Goal: Task Accomplishment & Management: Manage account settings

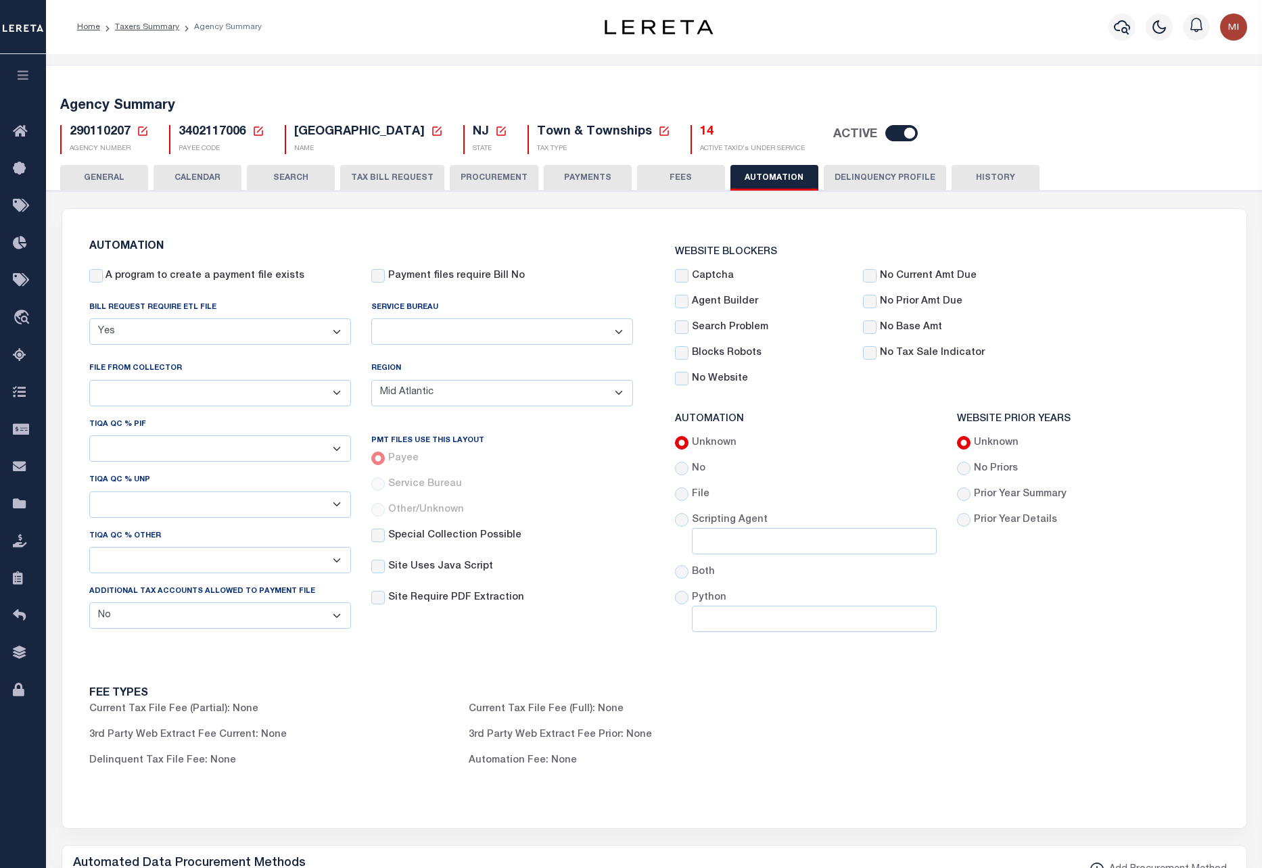
select select "MAT"
select select
select select "false"
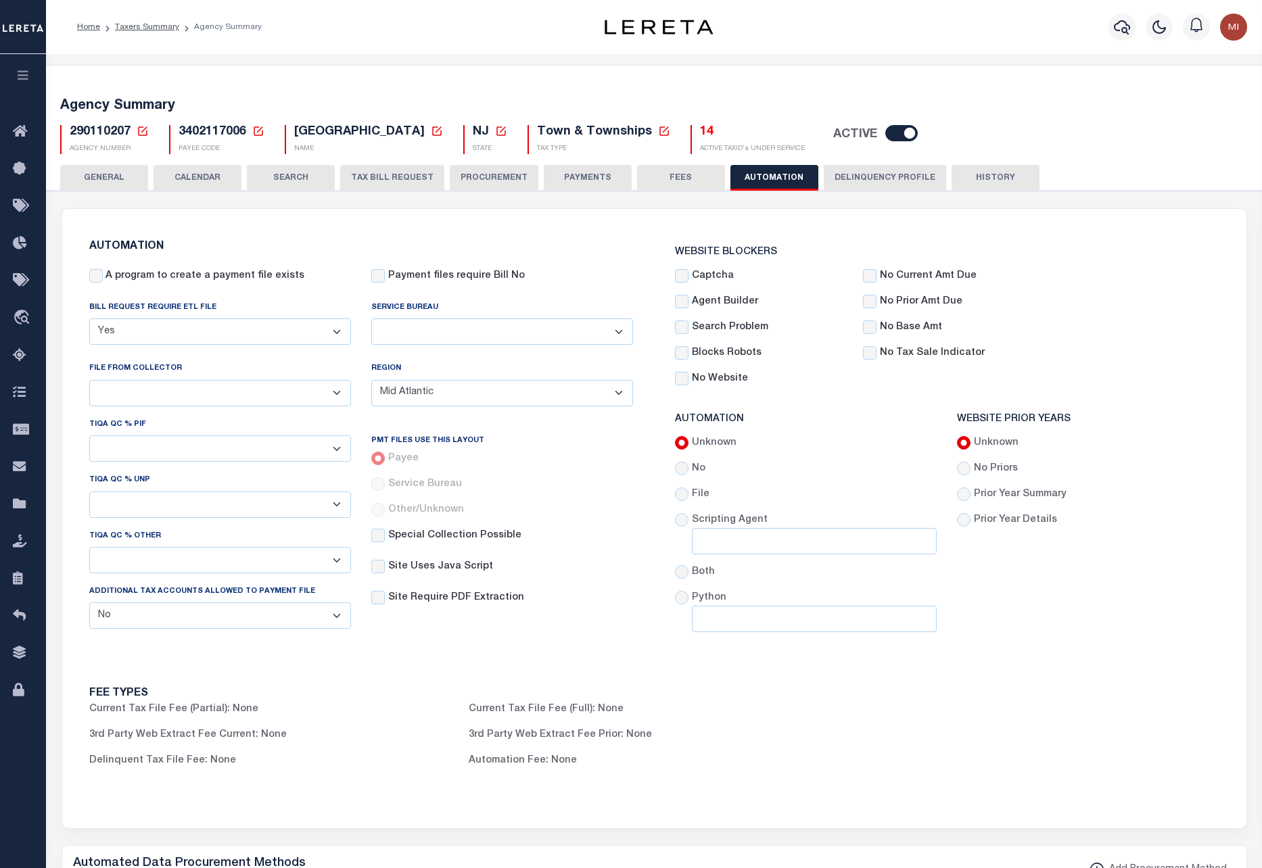
click at [204, 127] on span "3402117006" at bounding box center [212, 132] width 68 height 12
copy h5 "3402117006"
click at [256, 398] on select "B - Agency provides Full file at 1st Inst, only Open file at subsequent install…" at bounding box center [220, 393] width 262 height 26
click at [448, 320] on select "ACC Taxes Ad Valorem Appraisal Assessments of the Southwest AutoAgent B & A Mun…" at bounding box center [502, 331] width 262 height 26
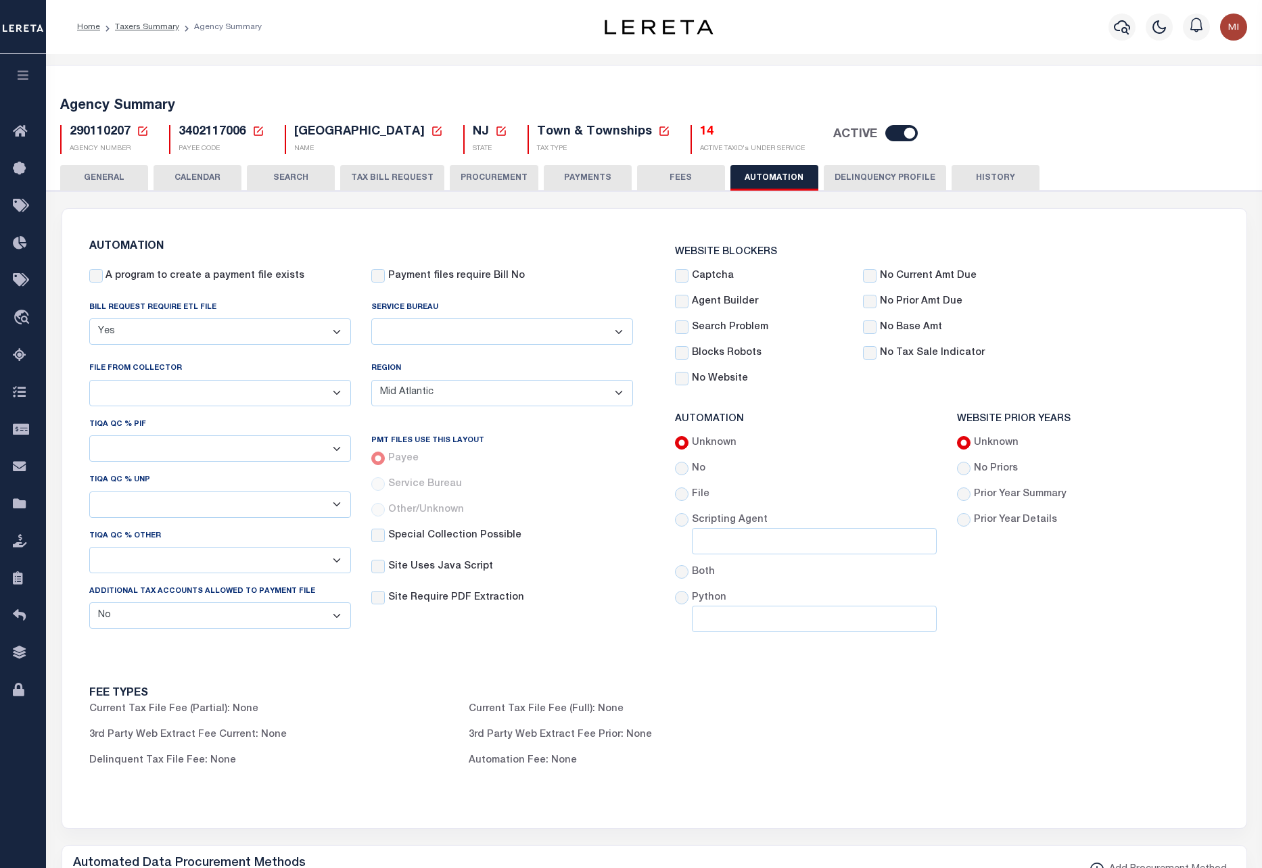
click at [572, 290] on div "Payment files require Bill No" at bounding box center [502, 282] width 282 height 26
click at [478, 391] on select "- Select Region - TX DFW TX East Central East North Central East South Central …" at bounding box center [502, 393] width 262 height 26
click at [480, 388] on select "- Select Region - TX DFW TX East Central East North Central East South Central …" at bounding box center [502, 393] width 262 height 26
click at [156, 614] on select "Yes No" at bounding box center [220, 615] width 262 height 26
click at [158, 613] on select "Yes No" at bounding box center [220, 615] width 262 height 26
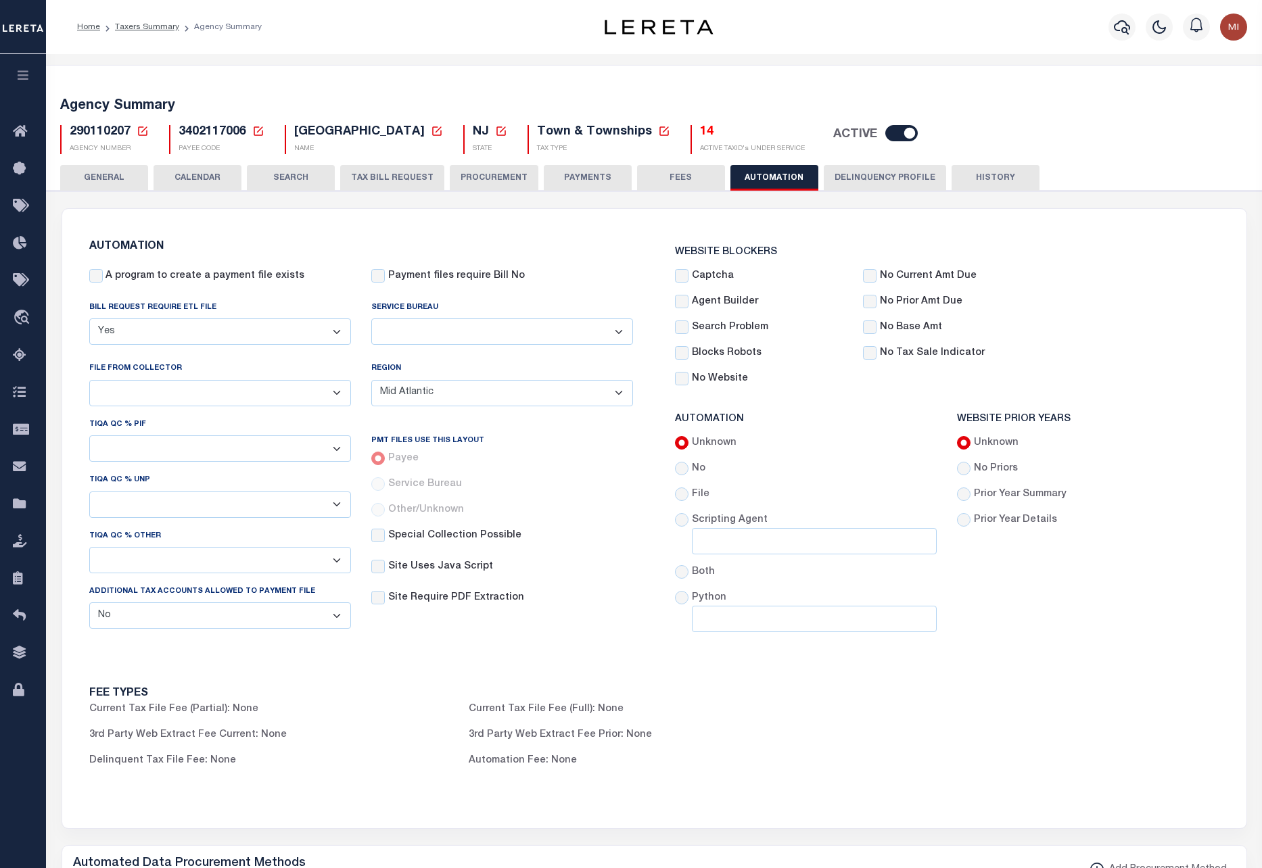
click at [146, 556] on select "- Select - 1% 5% 10% 20% 50% 100%" at bounding box center [220, 560] width 262 height 26
click at [147, 556] on select "- Select - 1% 5% 10% 20% 50% 100%" at bounding box center [220, 560] width 262 height 26
drag, startPoint x: 471, startPoint y: 174, endPoint x: 468, endPoint y: 190, distance: 15.9
click at [472, 174] on button "PROCUREMENT" at bounding box center [494, 178] width 89 height 26
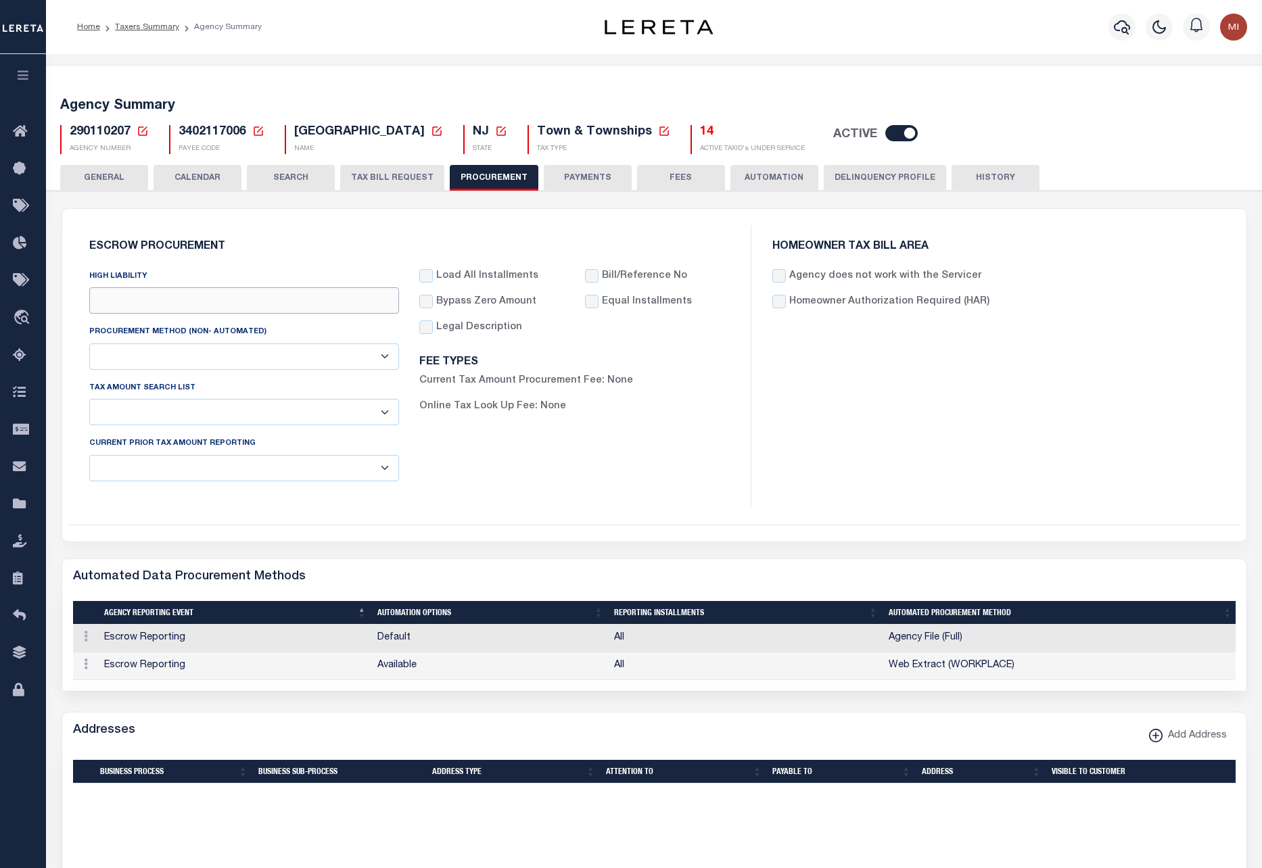
click at [243, 295] on input "High Dollar Tax Amount Threshold" at bounding box center [244, 300] width 310 height 26
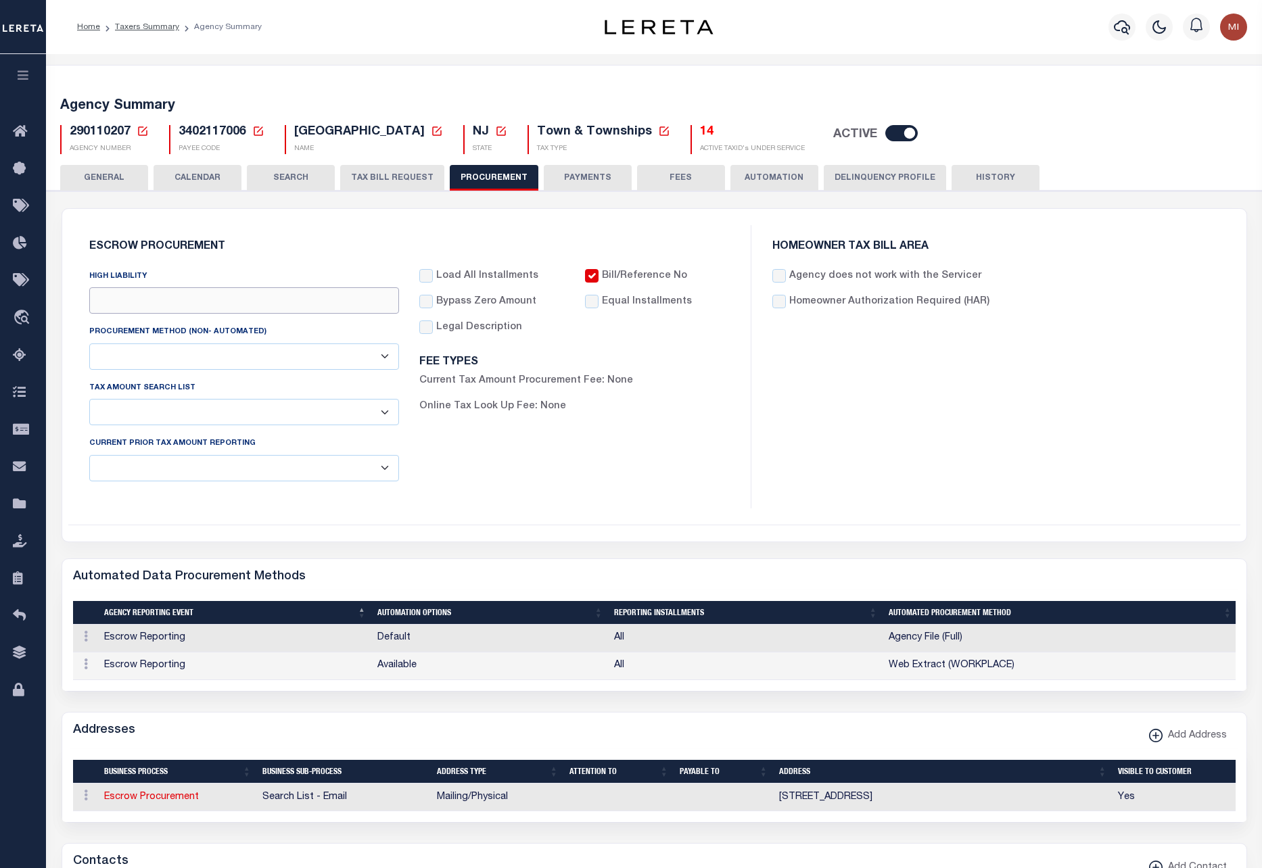
type input "$15,000"
select select "1"
select select "4"
checkbox input "true"
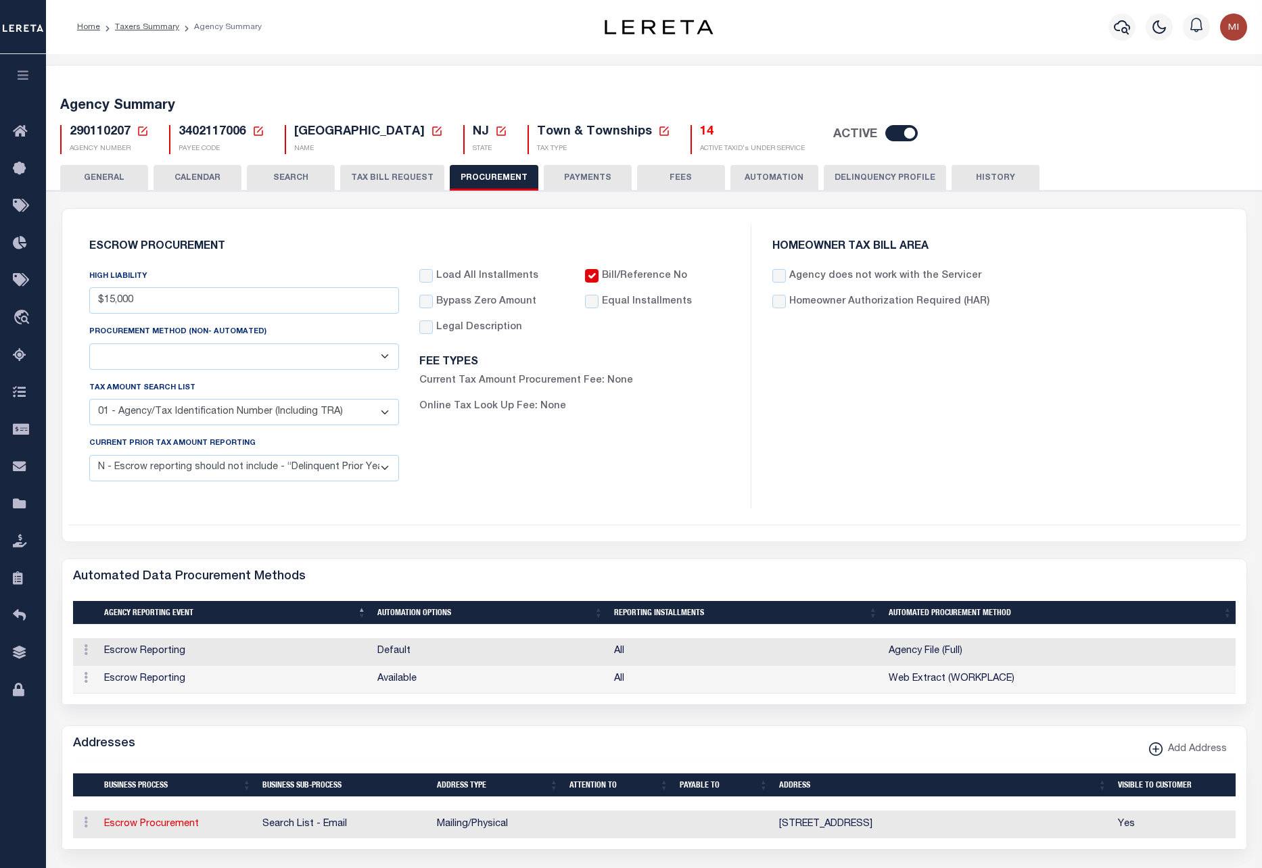
click at [318, 354] on select "Automated Report/Listing Created by Agency Email Fax Mail Phone Screen Scraping…" at bounding box center [244, 356] width 310 height 26
click at [310, 408] on select "01 - Agency/Tax Identification Number (Including TRA) 02 - Agency/Lien Descript…" at bounding box center [244, 412] width 310 height 26
click at [315, 469] on select "C - Escrow reporting includes “Delinquent Current Tax Year Installment(s) Exist…" at bounding box center [244, 468] width 310 height 26
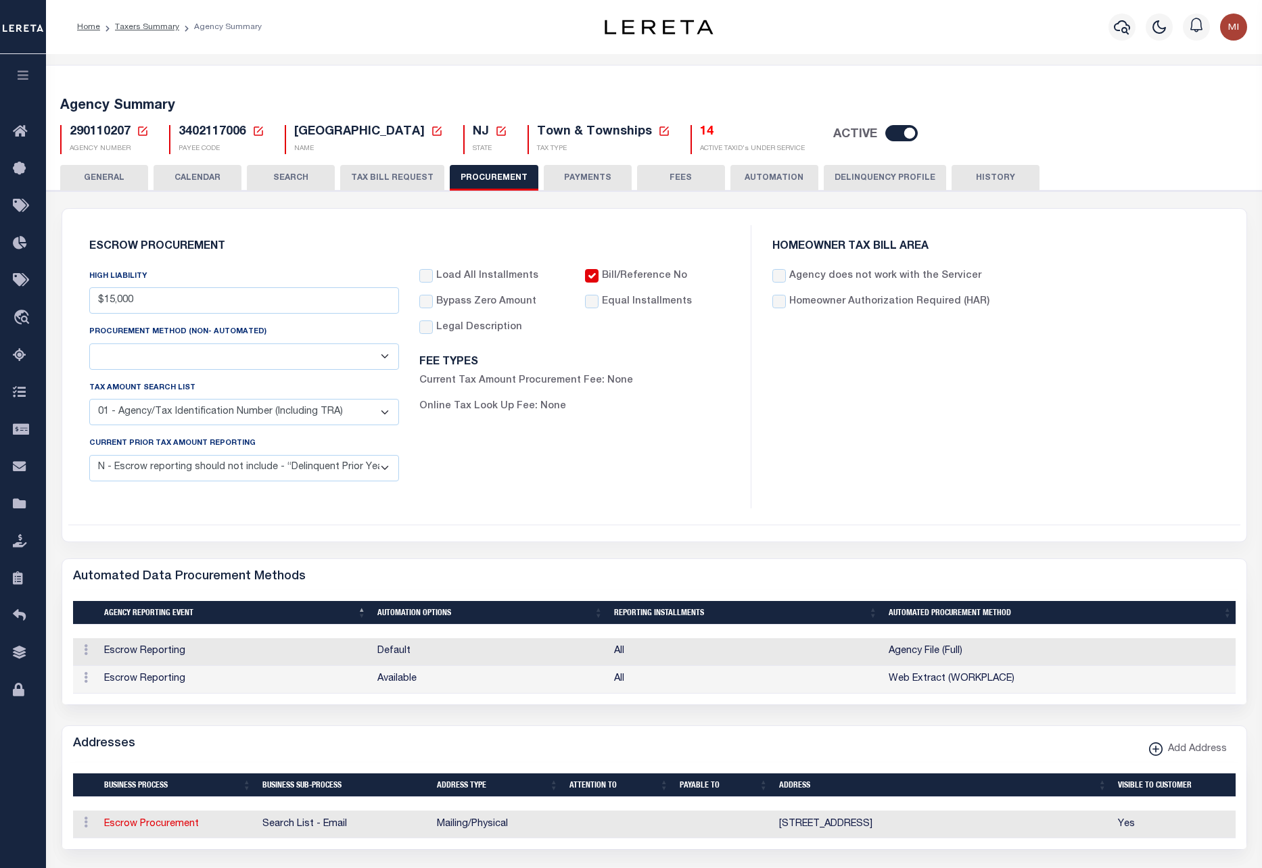
click at [316, 468] on select "C - Escrow reporting includes “Delinquent Current Tax Year Installment(s) Exist…" at bounding box center [244, 468] width 310 height 26
click at [1105, 530] on div "Escrow Procurement HIGH LIABILITY $15,000 PROCUREMENT METHOD (Non- Automated) A…" at bounding box center [654, 375] width 1184 height 333
click at [769, 173] on button "AUTOMATION" at bounding box center [774, 178] width 88 height 26
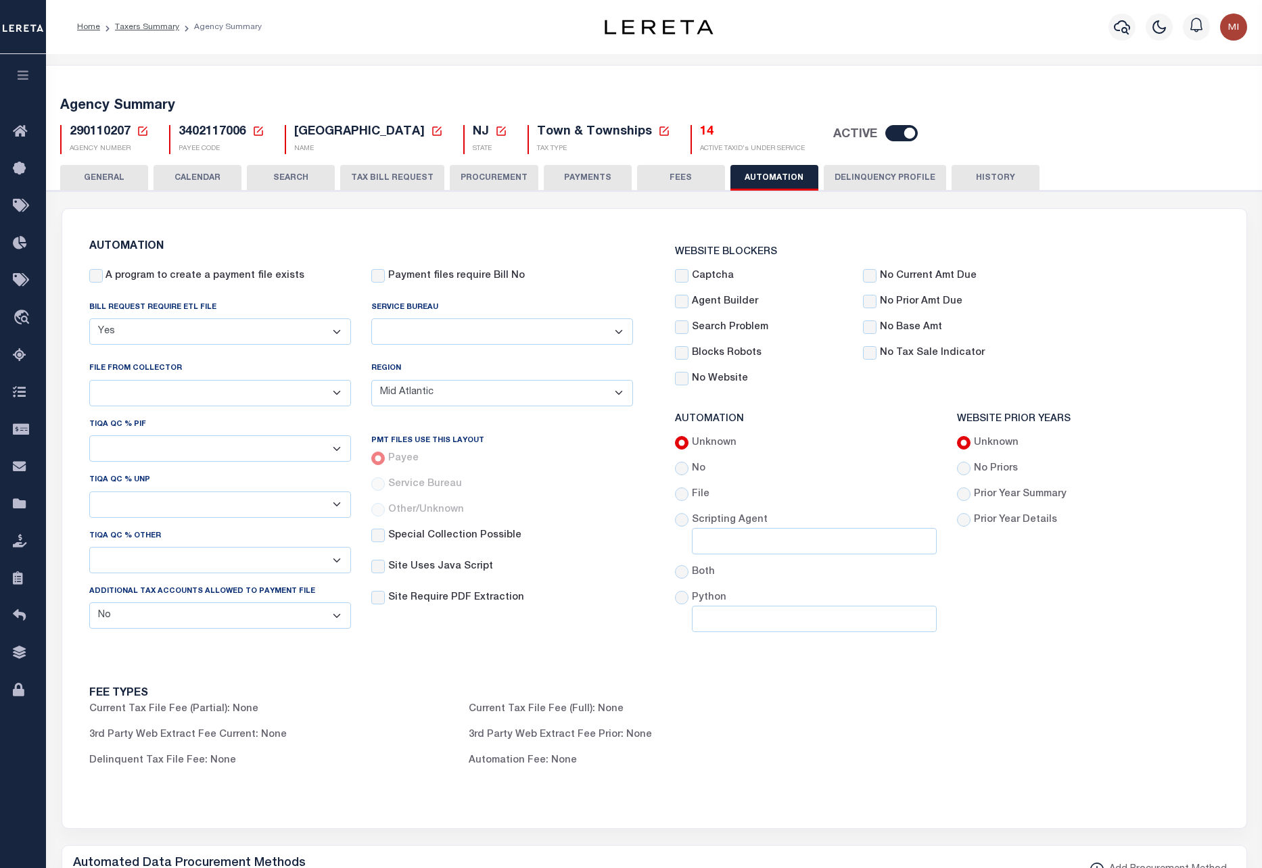
click at [866, 176] on button "Delinquency Profile" at bounding box center [884, 178] width 122 height 26
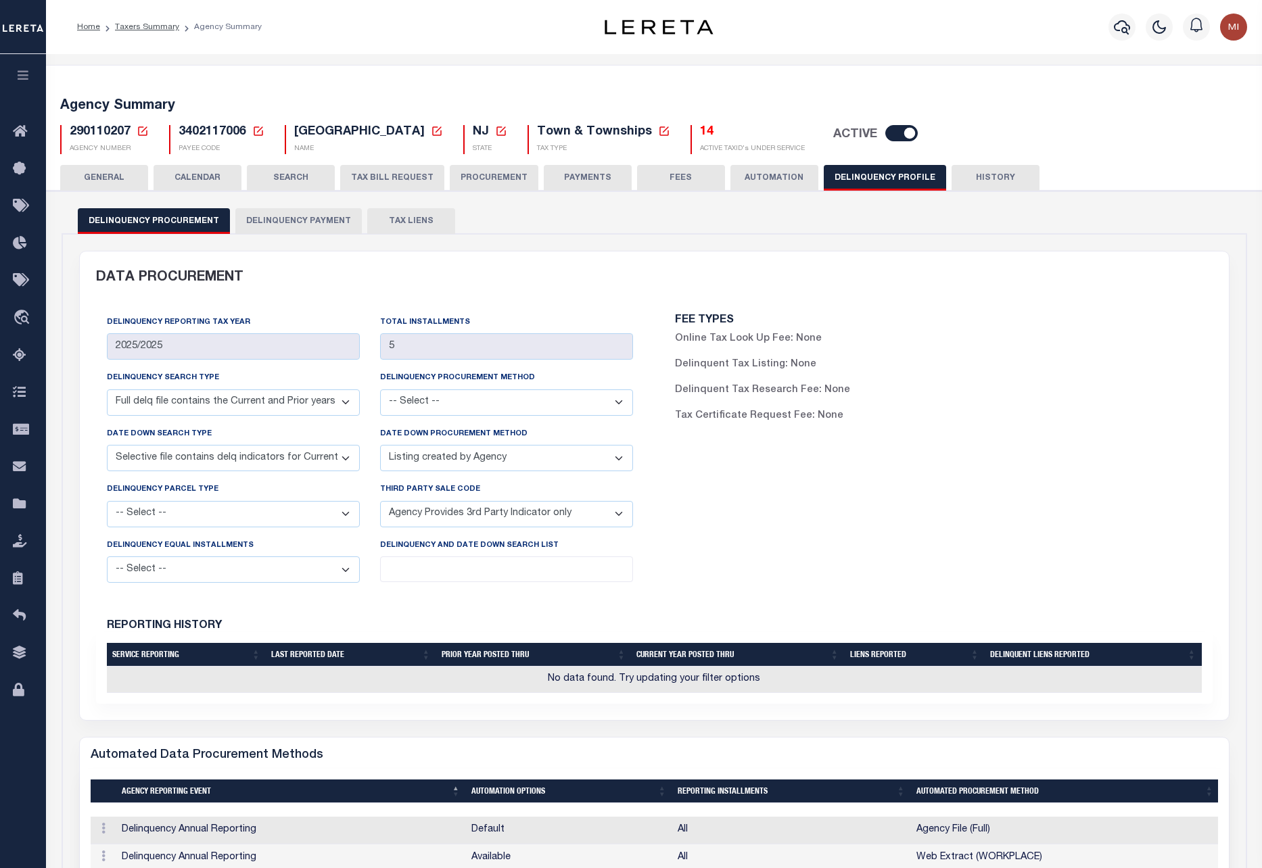
click at [779, 184] on button "AUTOMATION" at bounding box center [774, 178] width 88 height 26
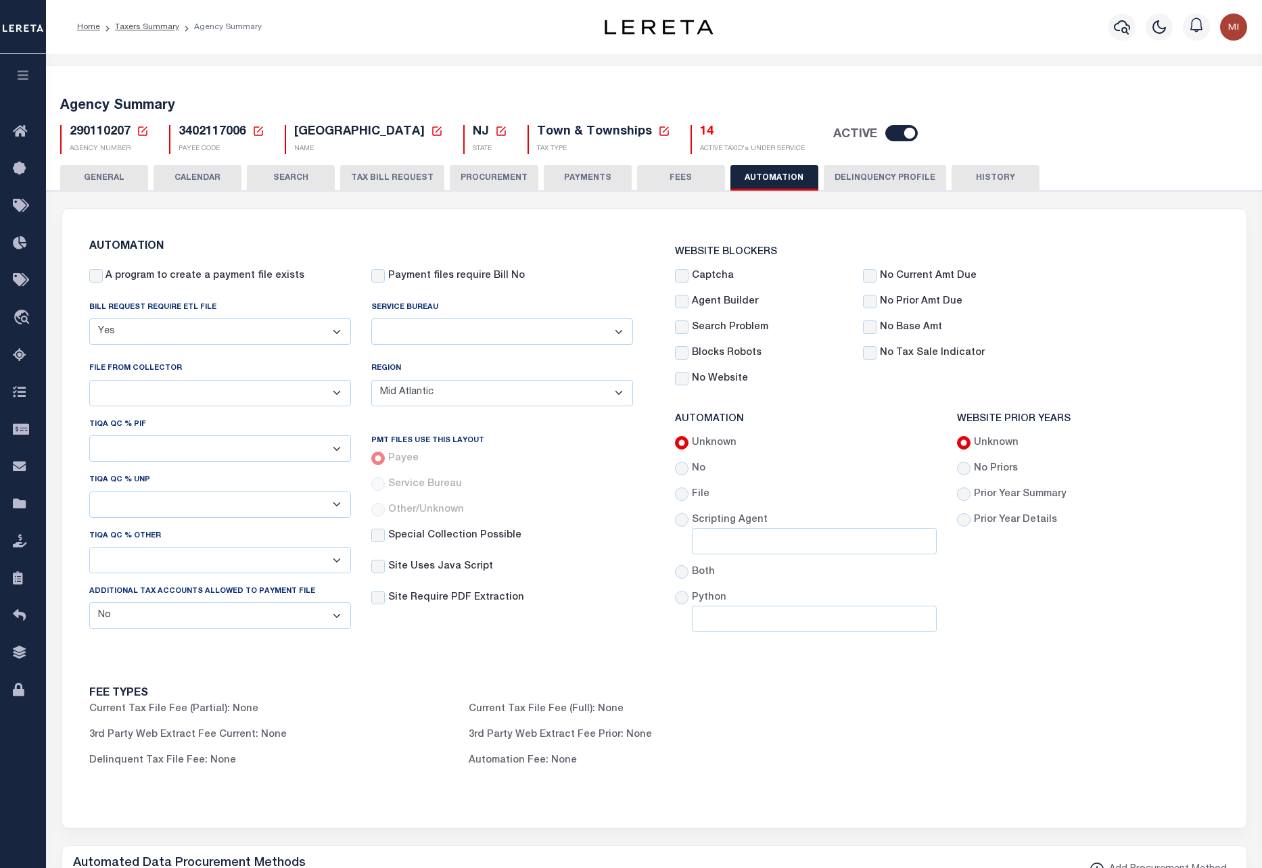
click at [477, 170] on button "PROCUREMENT" at bounding box center [494, 178] width 89 height 26
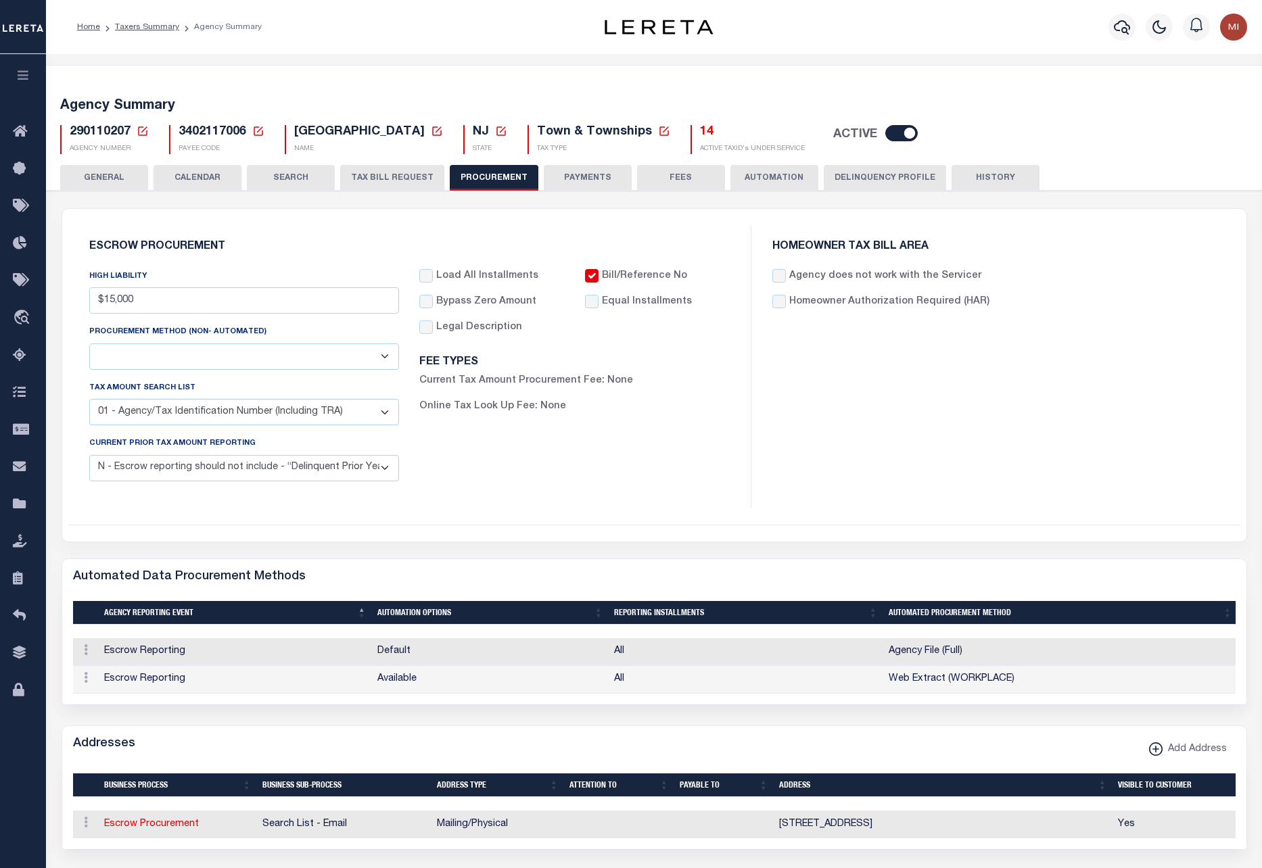
click at [308, 348] on select "Automated Report/Listing Created by Agency Email Fax Mail Phone Screen Scraping…" at bounding box center [244, 356] width 310 height 26
click at [309, 350] on select "Automated Report/Listing Created by Agency Email Fax Mail Phone Screen Scraping…" at bounding box center [244, 356] width 310 height 26
click at [313, 412] on select "01 - Agency/Tax Identification Number (Including TRA) 02 - Agency/Lien Descript…" at bounding box center [244, 412] width 310 height 26
click at [314, 412] on select "01 - Agency/Tax Identification Number (Including TRA) 02 - Agency/Lien Descript…" at bounding box center [244, 412] width 310 height 26
click at [765, 178] on button "AUTOMATION" at bounding box center [774, 178] width 88 height 26
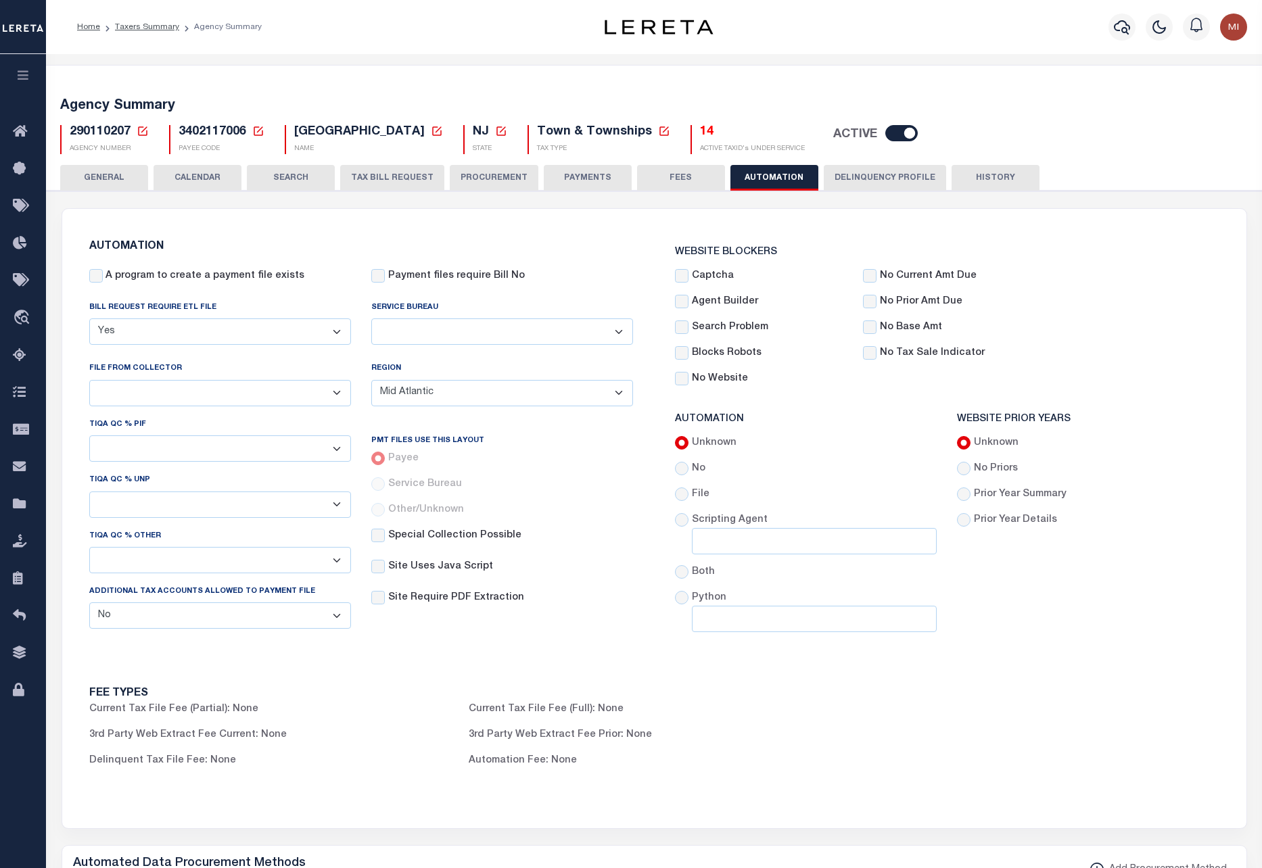
click at [280, 615] on select "Yes No" at bounding box center [220, 615] width 262 height 26
click at [281, 615] on select "Yes No" at bounding box center [220, 615] width 262 height 26
click at [287, 563] on select "- Select - 1% 5% 10% 20% 50% 100%" at bounding box center [220, 560] width 262 height 26
drag, startPoint x: 287, startPoint y: 563, endPoint x: 288, endPoint y: 553, distance: 9.5
click at [287, 563] on select "- Select - 1% 5% 10% 20% 50% 100%" at bounding box center [220, 560] width 262 height 26
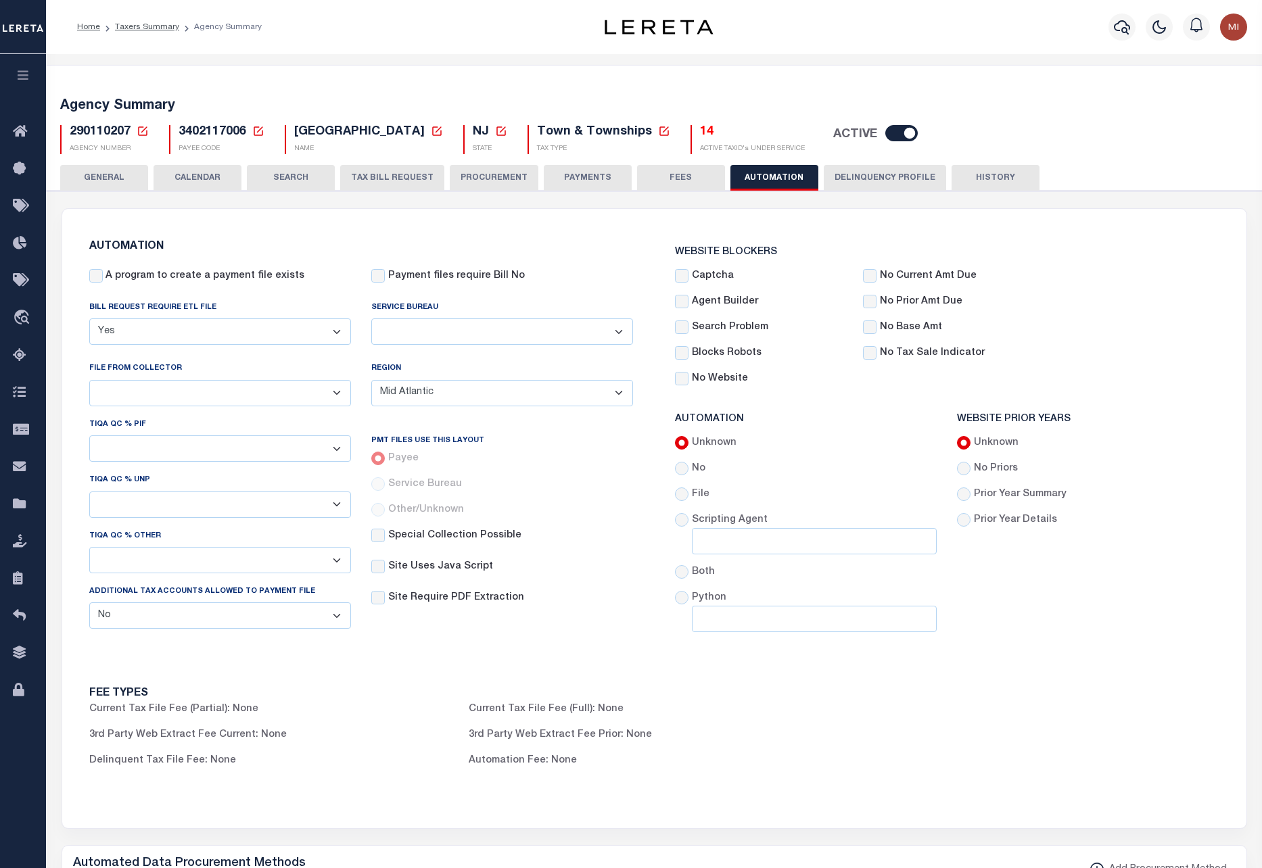
click at [289, 502] on select "- Select - 1% 5% 10% 20% 50% 100%" at bounding box center [220, 505] width 262 height 26
click at [276, 444] on select "- Select - 1% 5% 10% 20% 50% 100%" at bounding box center [220, 448] width 262 height 26
click at [274, 437] on select "- Select - 1% 5% 10% 20% 50% 100%" at bounding box center [220, 448] width 262 height 26
click at [1004, 764] on div "FEE TYPES Current Tax File Fee (Partial): None Current Tax File Fee (Full): Non…" at bounding box center [654, 742] width 1172 height 140
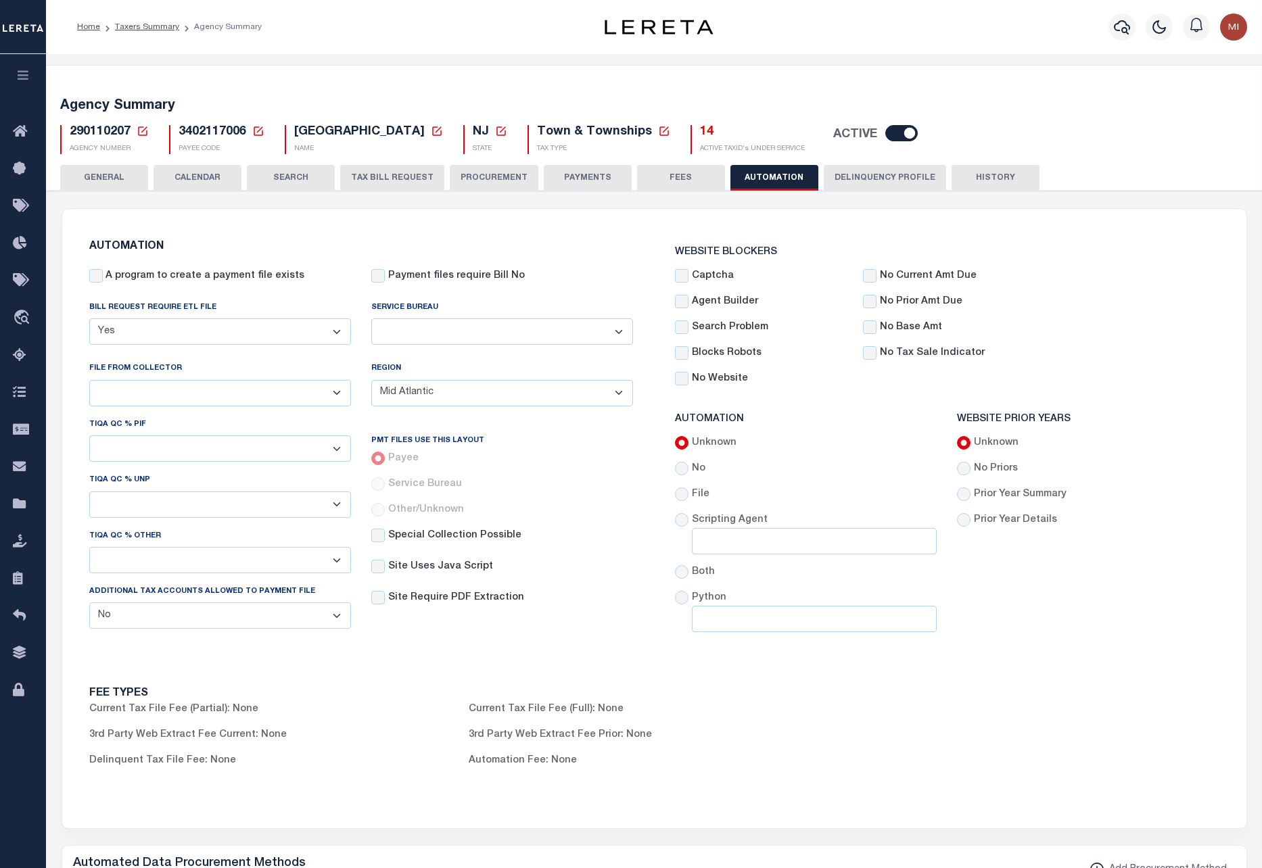
click at [168, 385] on select "B - Agency provides Full file at 1st Inst, only Open file at subsequent install…" at bounding box center [220, 393] width 262 height 26
click at [278, 388] on select "B - Agency provides Full file at 1st Inst, only Open file at subsequent install…" at bounding box center [220, 393] width 262 height 26
click at [206, 395] on select "B - Agency provides Full file at 1st Inst, only Open file at subsequent install…" at bounding box center [220, 393] width 262 height 26
select select "3"
click at [89, 380] on select "B - Agency provides Full file at 1st Inst, only Open file at subsequent install…" at bounding box center [220, 393] width 262 height 26
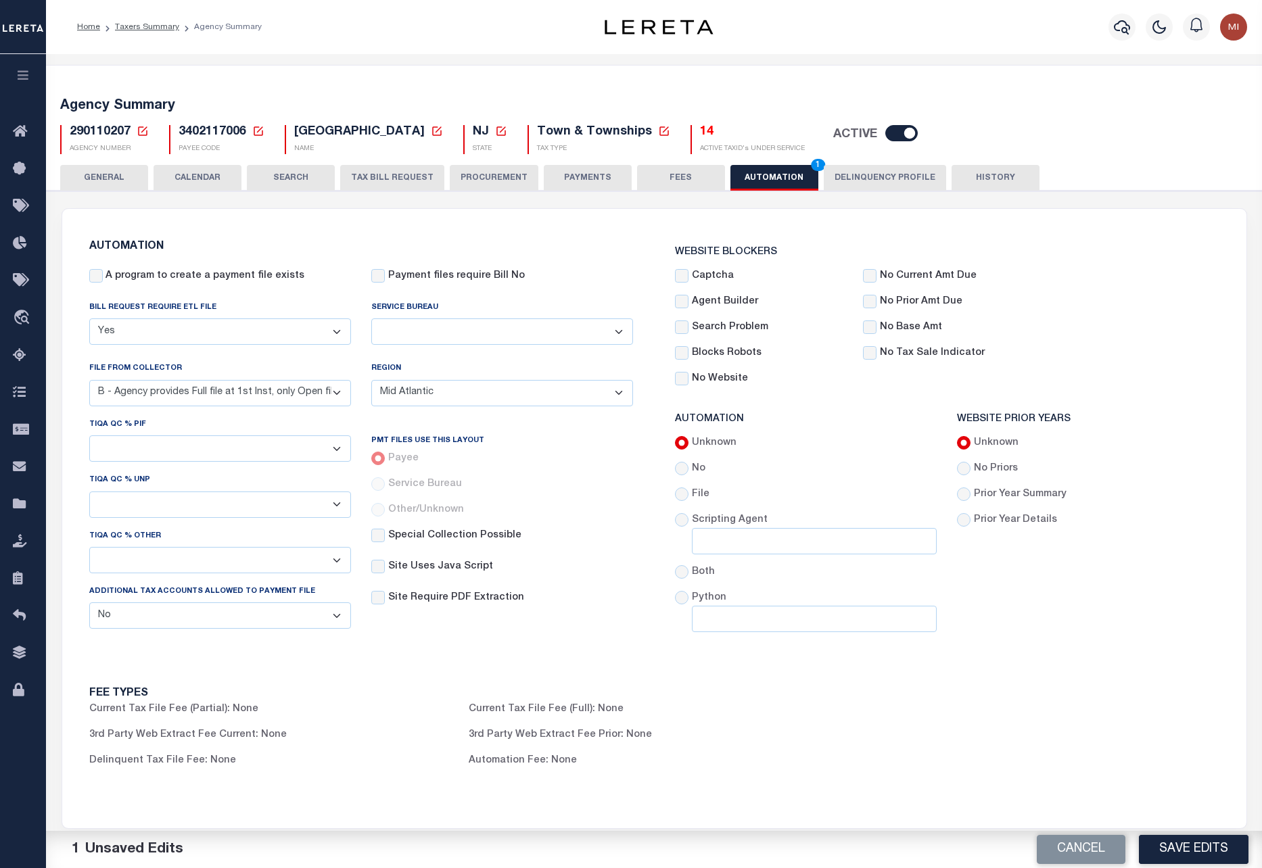
drag, startPoint x: 1213, startPoint y: 848, endPoint x: 1262, endPoint y: 750, distance: 108.9
click at [1214, 838] on button "Save Edits" at bounding box center [1194, 849] width 110 height 29
drag, startPoint x: 288, startPoint y: 176, endPoint x: 395, endPoint y: 176, distance: 106.8
click at [291, 176] on button "SEARCH" at bounding box center [291, 178] width 88 height 26
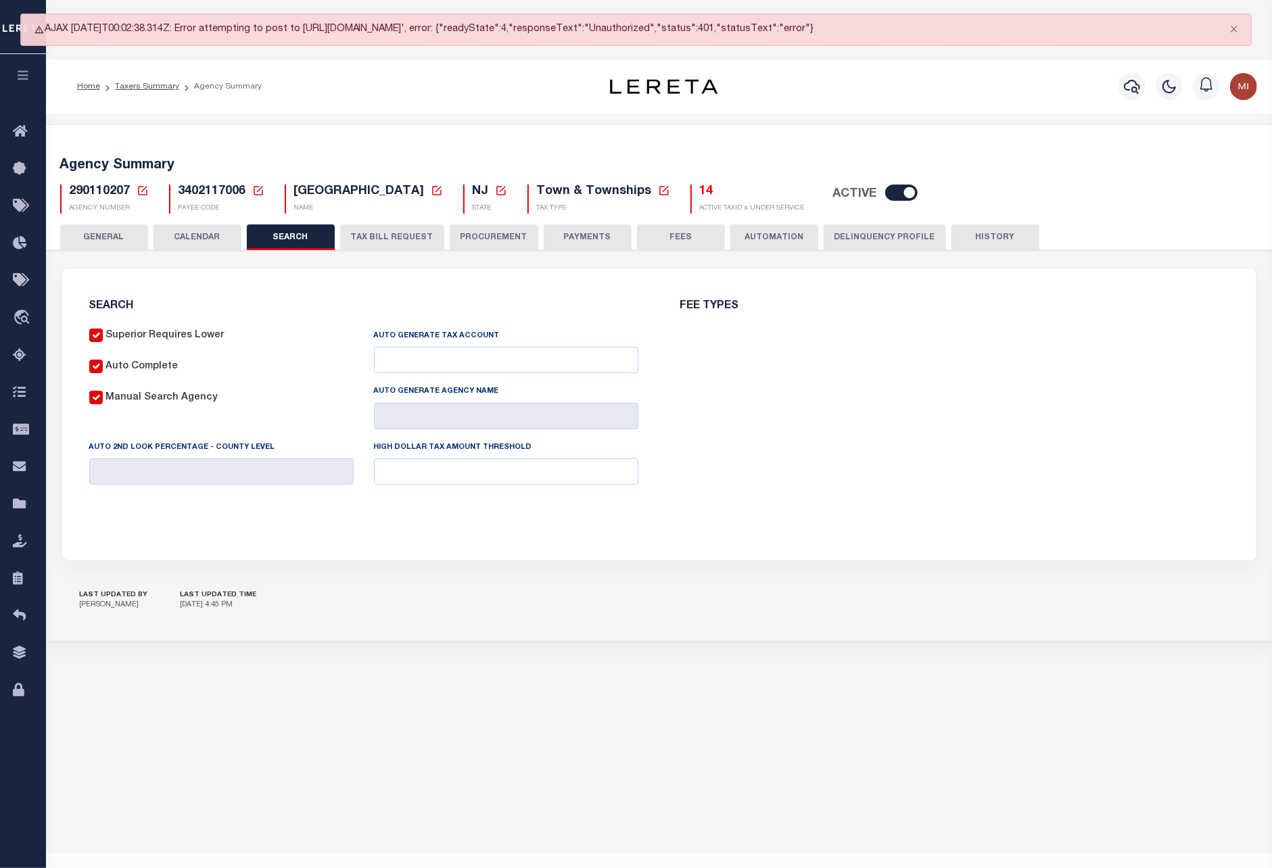
click at [394, 176] on div "Agency Summary 290110207 Agency Number Edit Cancel Ok Cancel Ok" at bounding box center [659, 383] width 1232 height 519
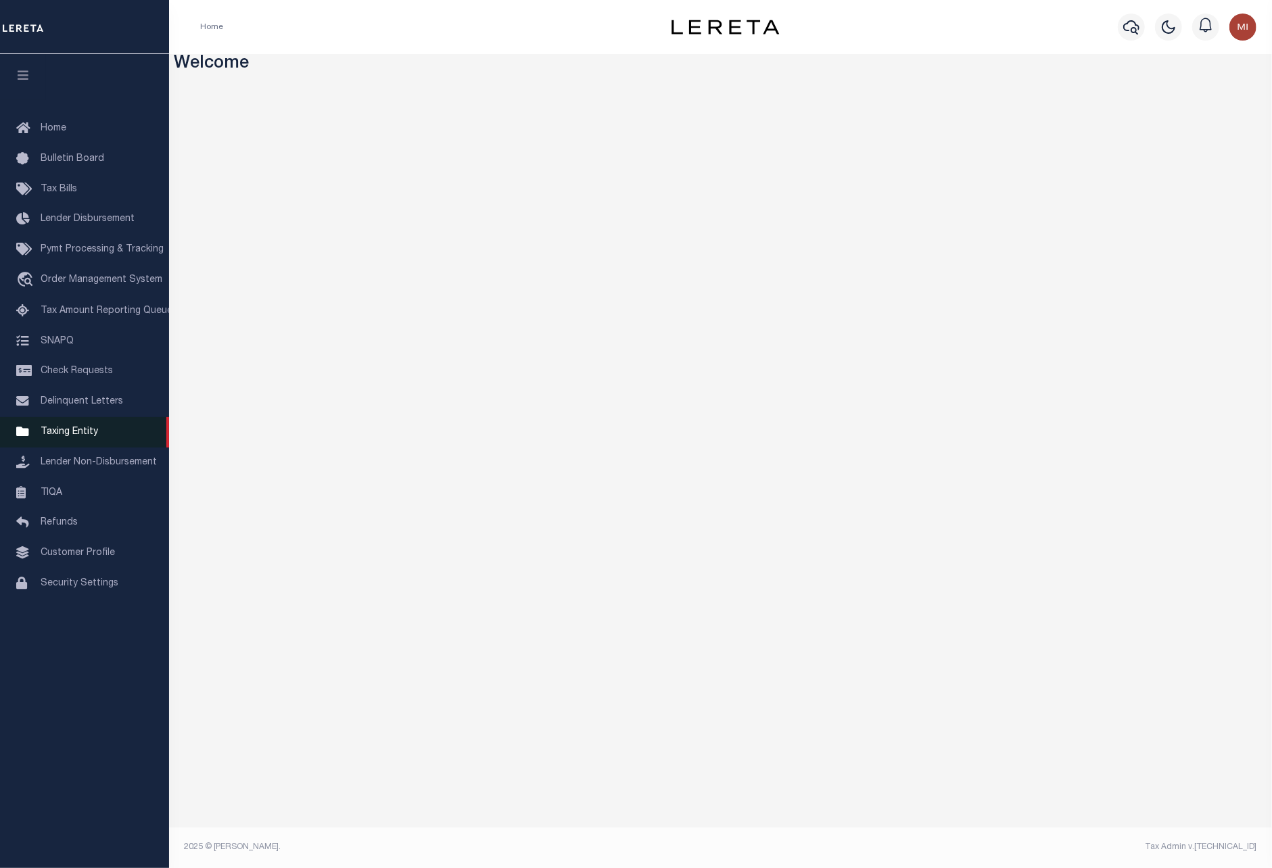
click at [74, 437] on span "Taxing Entity" at bounding box center [69, 431] width 57 height 9
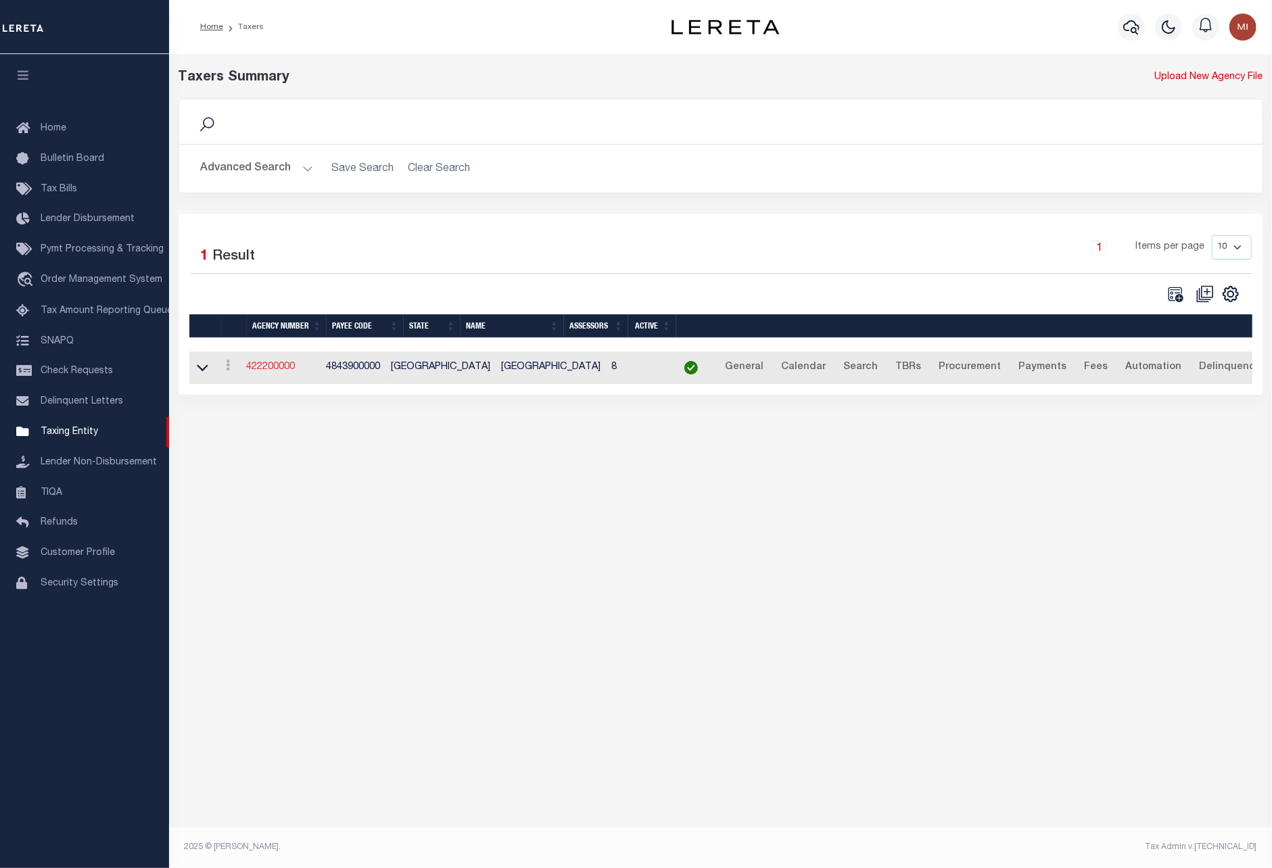
click at [280, 368] on link "422200000" at bounding box center [271, 366] width 49 height 9
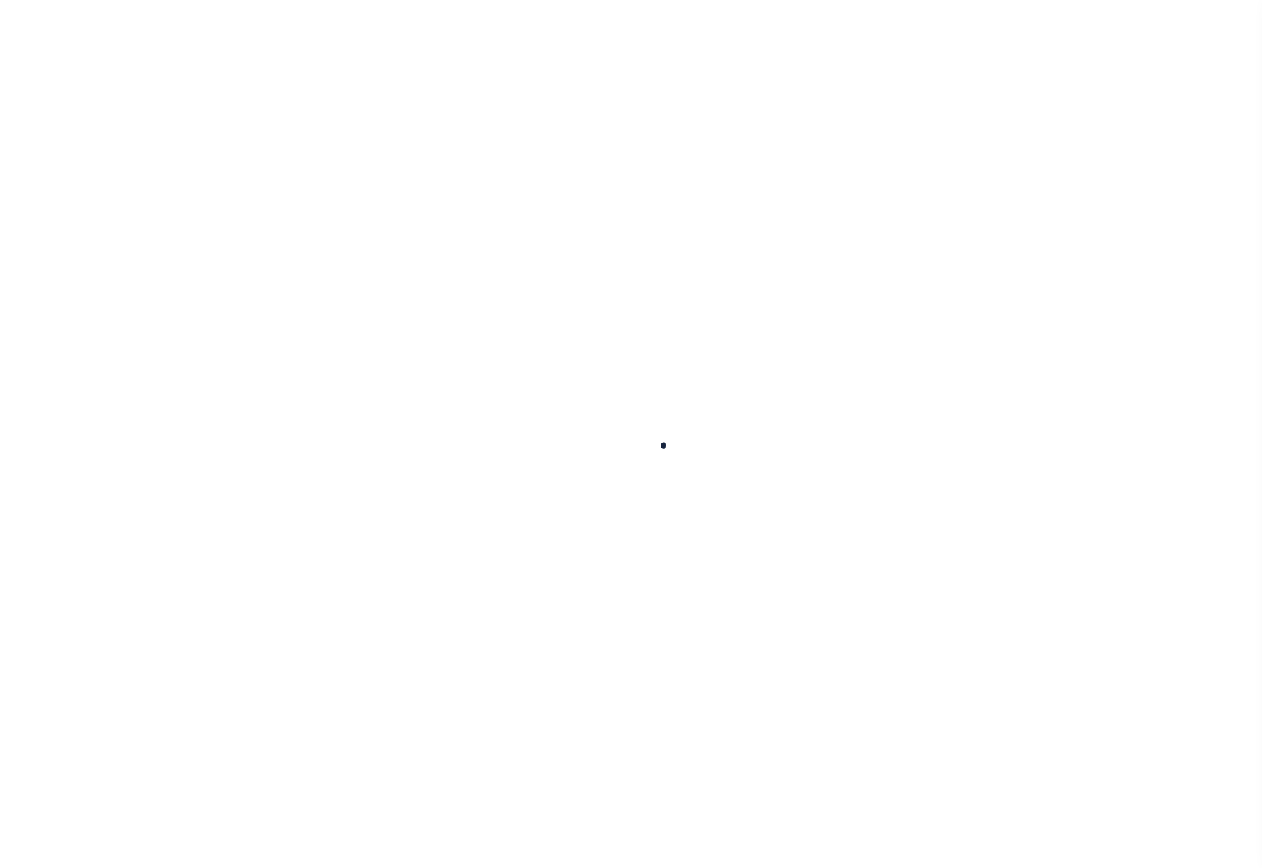
select select
checkbox input "false"
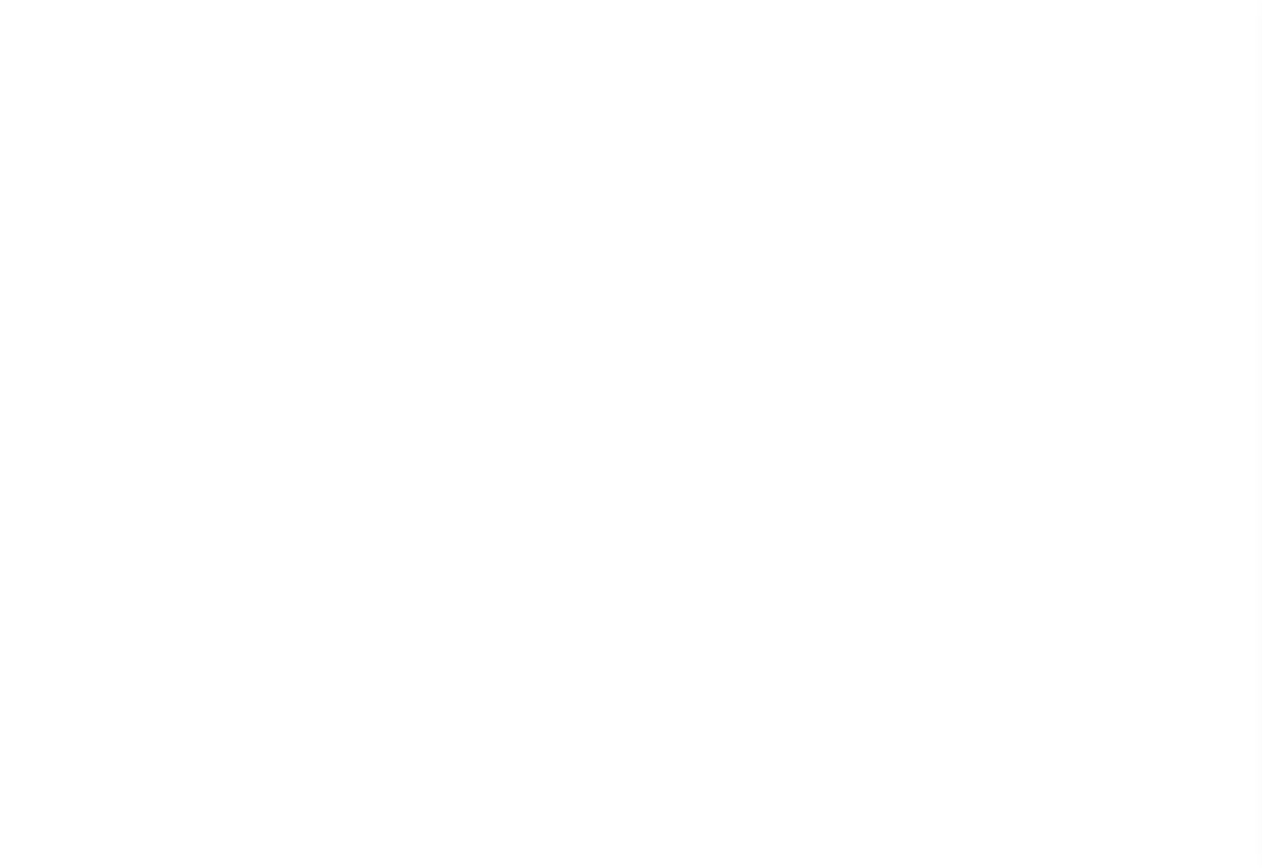
checkbox input "false"
type input "4843900000"
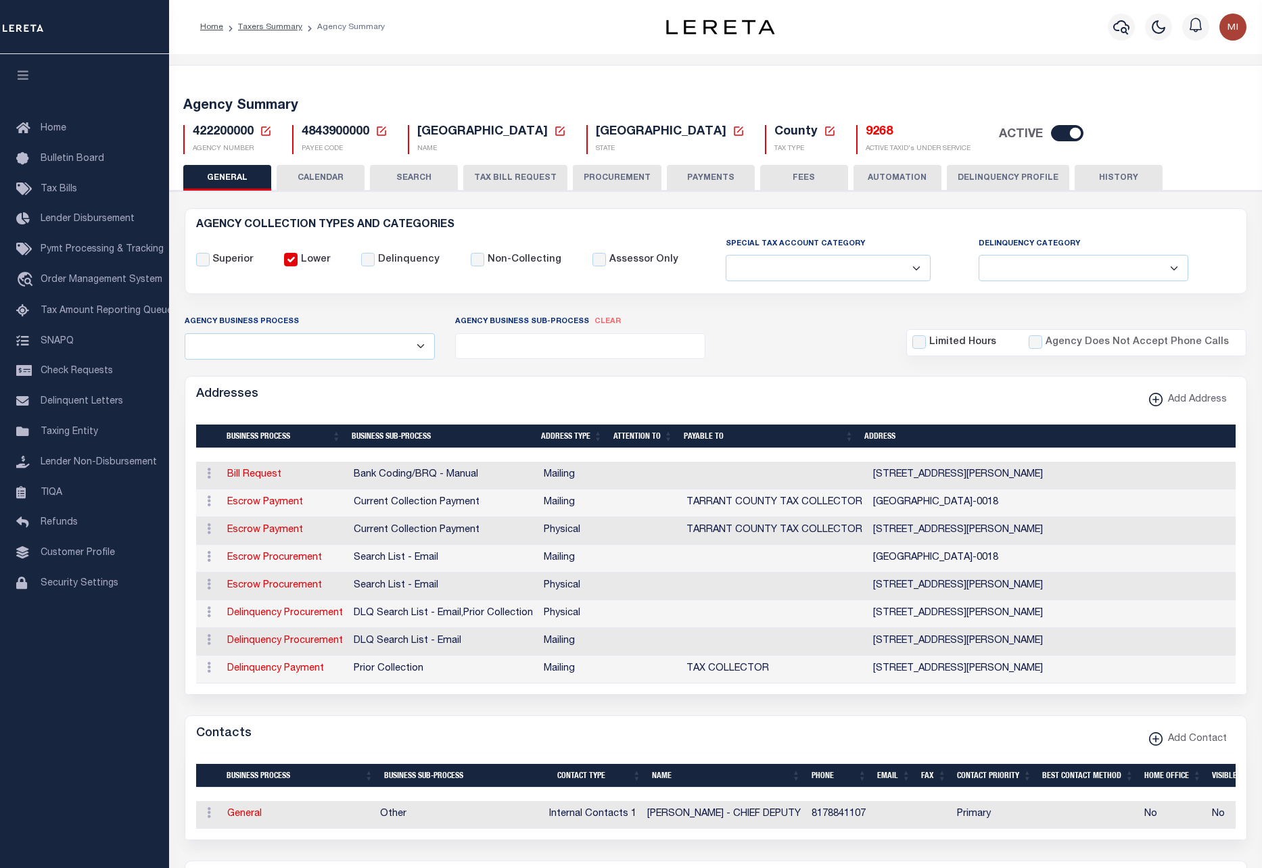
click at [522, 176] on button "TAX BILL REQUEST" at bounding box center [515, 178] width 104 height 26
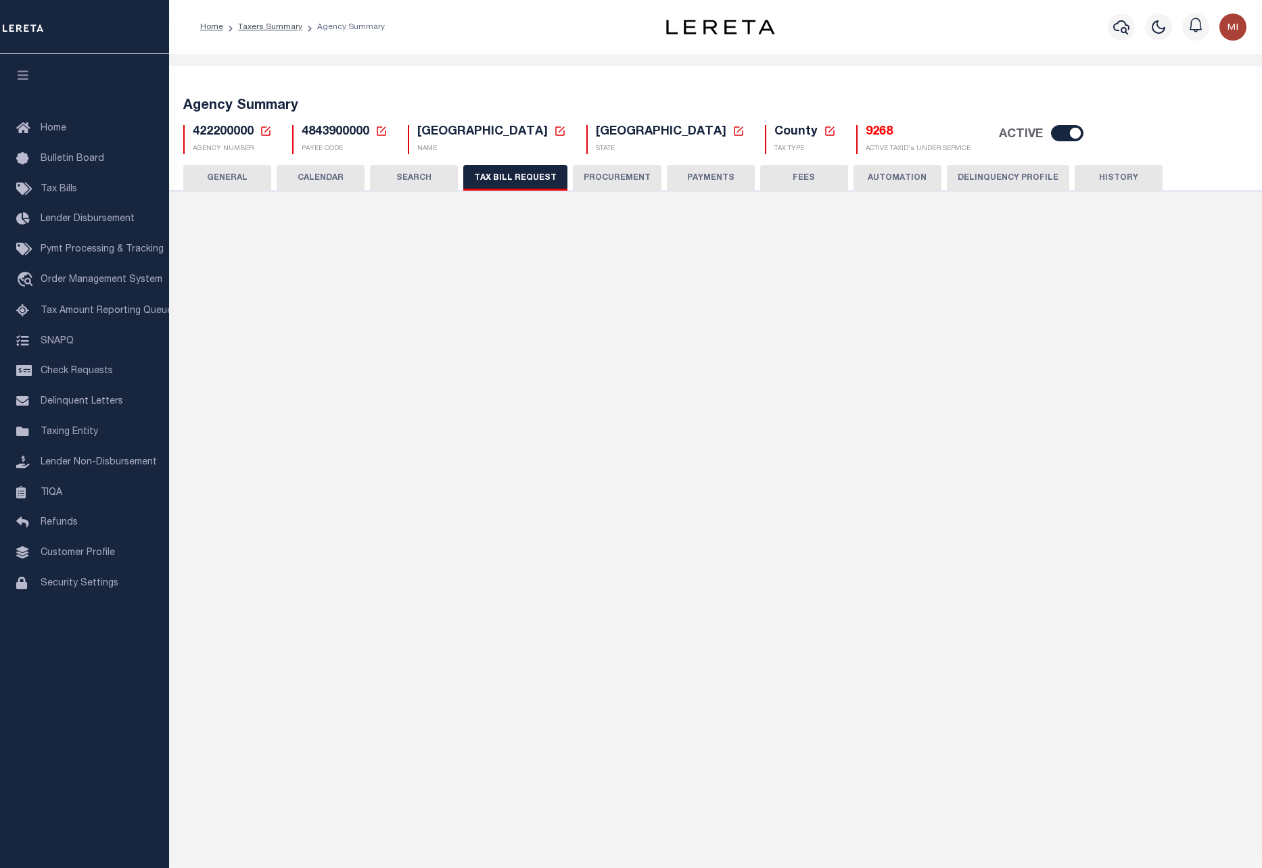
select select "28"
checkbox input "false"
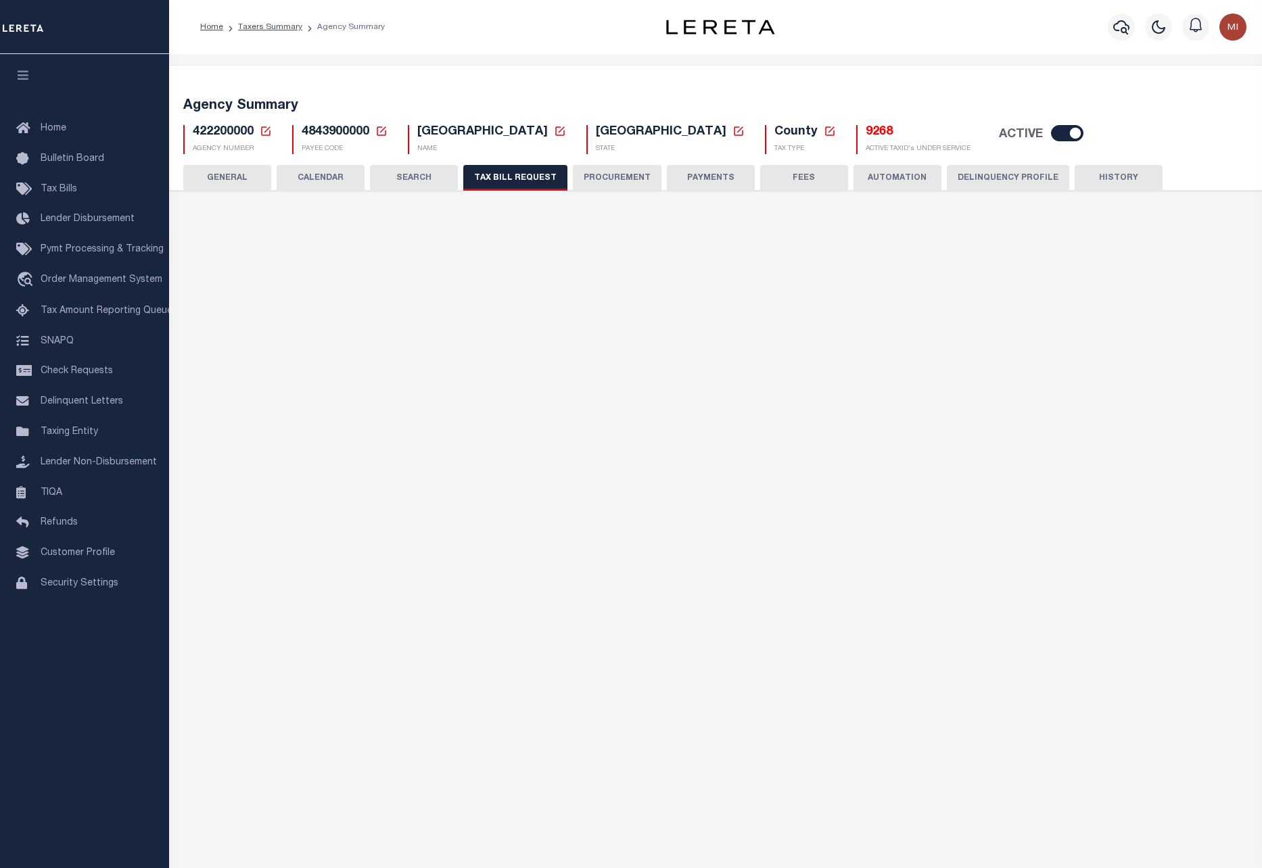
select select "22"
select select "true"
select select "13"
type input "37002"
select select
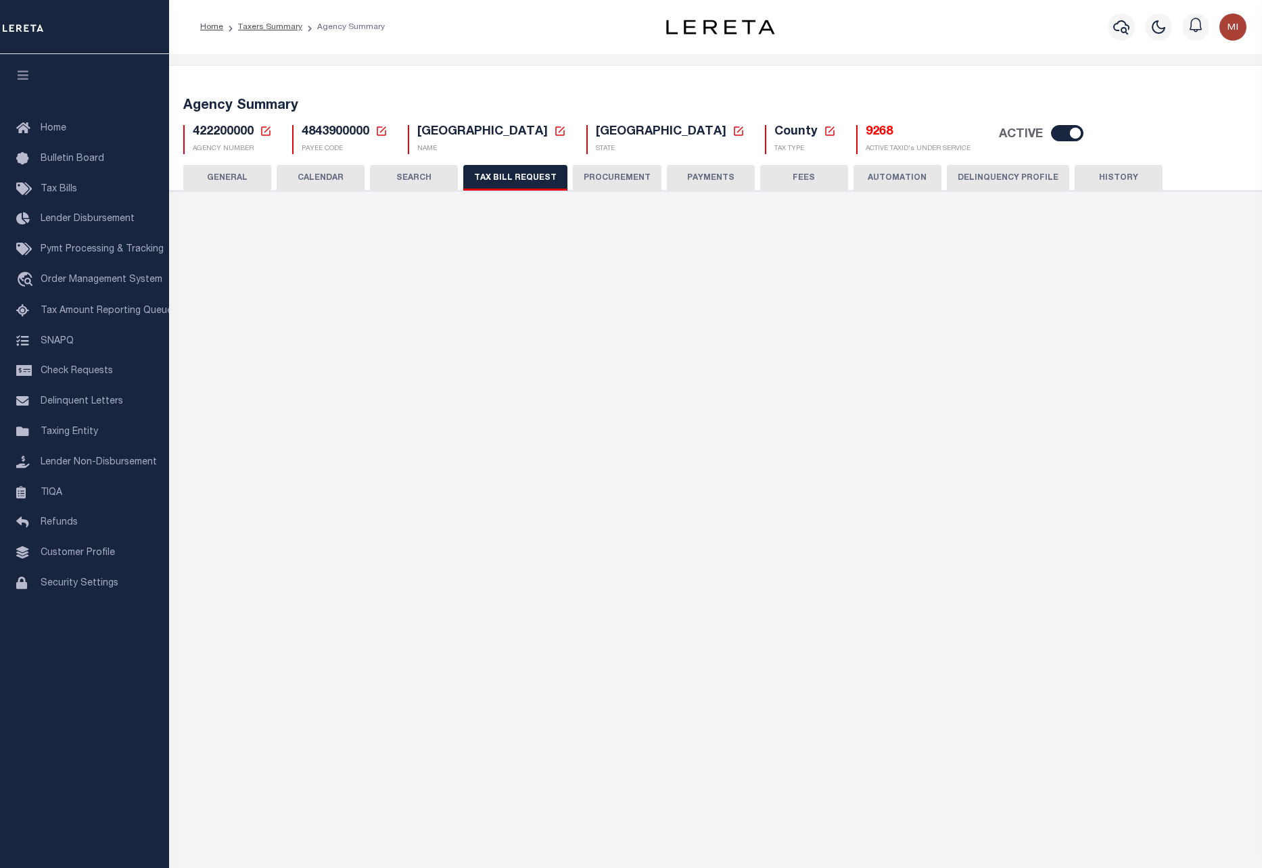
select select "7803021001"
select select "2"
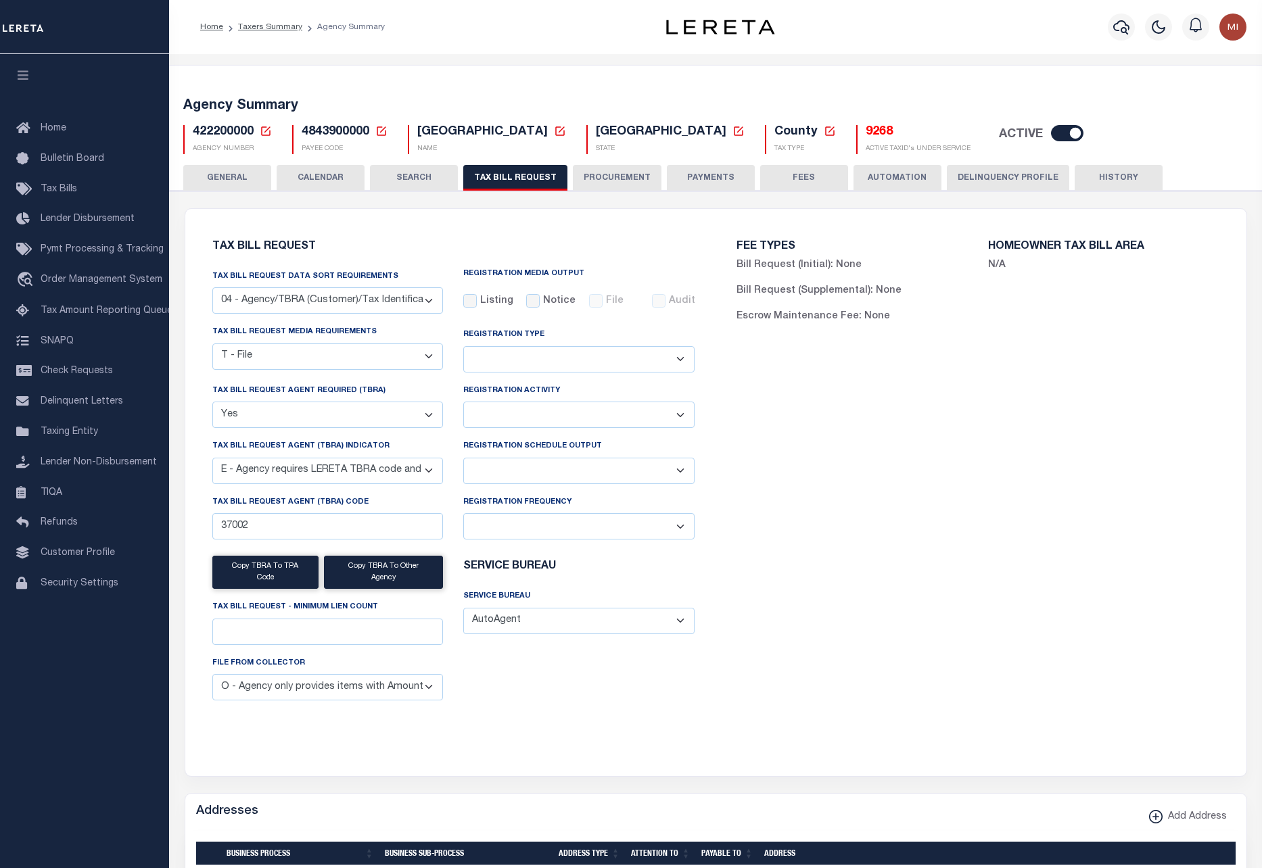
click at [600, 185] on button "PROCUREMENT" at bounding box center [617, 178] width 89 height 26
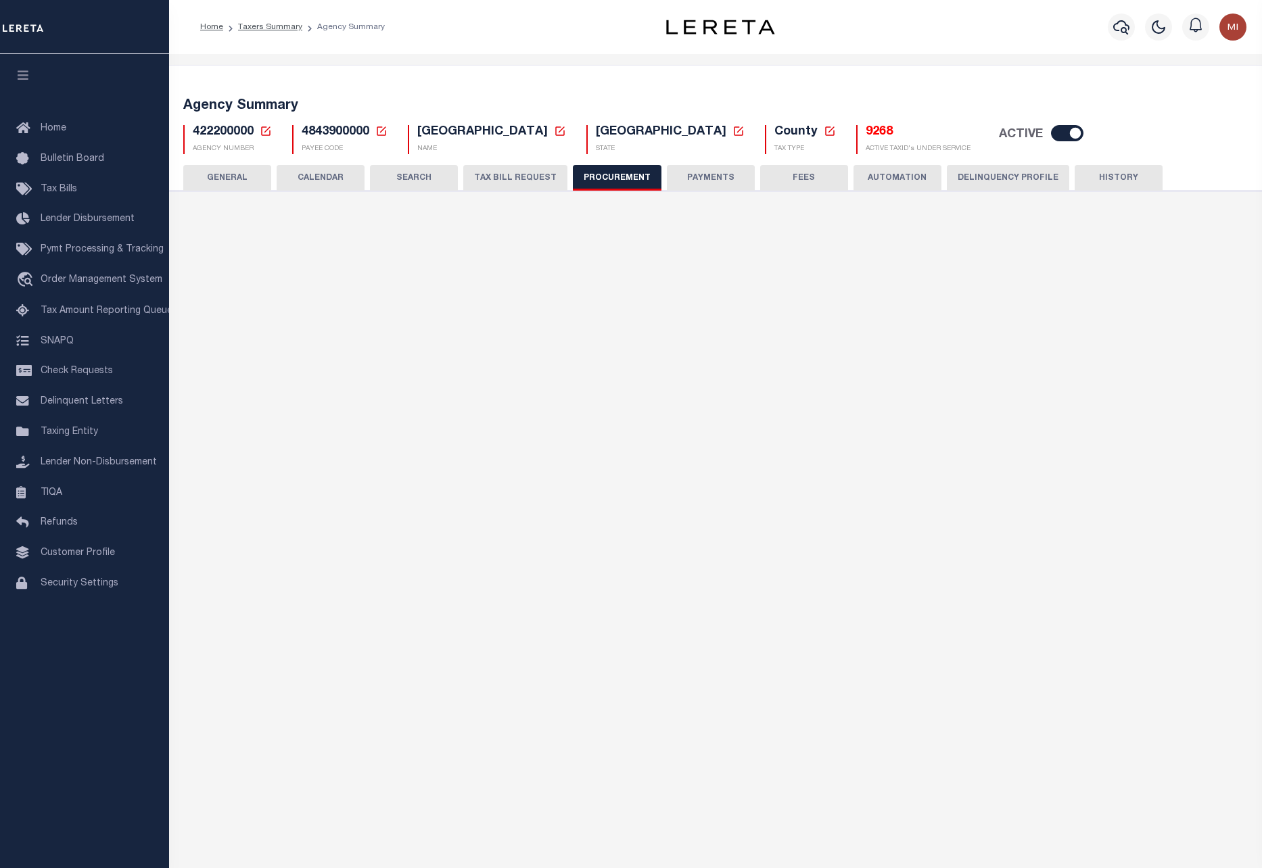
type input "$15,000"
select select "1"
select select "3"
checkbox input "true"
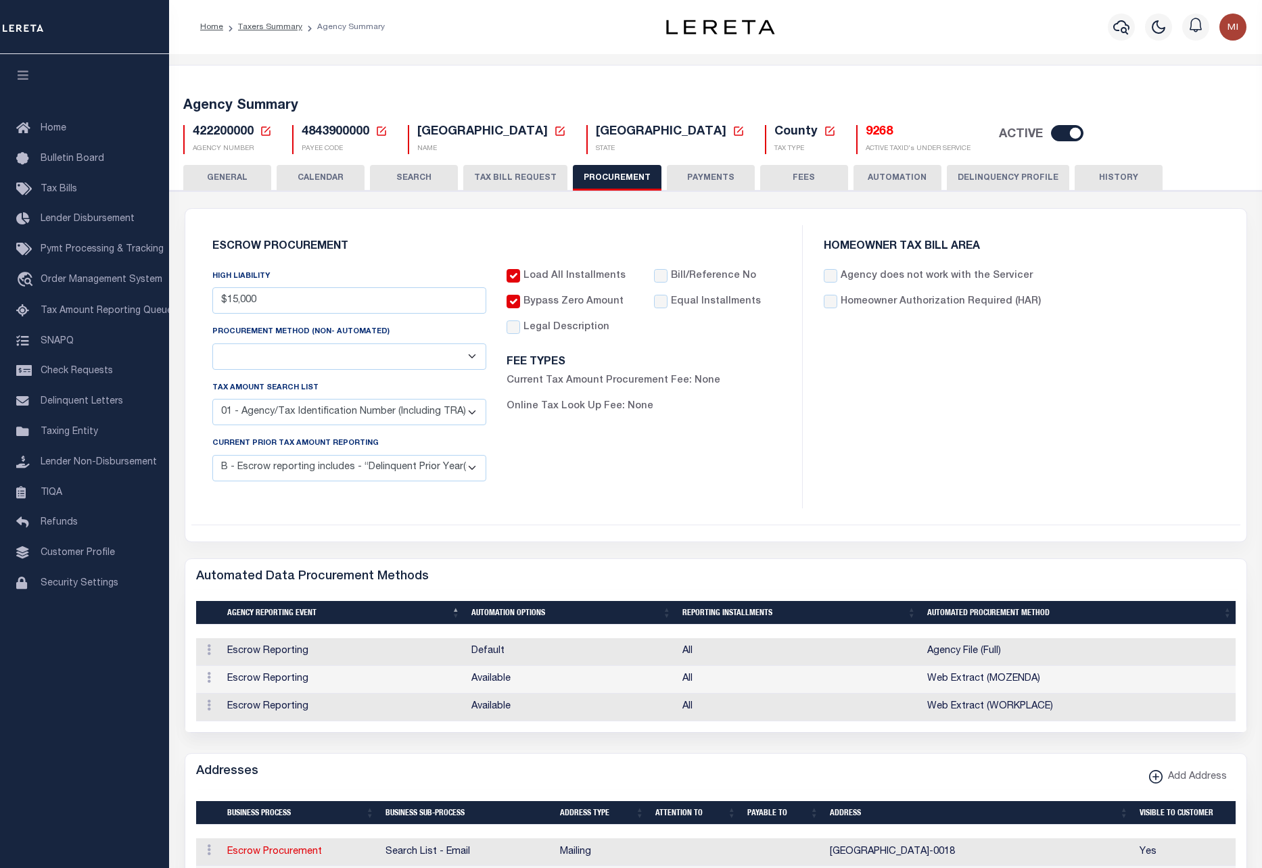
click at [703, 172] on button "PAYMENTS" at bounding box center [711, 178] width 88 height 26
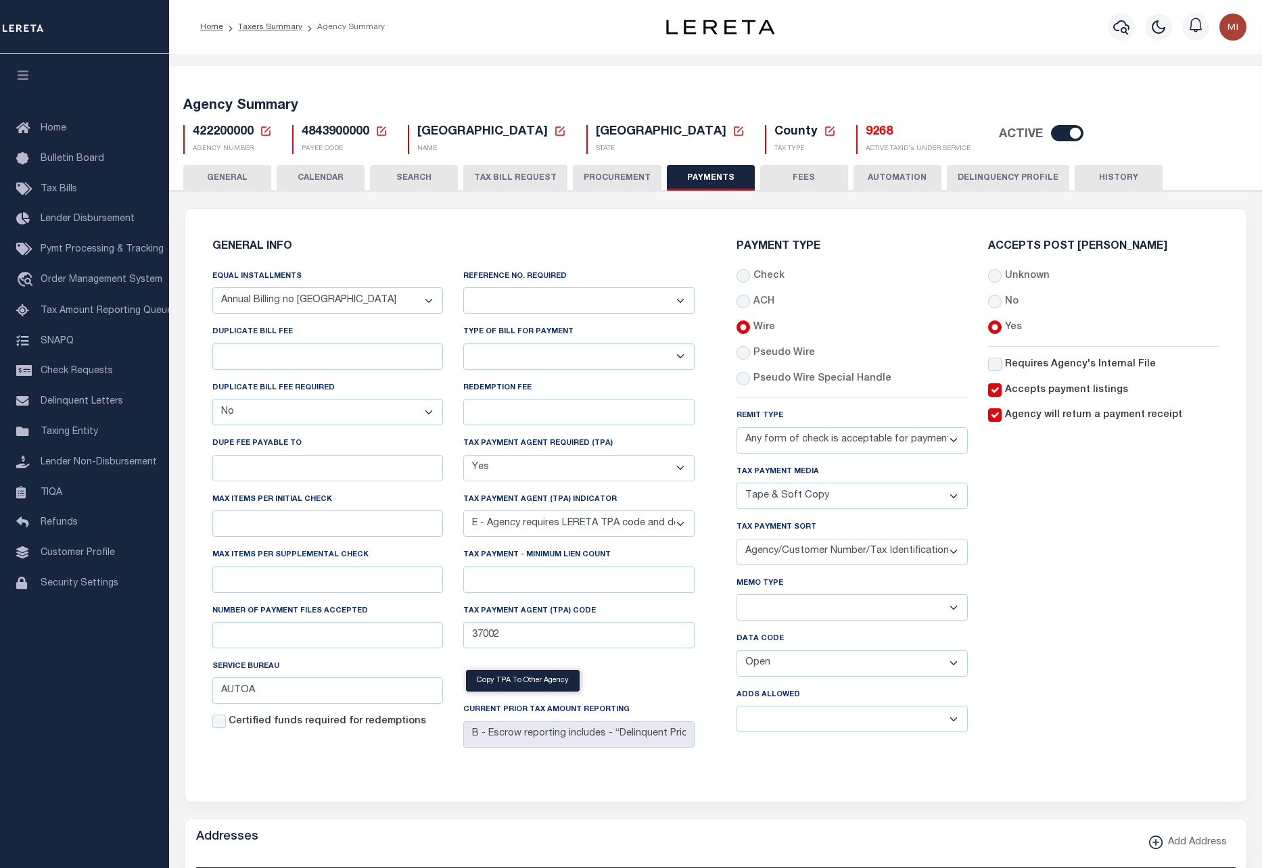
click at [899, 178] on button "AUTOMATION" at bounding box center [897, 178] width 88 height 26
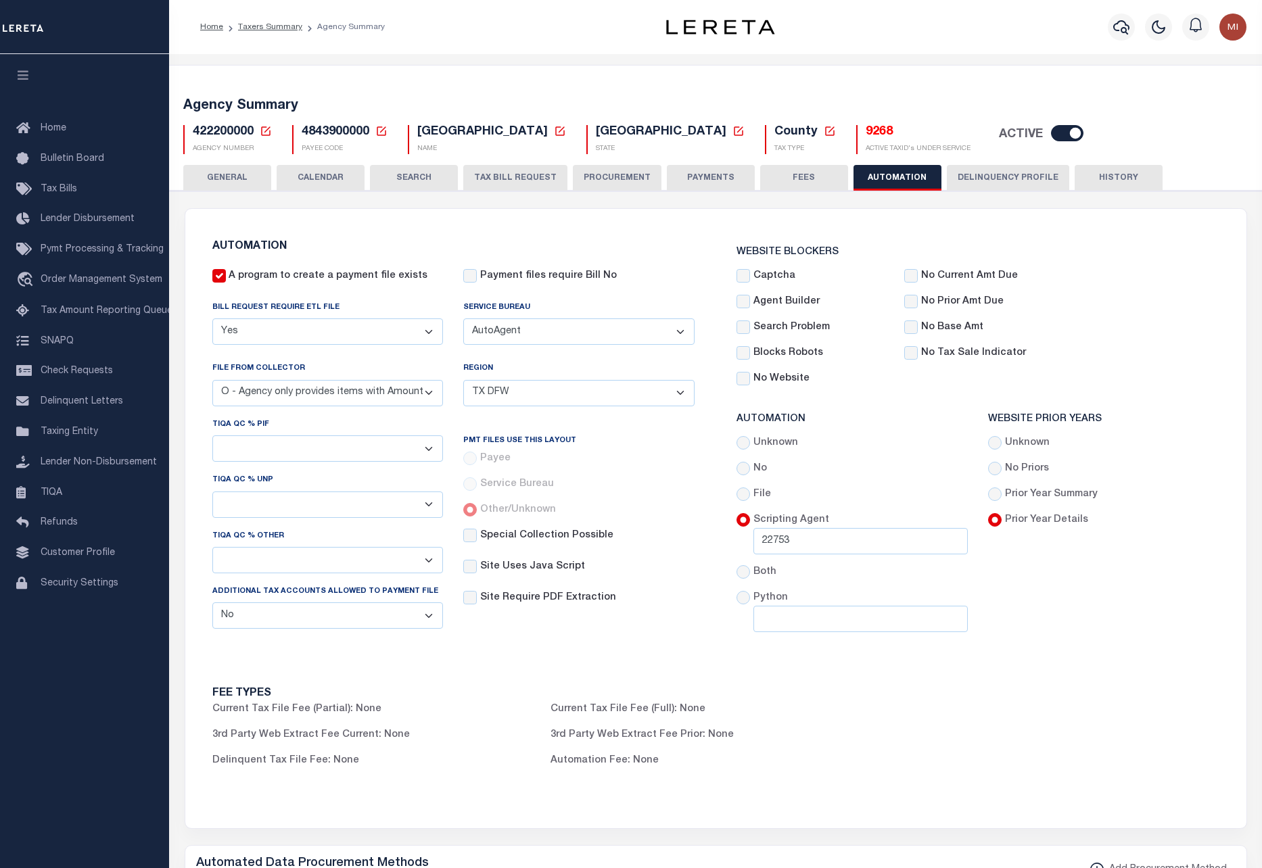
click at [548, 333] on select "ACC Taxes Ad Valorem Appraisal Assessments of the Southwest AutoAgent B & A Mun…" at bounding box center [578, 331] width 231 height 26
click at [463, 318] on select "ACC Taxes Ad Valorem Appraisal Assessments of the Southwest AutoAgent B & A Mun…" at bounding box center [578, 331] width 231 height 26
click at [339, 135] on span "4843900000" at bounding box center [336, 132] width 68 height 12
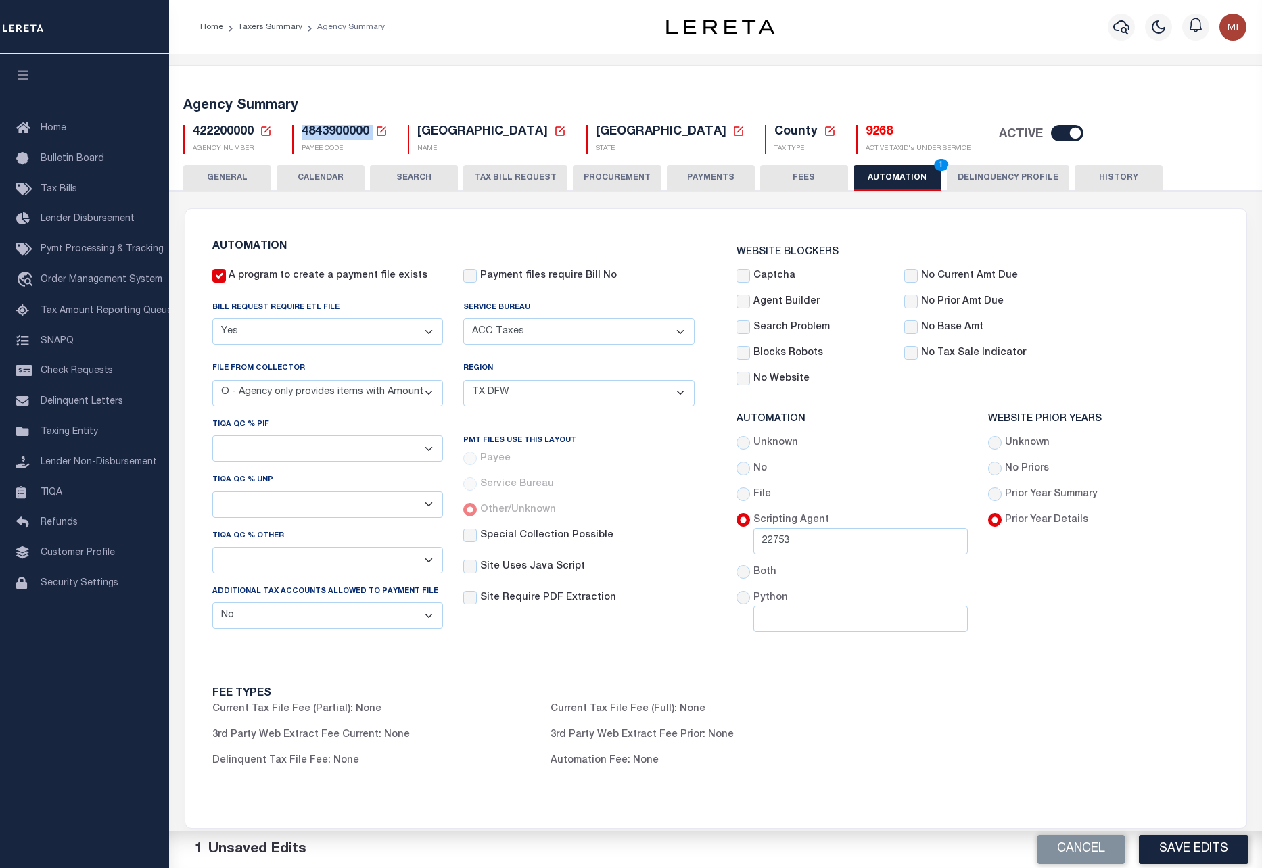
click at [339, 135] on span "4843900000" at bounding box center [336, 132] width 68 height 12
copy h5 "4843900000"
click at [1183, 840] on button "Save Edits" at bounding box center [1194, 849] width 110 height 29
click at [563, 333] on select "ACC Taxes Ad Valorem Appraisal Assessments of the Southwest AutoAgent B & A Mun…" at bounding box center [578, 331] width 231 height 26
select select "7803021001"
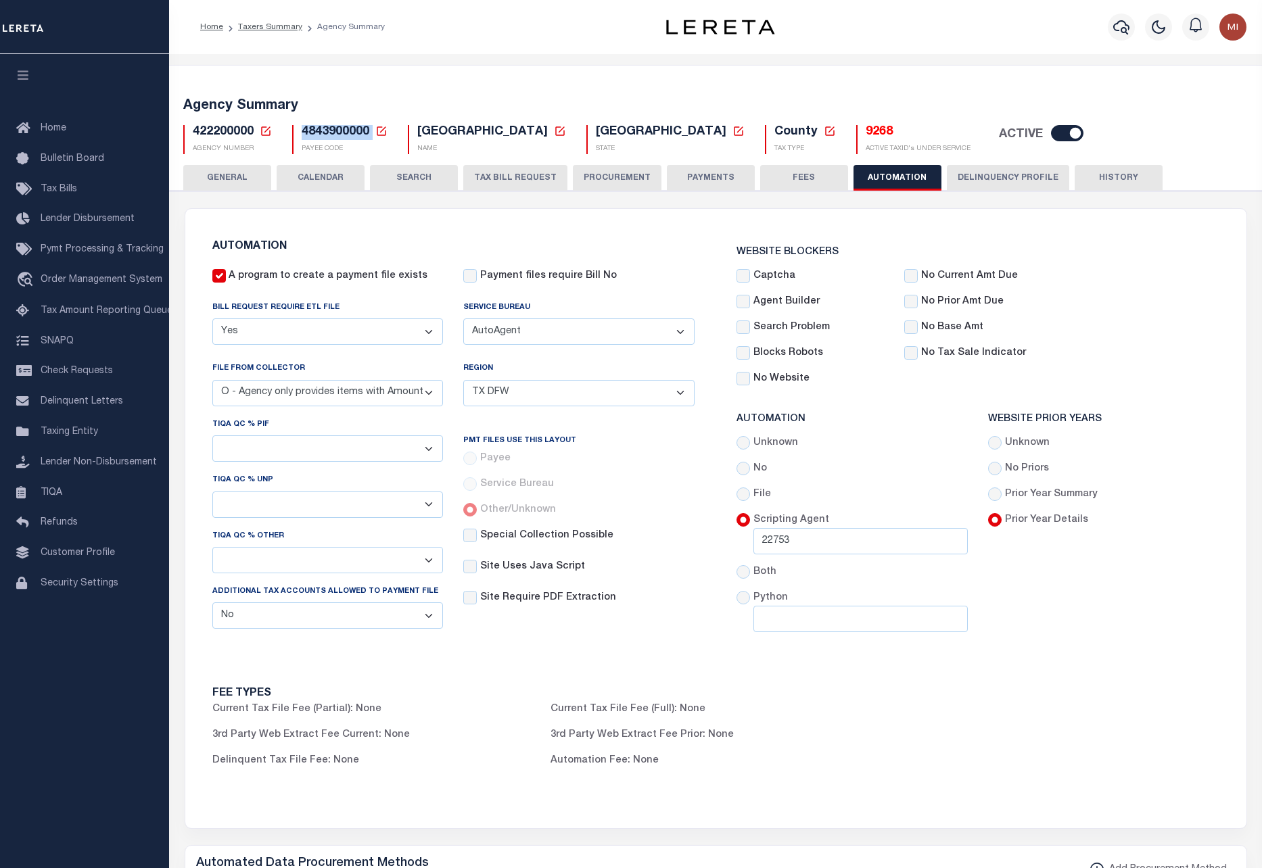
click at [463, 318] on select "ACC Taxes Ad Valorem Appraisal Assessments of the Southwest AutoAgent B & A Mun…" at bounding box center [578, 331] width 231 height 26
click at [1184, 837] on button "Save Edits" at bounding box center [1194, 849] width 110 height 29
click at [686, 333] on select "ACC Taxes Ad Valorem Appraisal Assessments of the Southwest AutoAgent B & A Mun…" at bounding box center [578, 331] width 231 height 26
click at [517, 329] on select "ACC Taxes Ad Valorem Appraisal Assessments of the Southwest AutoAgent B & A Mun…" at bounding box center [578, 331] width 231 height 26
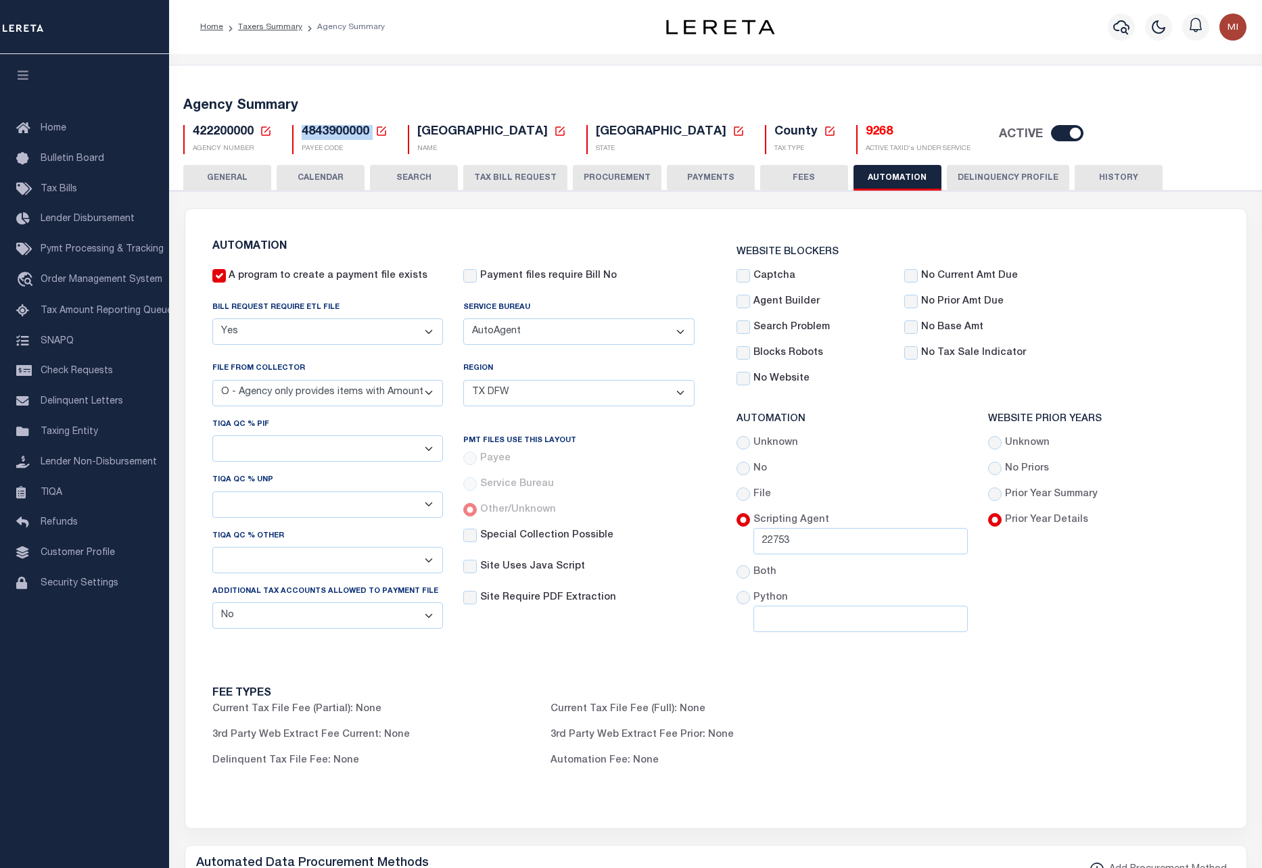
click at [587, 391] on select "- Select Region - TX DFW TX East Central East North Central East South Central …" at bounding box center [578, 393] width 231 height 26
select select "ECT"
click at [463, 380] on select "- Select Region - TX DFW TX East Central East North Central East South Central …" at bounding box center [578, 393] width 231 height 26
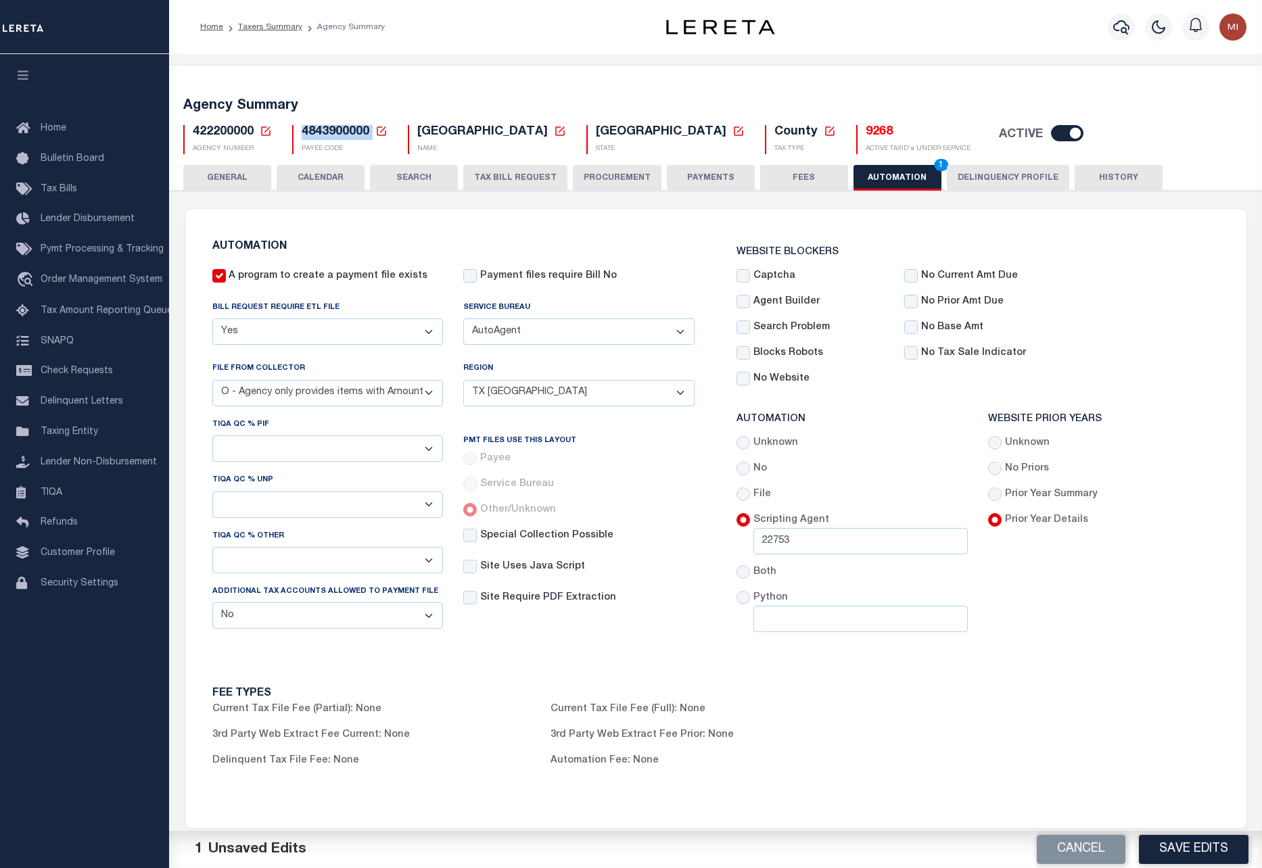
drag, startPoint x: 1172, startPoint y: 846, endPoint x: 1214, endPoint y: 661, distance: 189.9
click at [1174, 839] on button "Save Edits" at bounding box center [1194, 849] width 110 height 29
click at [296, 439] on select "- Select - 1% 5% 10% 20% 50% 100%" at bounding box center [327, 448] width 231 height 26
select select "100"
click at [212, 435] on select "- Select - 1% 5% 10% 20% 50% 100%" at bounding box center [327, 448] width 231 height 26
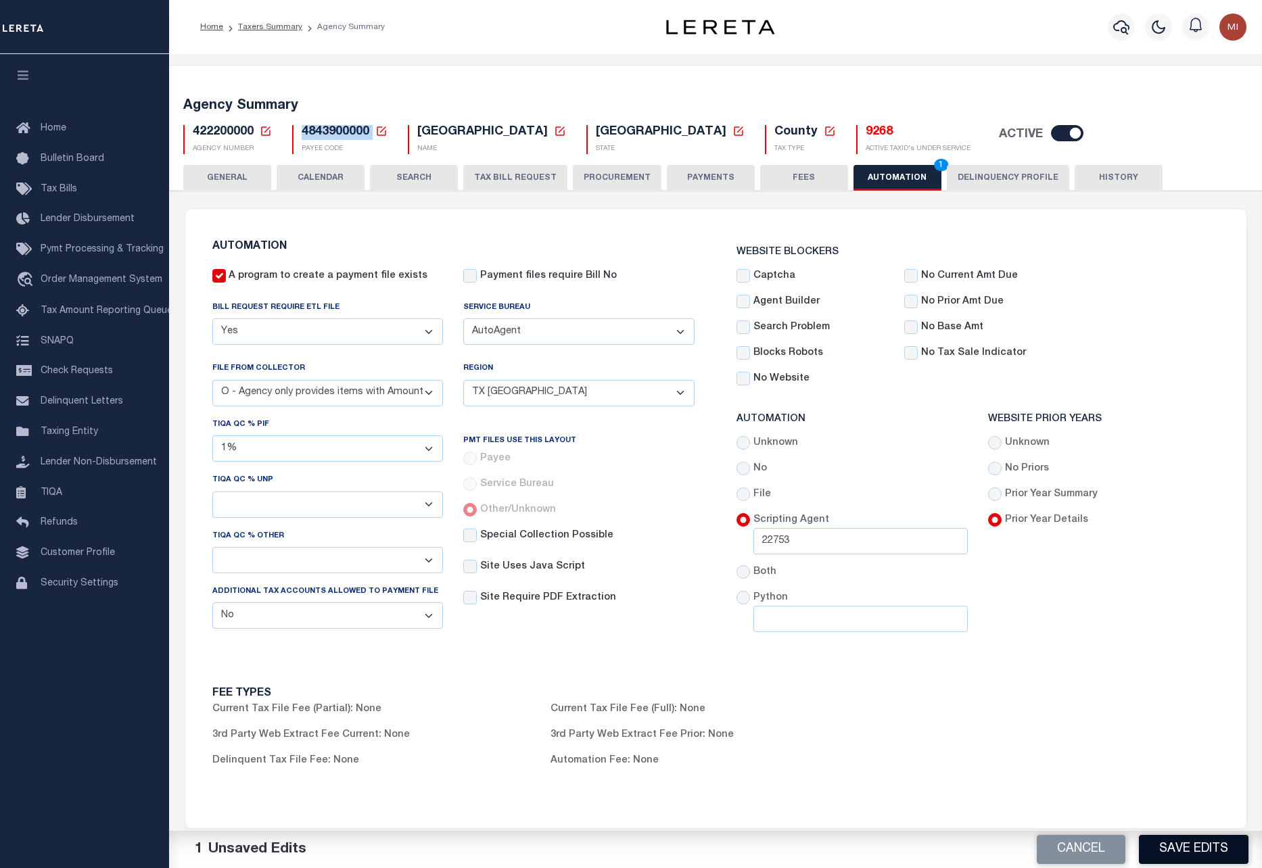
click at [1176, 842] on button "Save Edits" at bounding box center [1194, 849] width 110 height 29
click at [391, 504] on select "- Select - 1% 5% 10% 20% 50% 100%" at bounding box center [327, 505] width 231 height 26
select select "20"
click at [212, 492] on select "- Select - 1% 5% 10% 20% 50% 100%" at bounding box center [327, 505] width 231 height 26
click at [313, 571] on select "- Select - 1% 5% 10% 20% 50% 100%" at bounding box center [327, 560] width 231 height 26
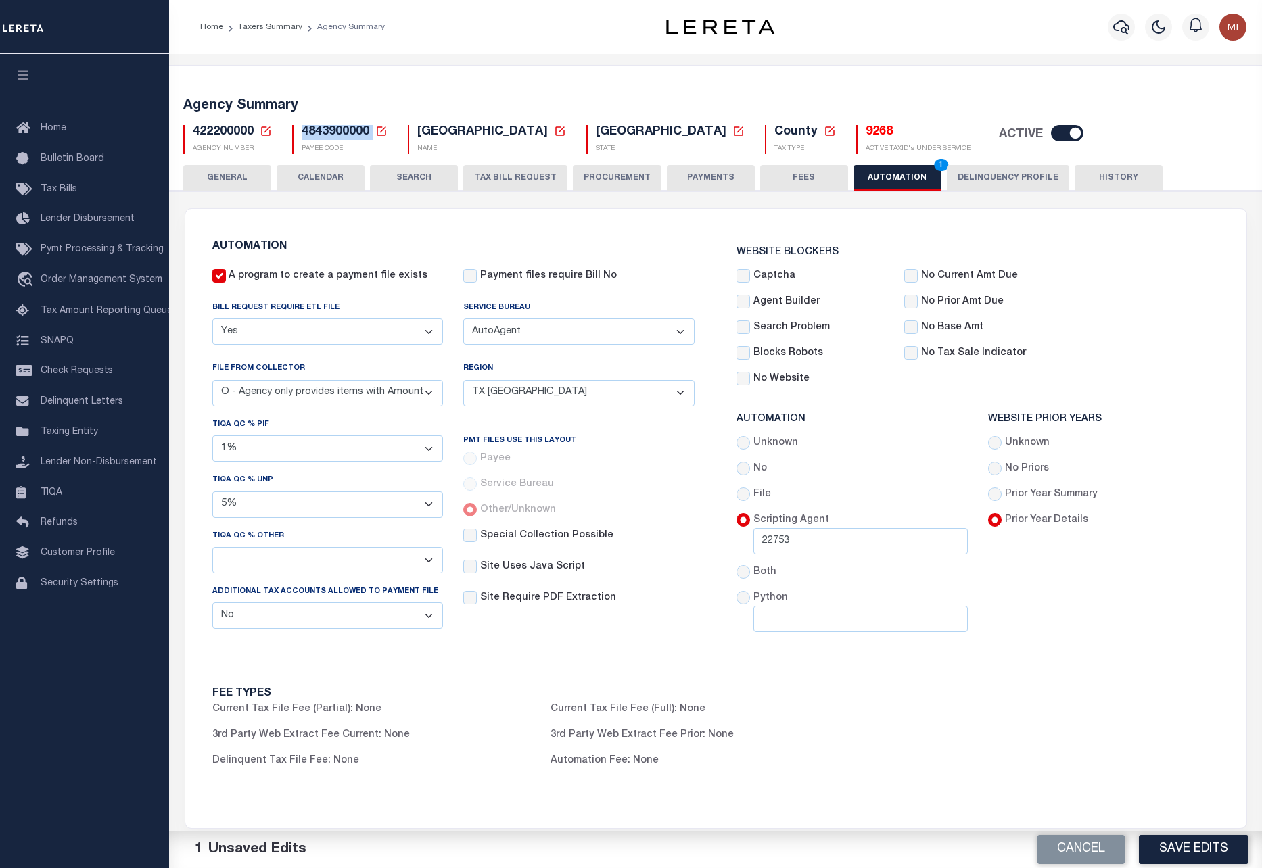
click at [313, 571] on select "- Select - 1% 5% 10% 20% 50% 100%" at bounding box center [327, 560] width 231 height 26
click at [313, 560] on select "- Select - 1% 5% 10% 20% 50% 100%" at bounding box center [327, 560] width 231 height 26
select select "10"
click at [212, 548] on select "- Select - 1% 5% 10% 20% 50% 100%" at bounding box center [327, 560] width 231 height 26
click at [290, 613] on select "Yes No" at bounding box center [327, 615] width 231 height 26
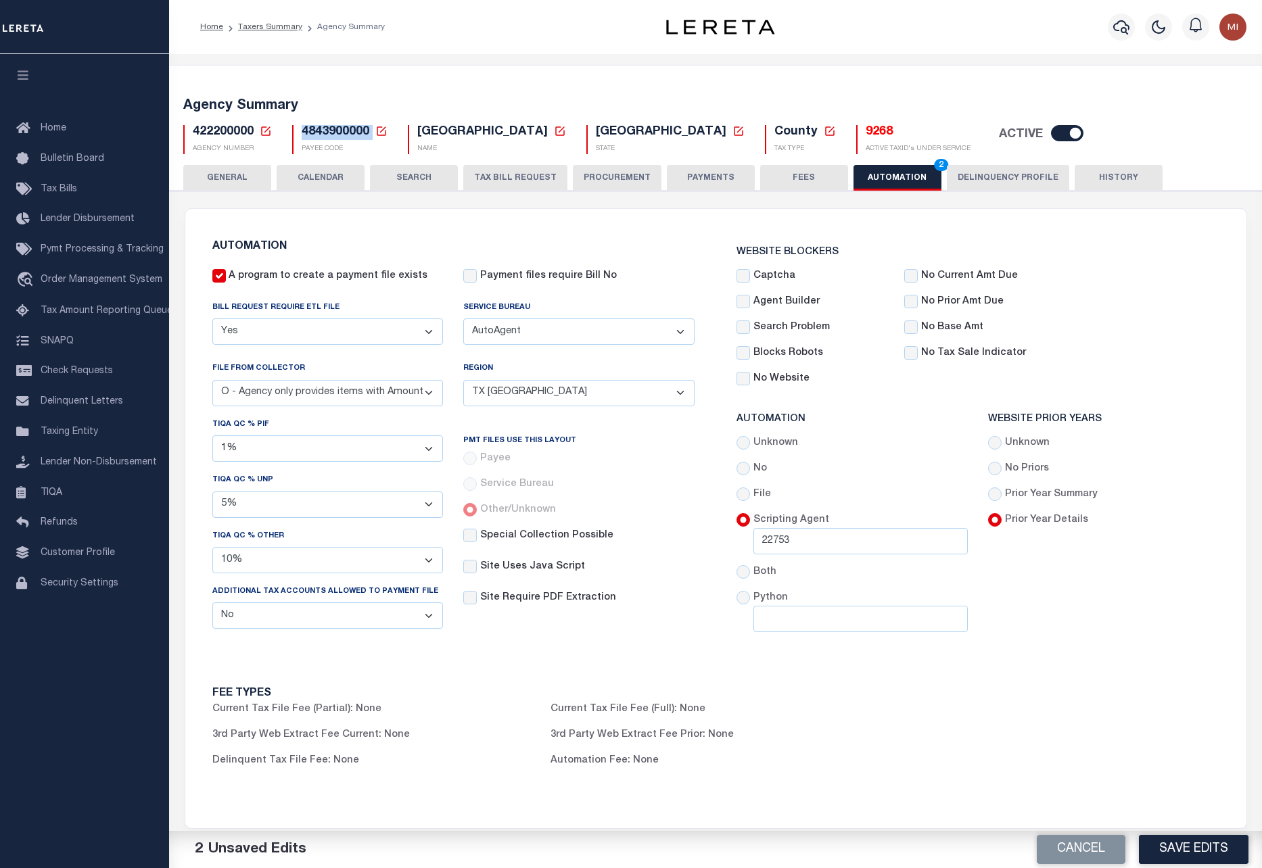
select select "true"
click at [212, 604] on select "Yes No" at bounding box center [327, 615] width 231 height 26
click at [1189, 855] on button "Save Edits" at bounding box center [1194, 849] width 110 height 29
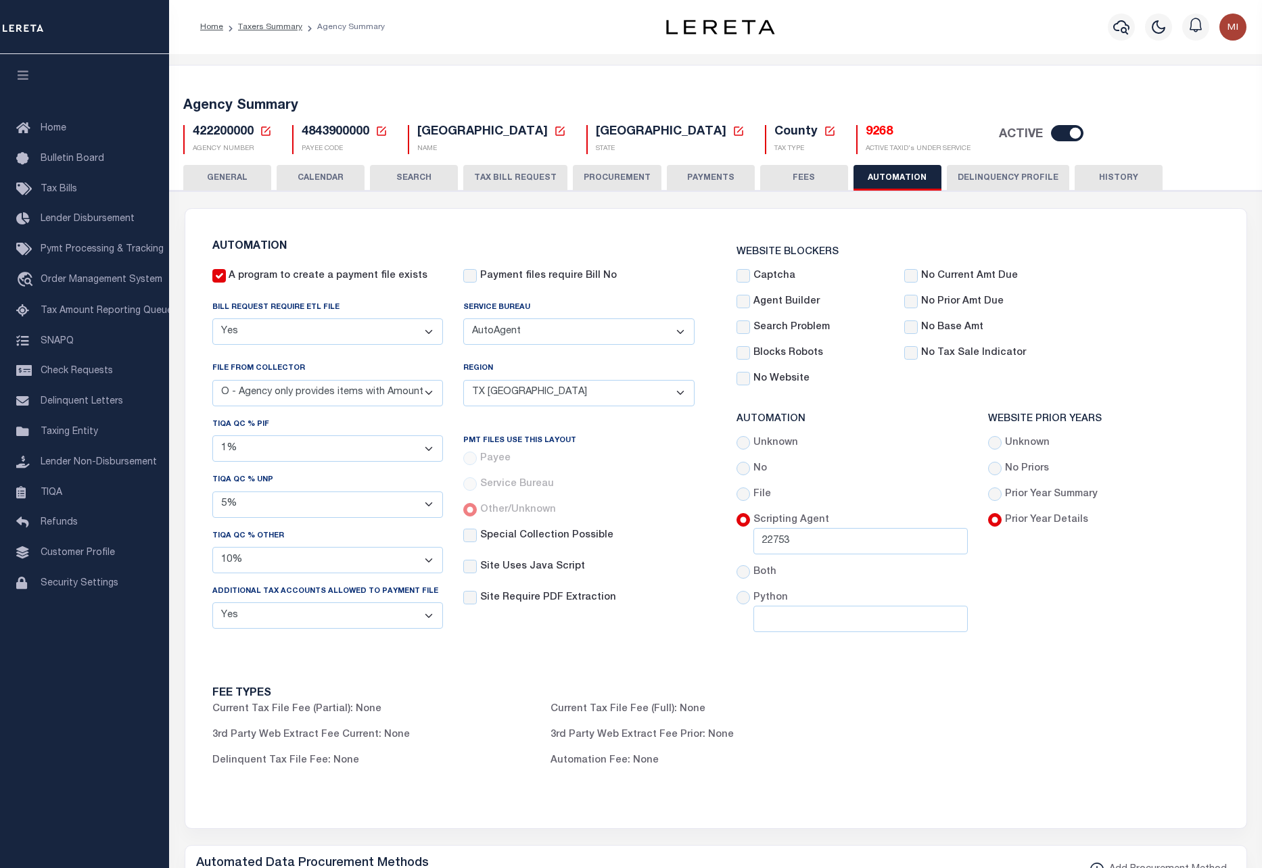
click at [473, 475] on div "Pmt Files Use This Layout Payee Service Bureau Other/Unknown Site Uses Java Scr…" at bounding box center [578, 516] width 231 height 199
click at [473, 457] on div "Payee" at bounding box center [578, 459] width 231 height 15
click at [472, 481] on div "Service Bureau" at bounding box center [578, 484] width 231 height 15
drag, startPoint x: 218, startPoint y: 277, endPoint x: 214, endPoint y: 283, distance: 7.3
click at [214, 283] on div "A program to create a payment file exists" at bounding box center [320, 276] width 216 height 15
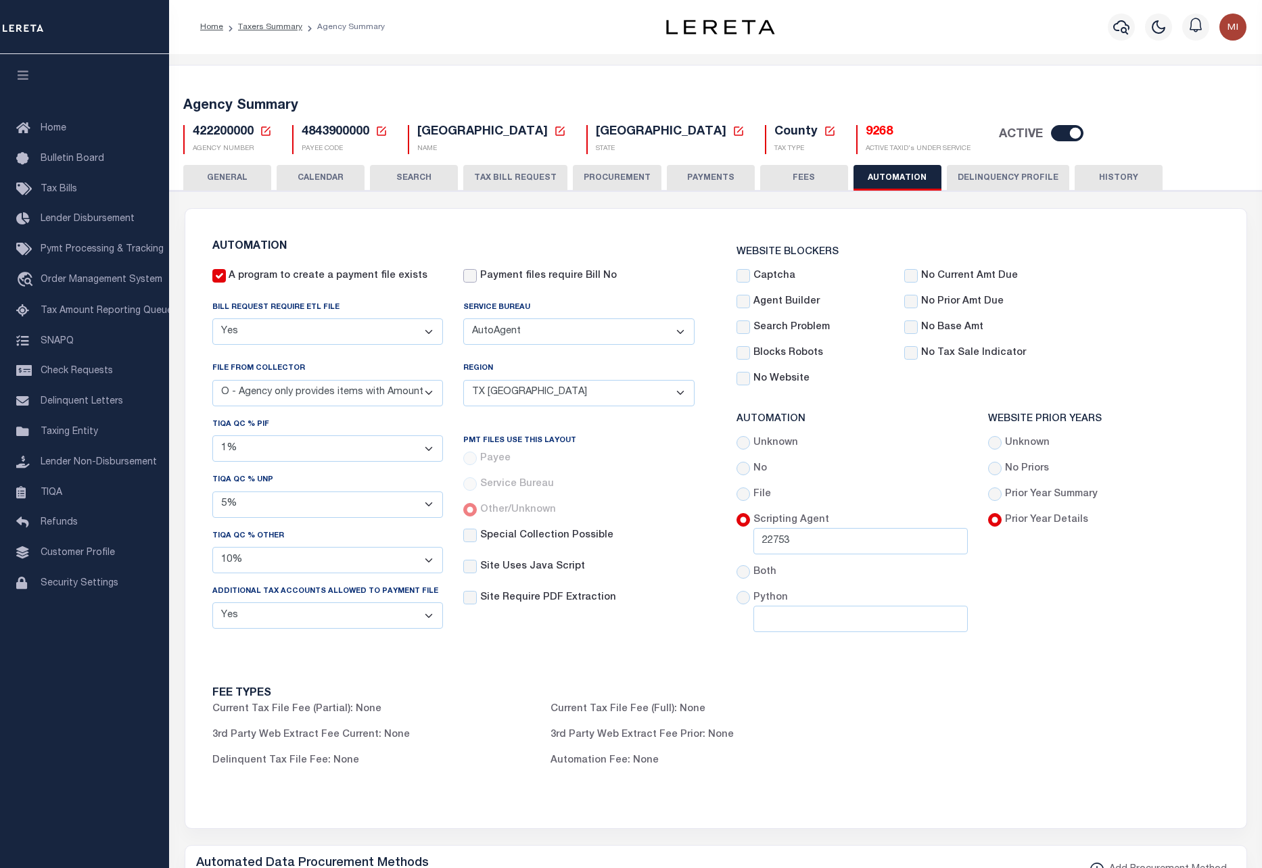
click at [473, 272] on input "Payment files require Bill No" at bounding box center [470, 276] width 14 height 14
checkbox input "true"
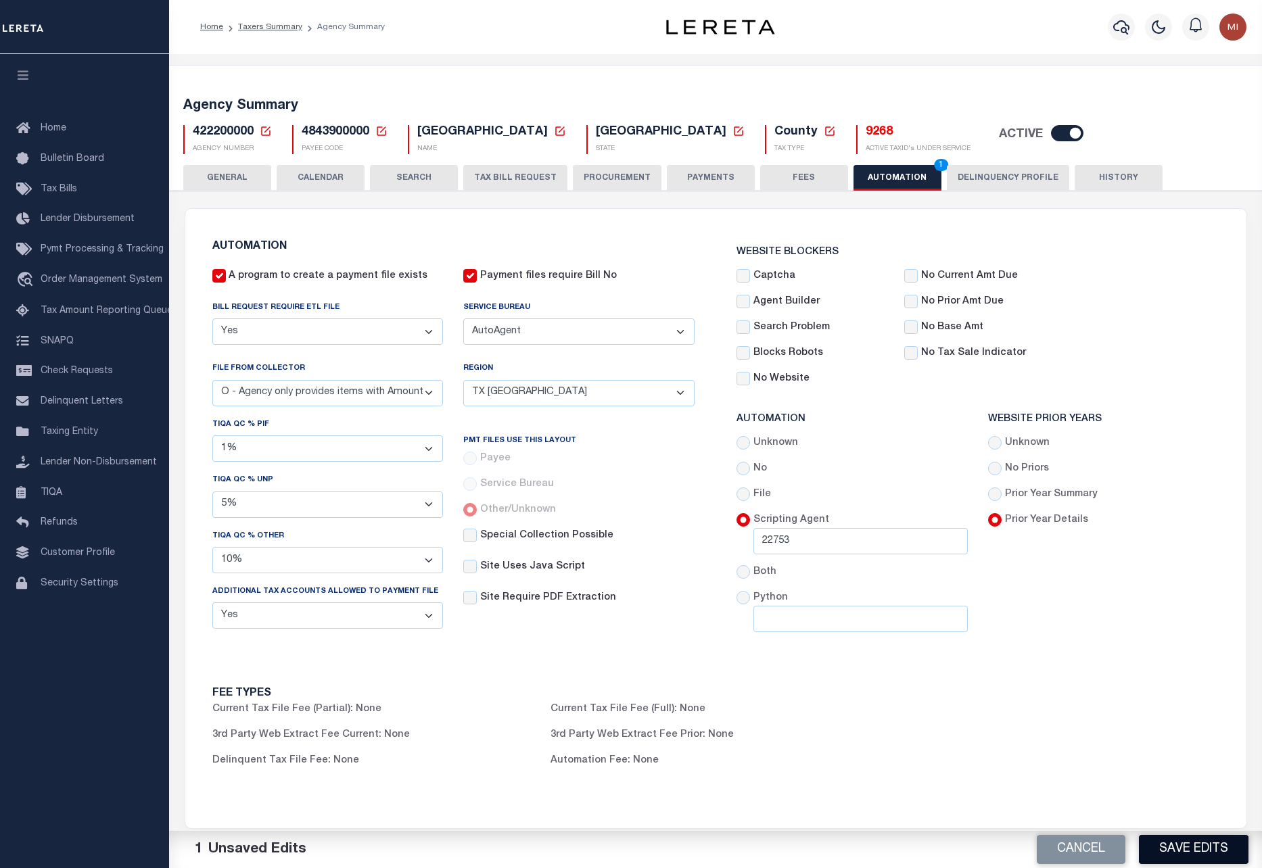
click at [1196, 846] on button "Save Edits" at bounding box center [1194, 849] width 110 height 29
click at [471, 534] on input "Special Collection Possible" at bounding box center [470, 536] width 14 height 14
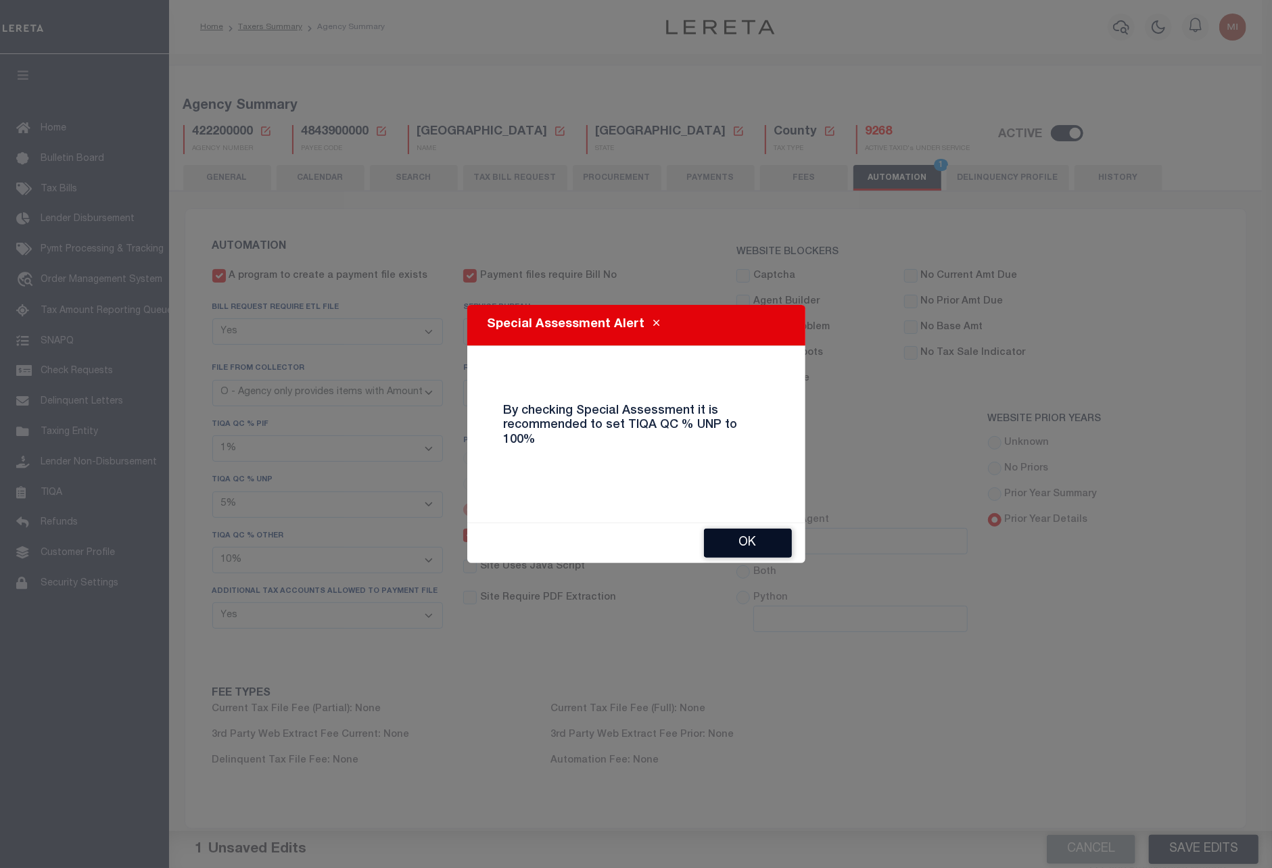
click at [750, 529] on button "Ok" at bounding box center [748, 543] width 88 height 29
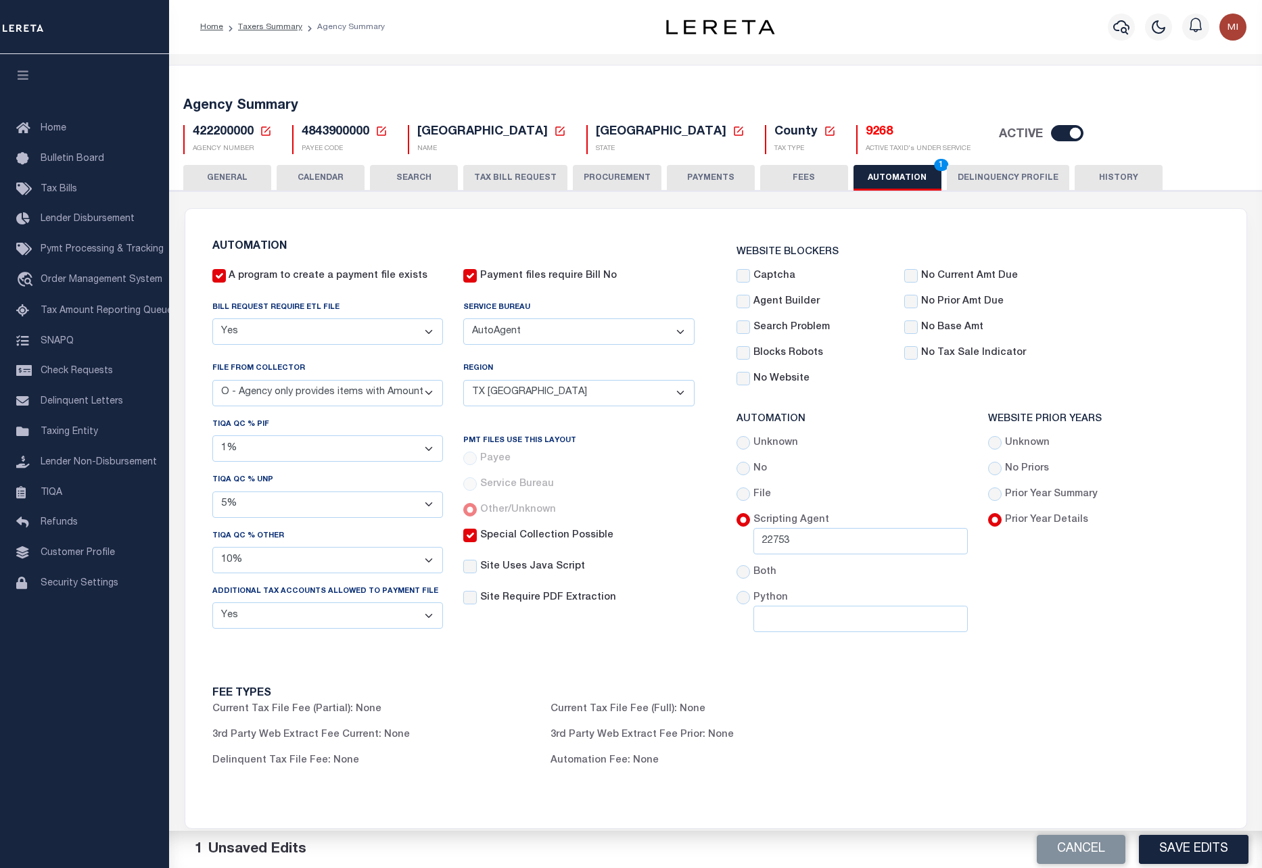
click at [468, 536] on input "Special Collection Possible" at bounding box center [470, 536] width 14 height 14
checkbox input "false"
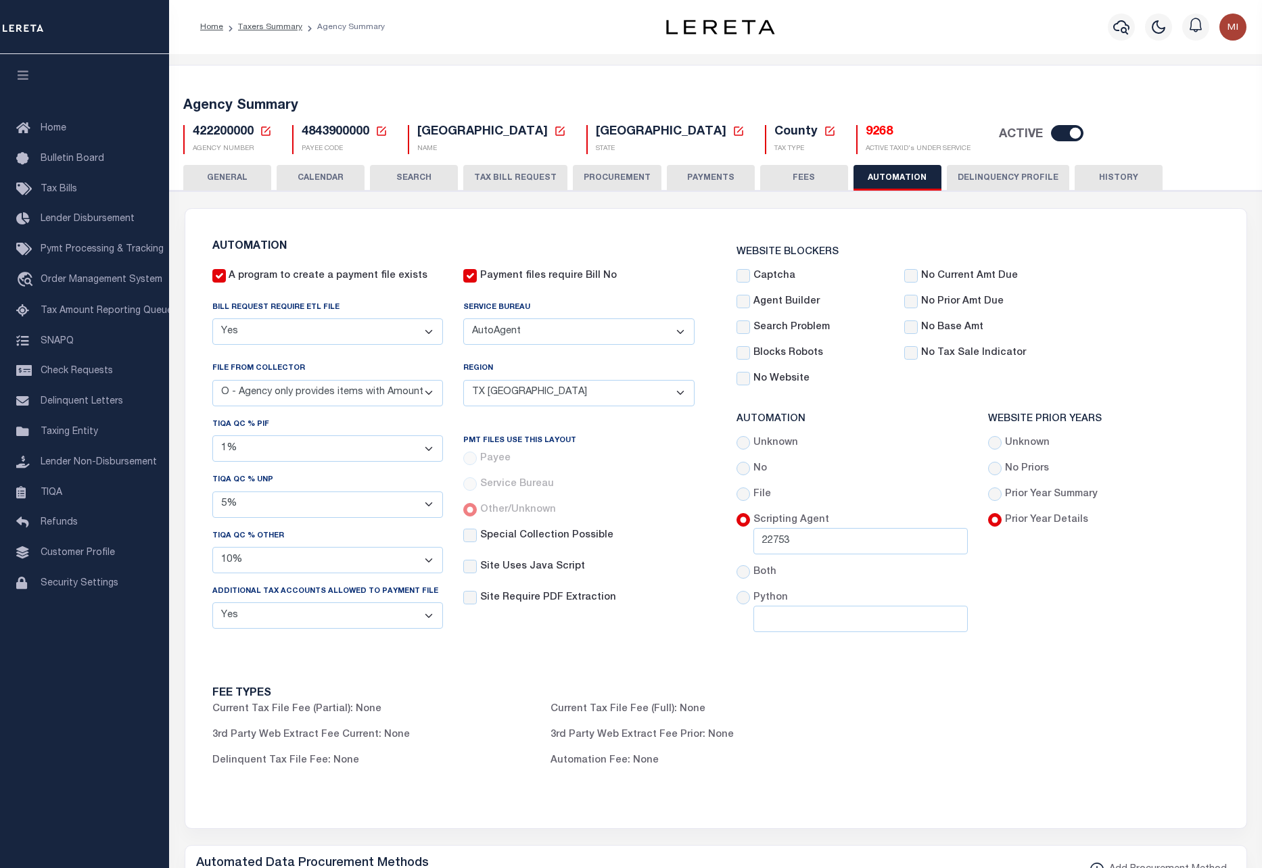
click at [216, 277] on input "A program to create a payment file exists" at bounding box center [219, 276] width 14 height 14
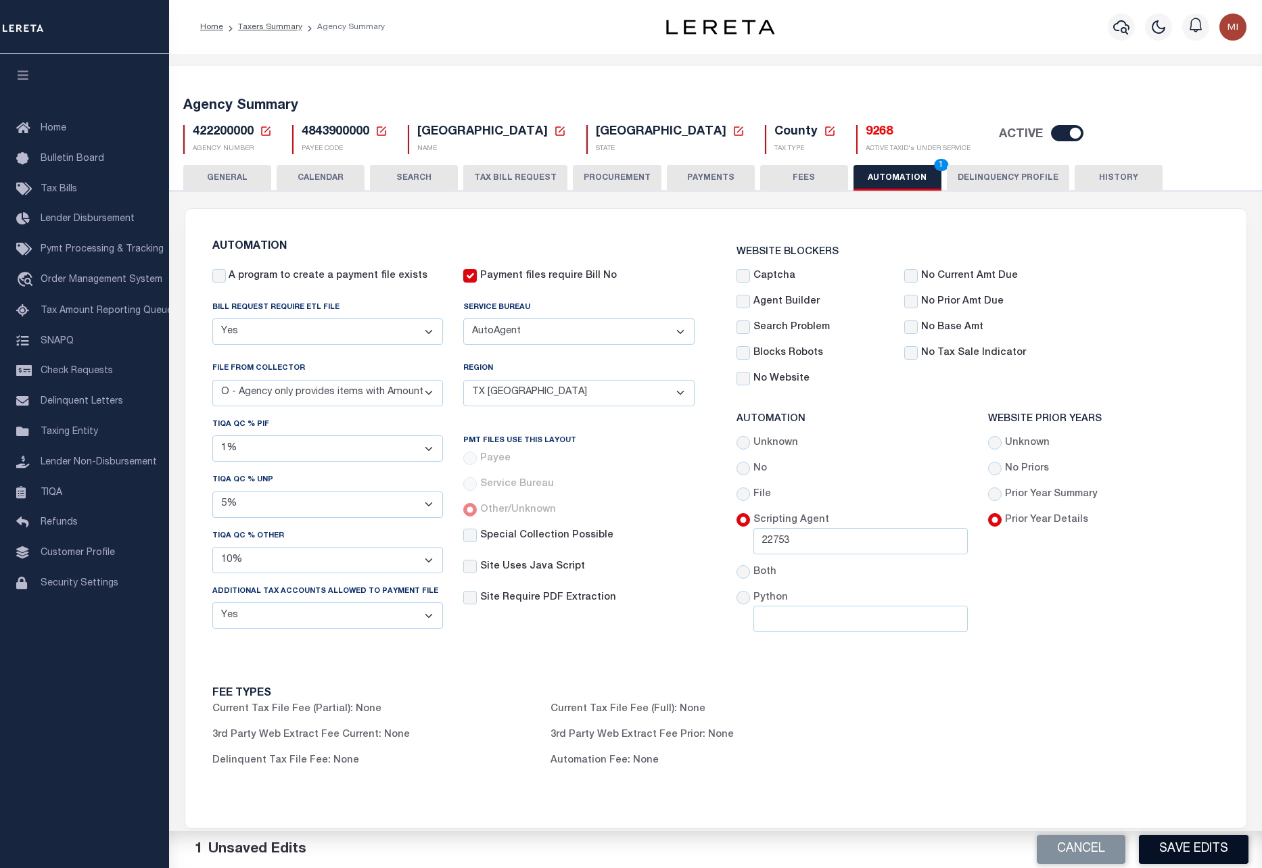
click at [1186, 846] on button "Save Edits" at bounding box center [1194, 849] width 110 height 29
drag, startPoint x: 220, startPoint y: 272, endPoint x: 254, endPoint y: 269, distance: 33.9
click at [220, 272] on input "A program to create a payment file exists" at bounding box center [219, 276] width 14 height 14
click at [1191, 849] on button "Save Edits" at bounding box center [1194, 849] width 110 height 29
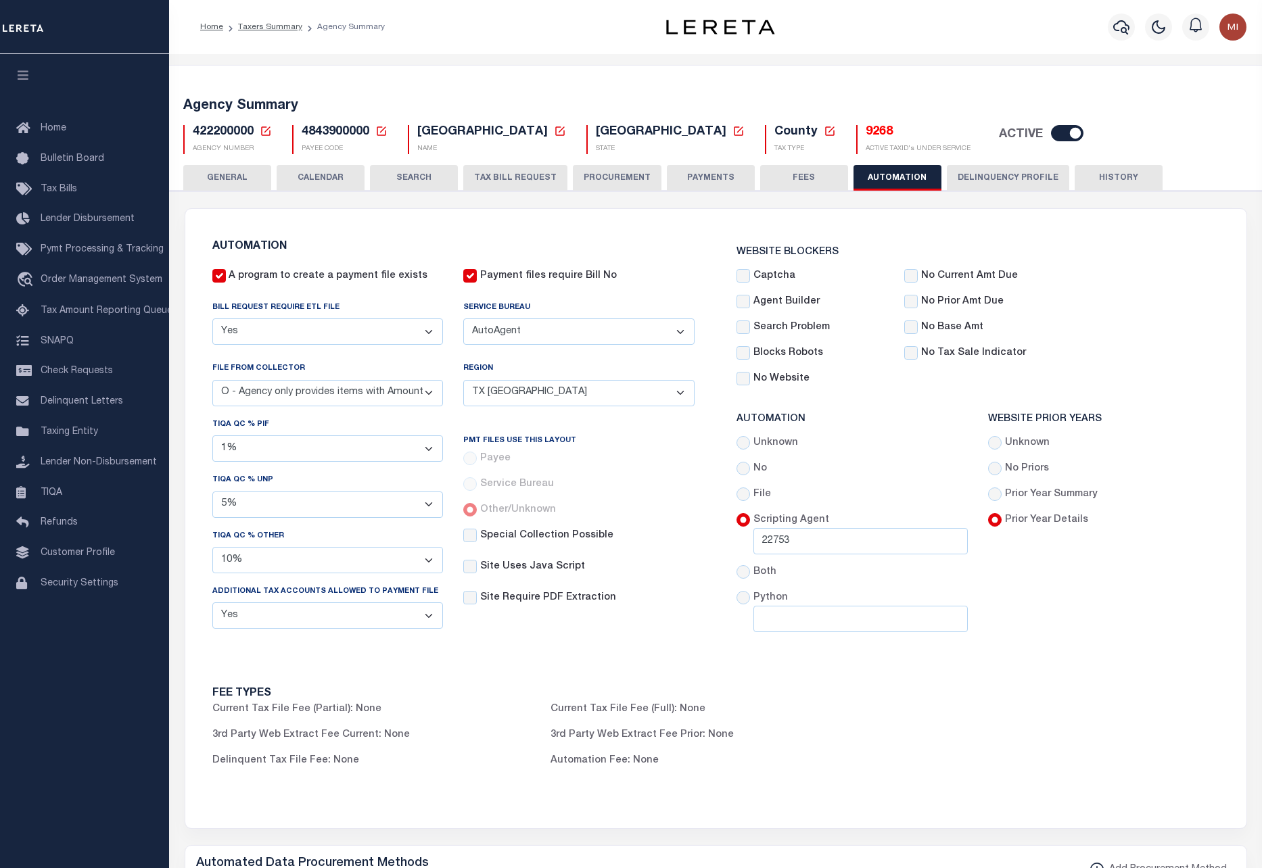
click at [222, 276] on input "A program to create a payment file exists" at bounding box center [219, 276] width 14 height 14
checkbox input "false"
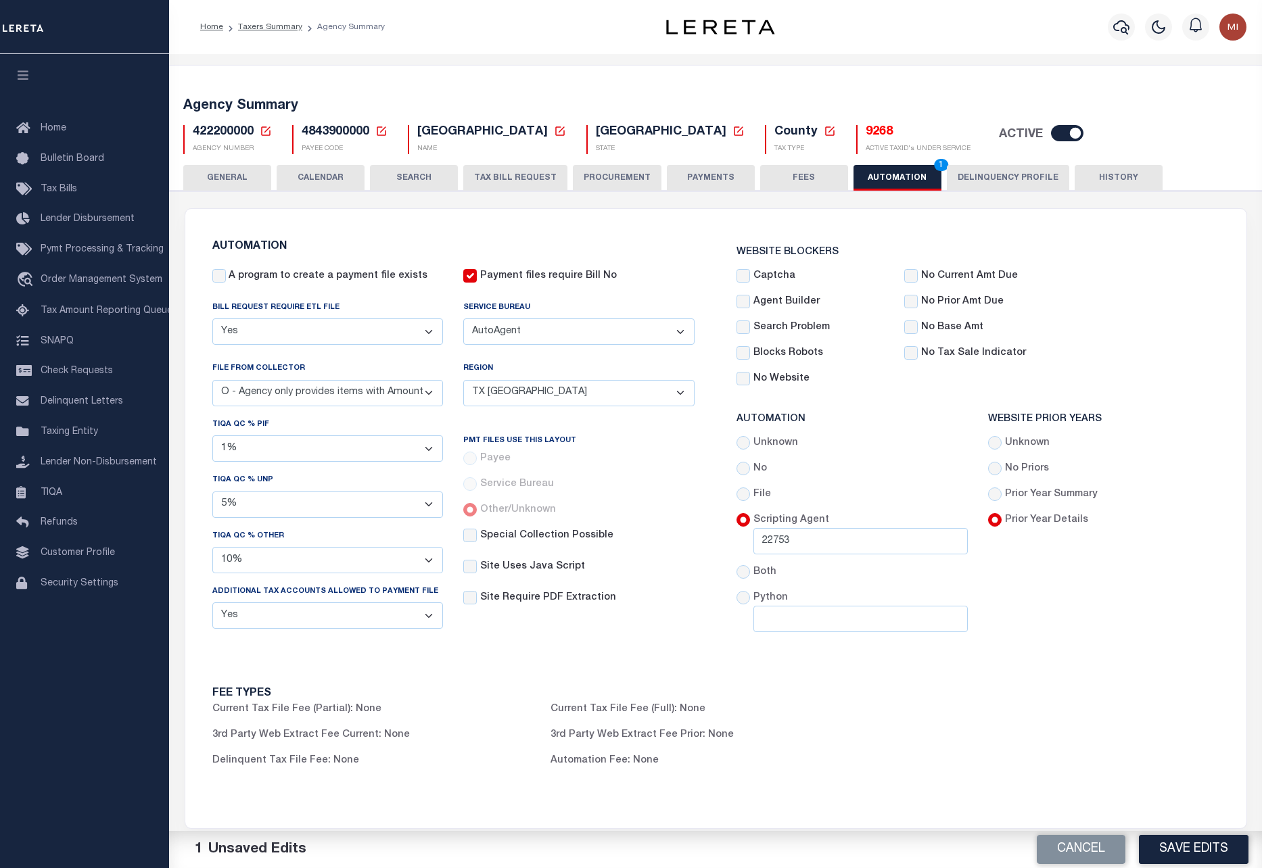
drag, startPoint x: 1166, startPoint y: 842, endPoint x: 1252, endPoint y: 776, distance: 109.0
click at [1168, 840] on button "Save Edits" at bounding box center [1194, 849] width 110 height 29
click at [272, 331] on select "Yes No" at bounding box center [327, 331] width 231 height 26
select select "false"
click at [212, 318] on select "Yes No" at bounding box center [327, 331] width 231 height 26
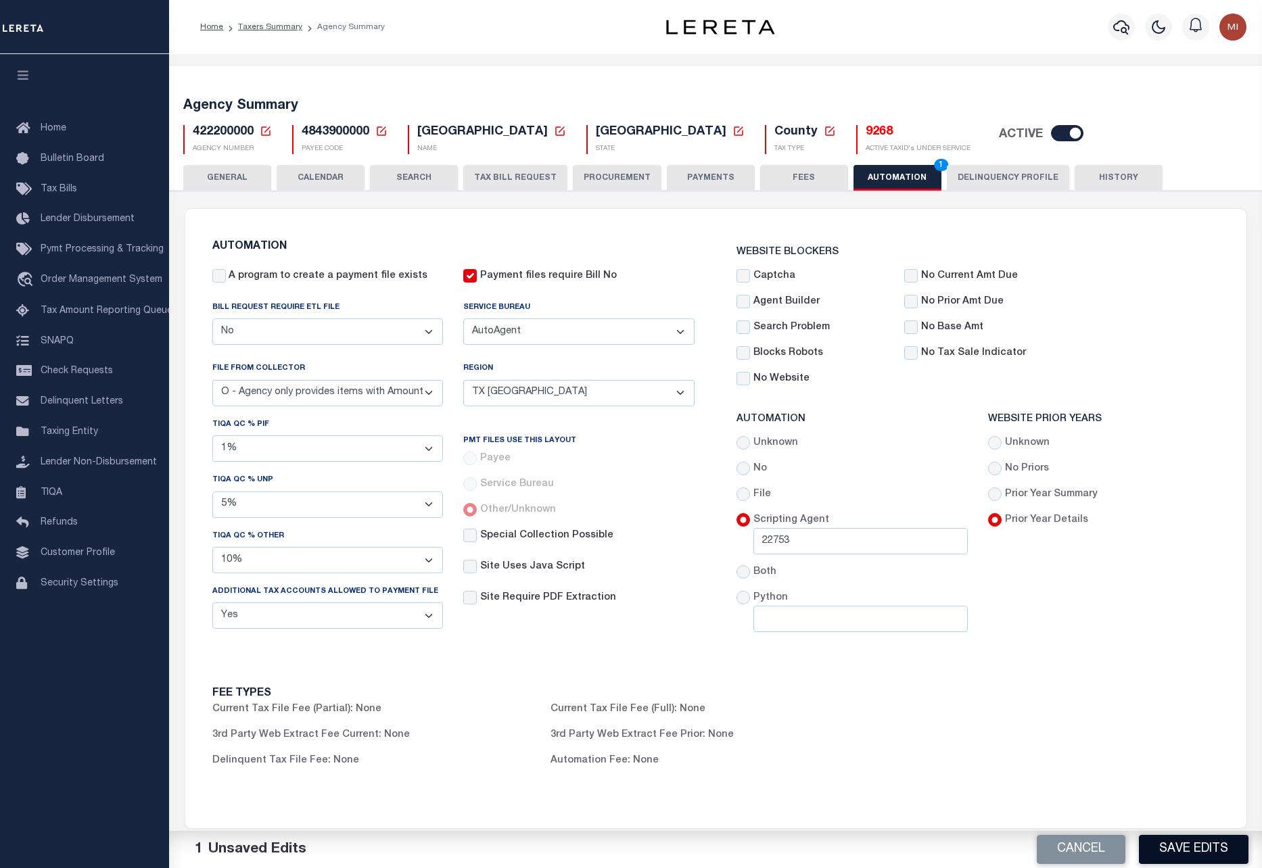
click at [1183, 849] on button "Save Edits" at bounding box center [1194, 849] width 110 height 29
click at [214, 276] on input "A program to create a payment file exists" at bounding box center [219, 276] width 14 height 14
checkbox input "true"
drag, startPoint x: 1165, startPoint y: 849, endPoint x: 1229, endPoint y: 676, distance: 184.0
click at [1167, 842] on button "Save Edits" at bounding box center [1194, 849] width 110 height 29
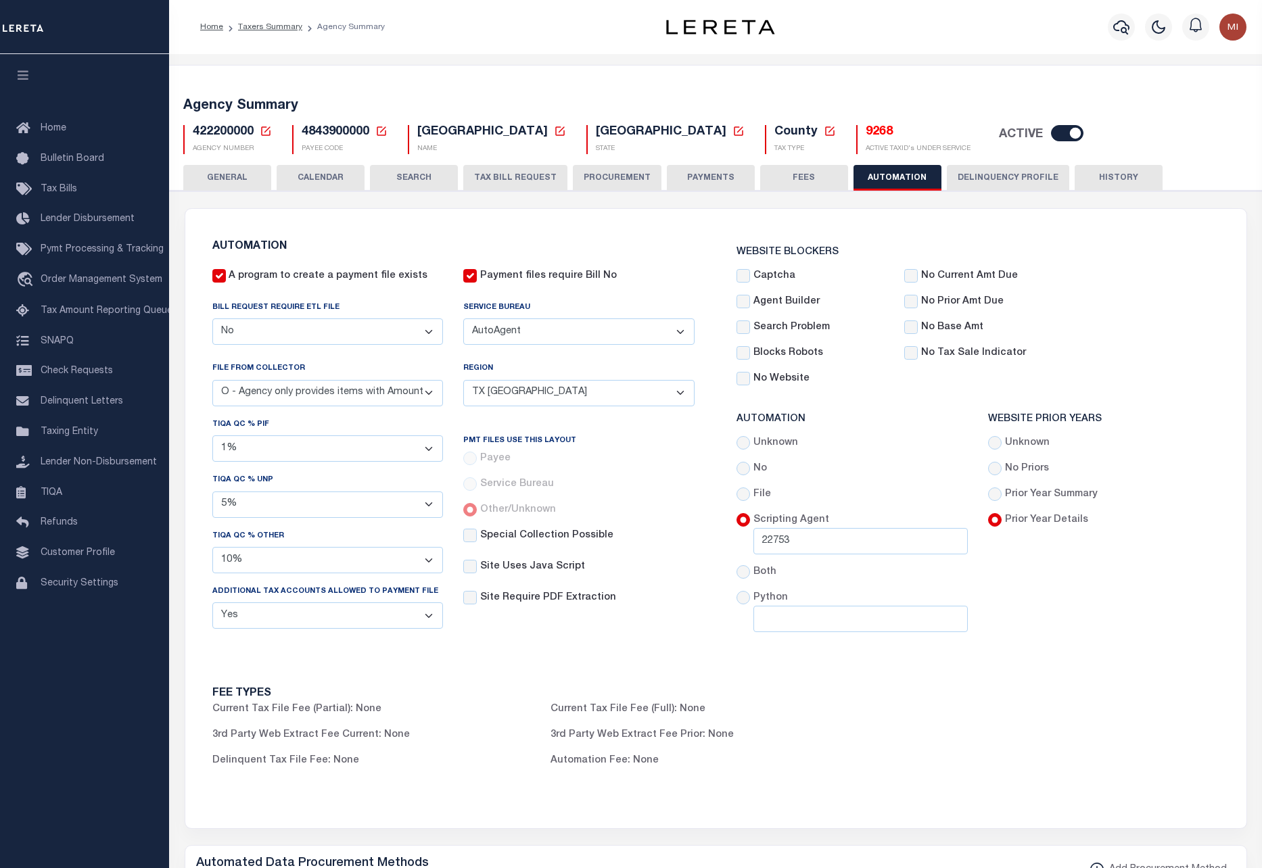
click at [356, 397] on select "B - Agency provides Full file at 1st Inst, only Open file at subsequent install…" at bounding box center [327, 393] width 231 height 26
select select "3"
click at [212, 380] on select "B - Agency provides Full file at 1st Inst, only Open file at subsequent install…" at bounding box center [327, 393] width 231 height 26
click at [1197, 848] on button "Save Edits" at bounding box center [1194, 849] width 110 height 29
click at [295, 715] on button "Current Tax File Fee (Partial): None" at bounding box center [296, 709] width 169 height 15
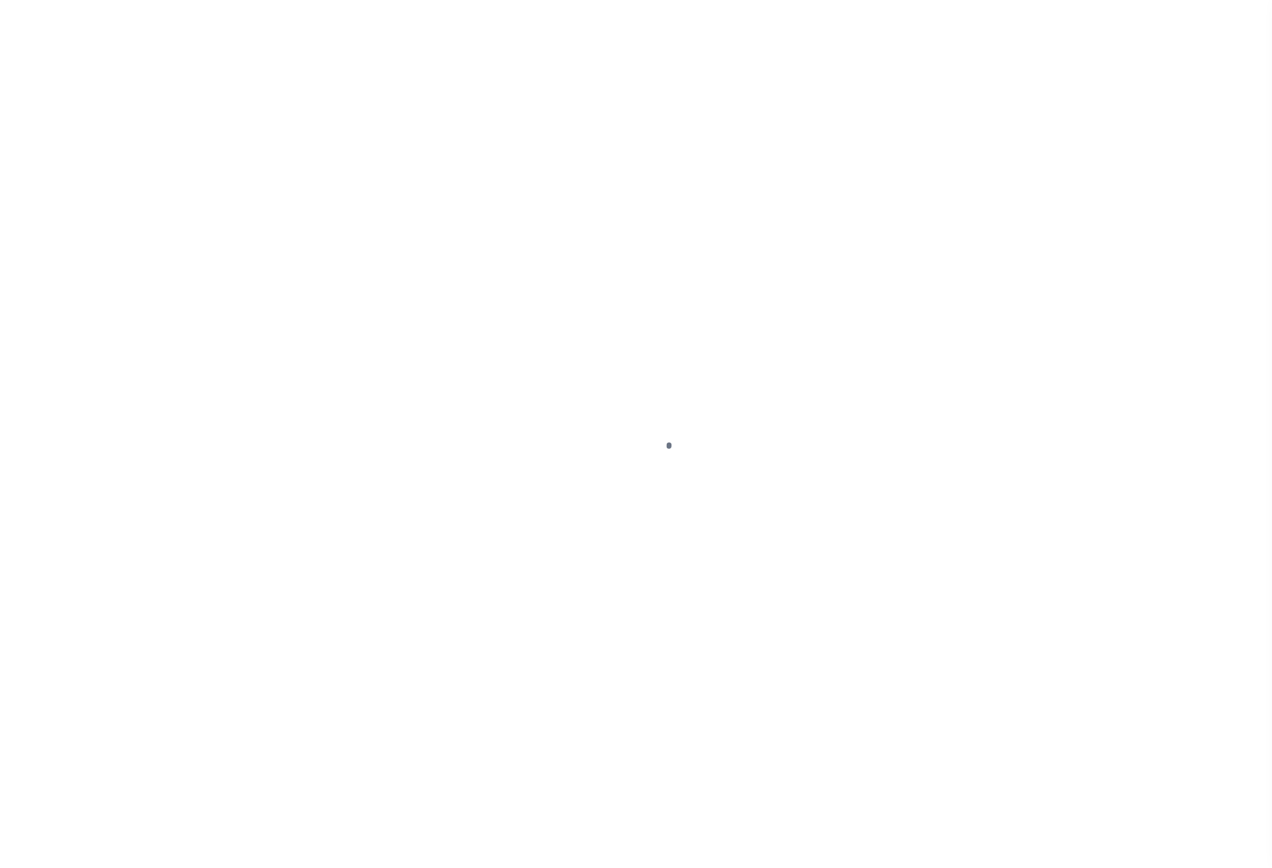
select select
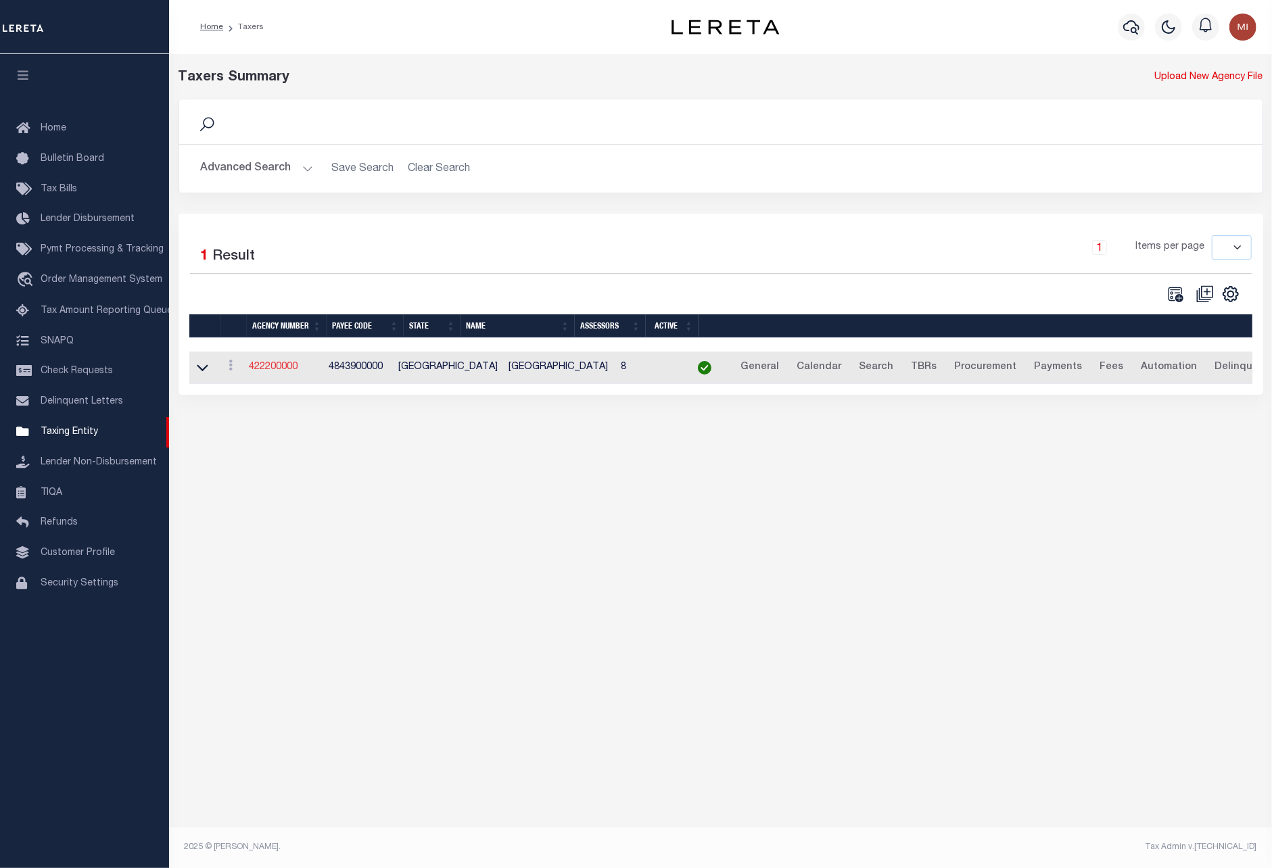
click at [269, 372] on link "422200000" at bounding box center [273, 366] width 49 height 9
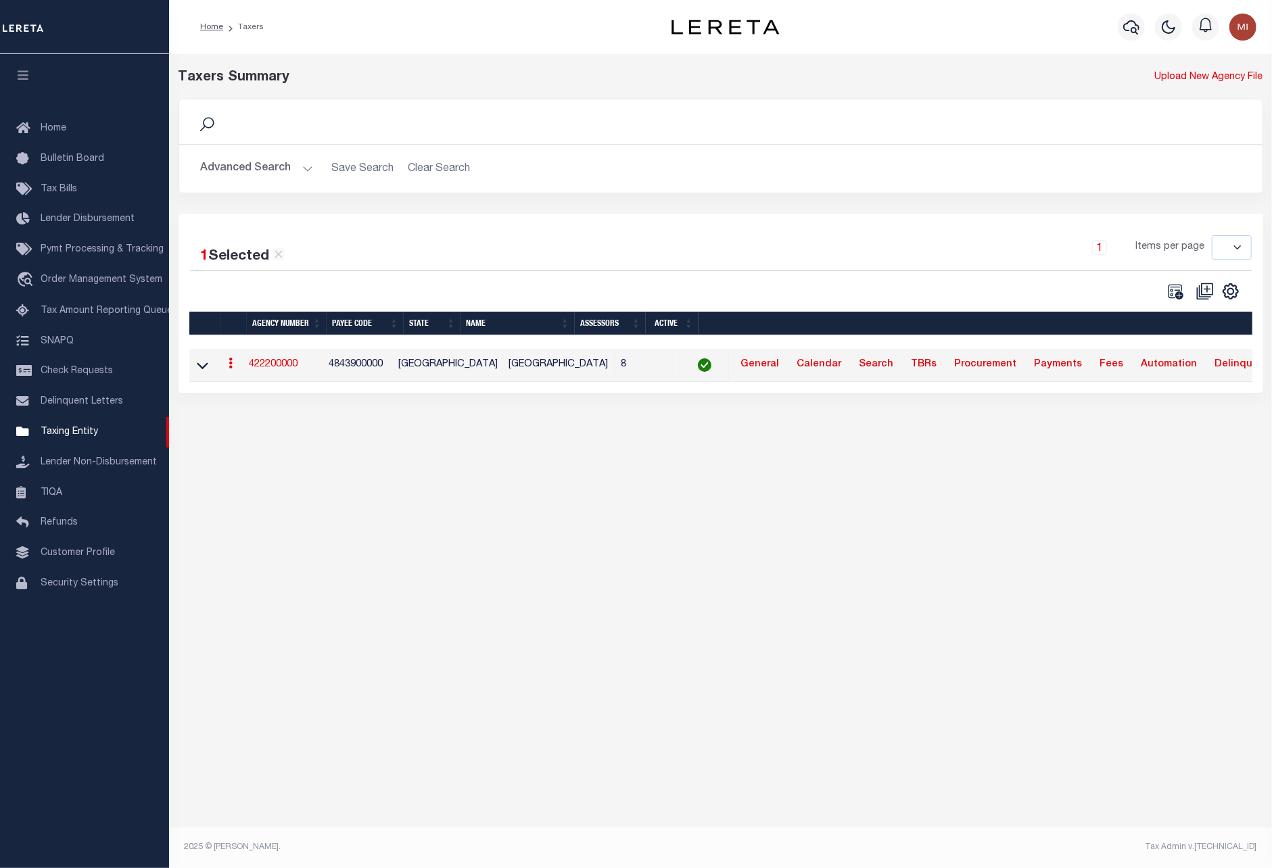
click at [269, 365] on link "422200000" at bounding box center [273, 364] width 49 height 9
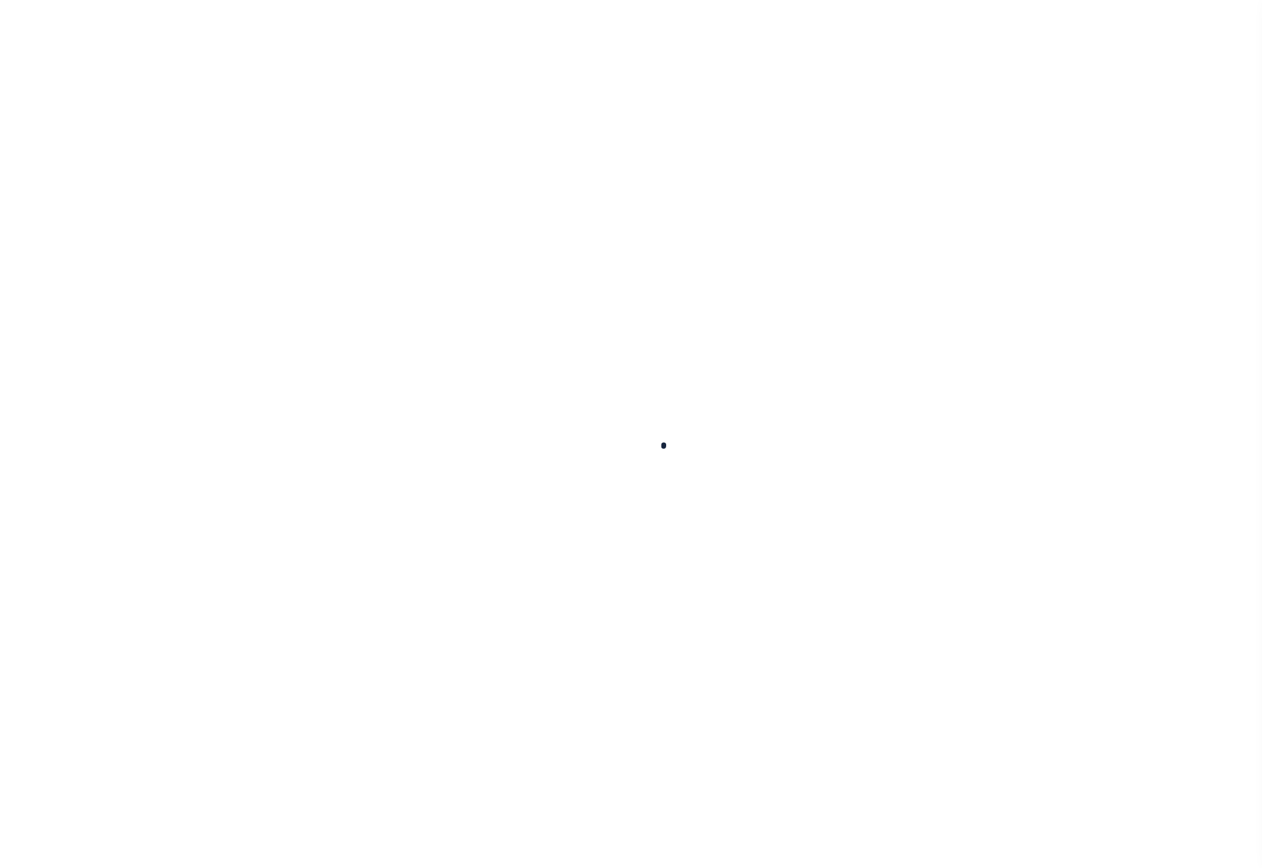
select select
checkbox input "false"
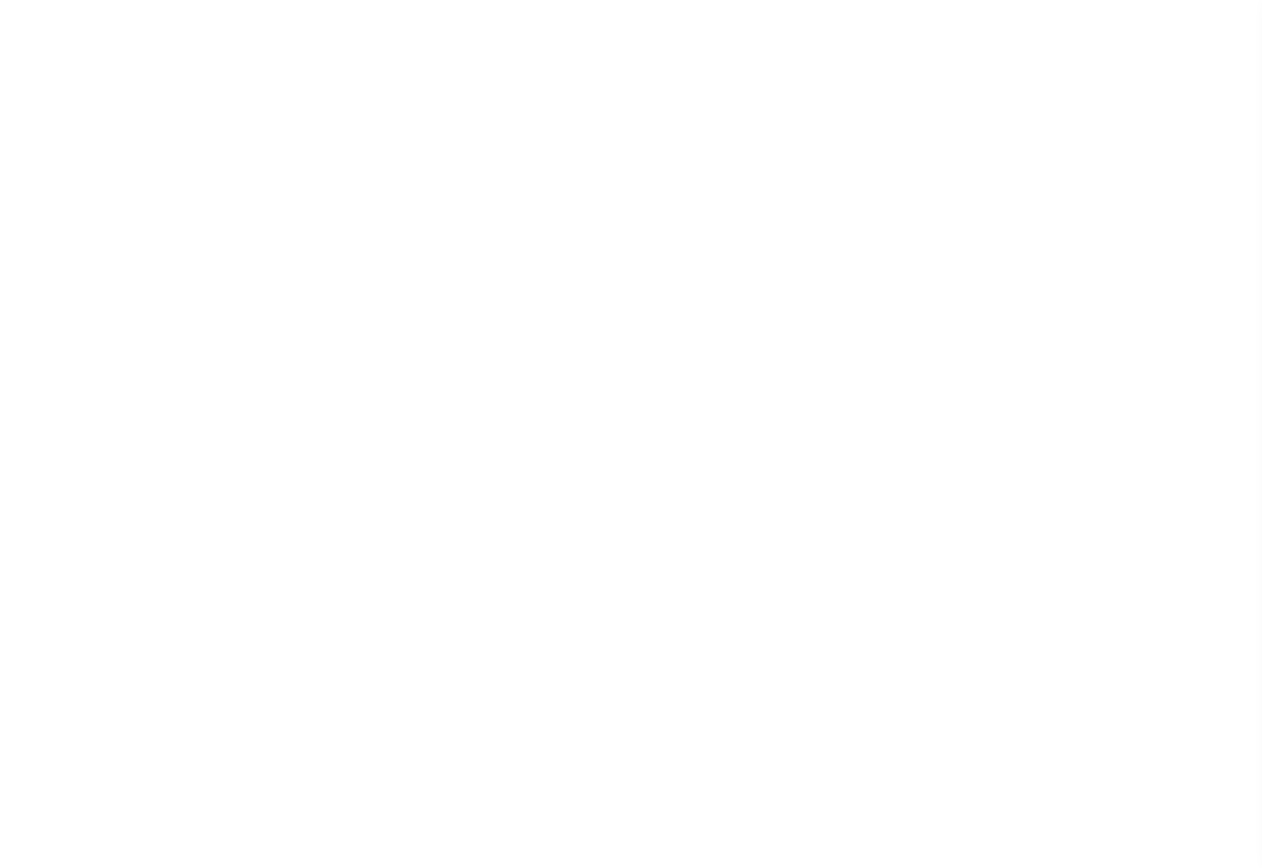
checkbox input "false"
type input "4843900000"
checkbox input "true"
select select "false"
select select "7803021001"
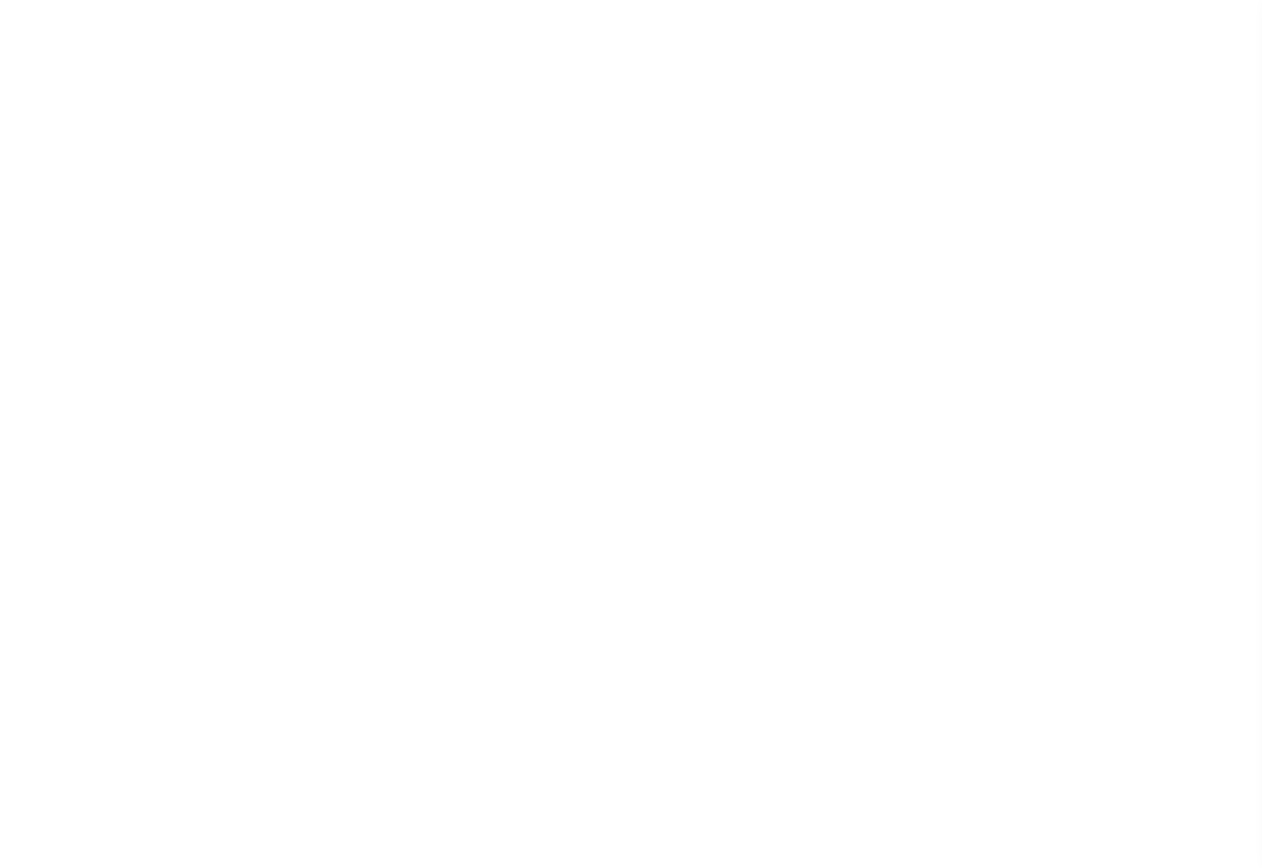
select select "3"
select select "ECT"
select select "100"
select select "20"
select select "10"
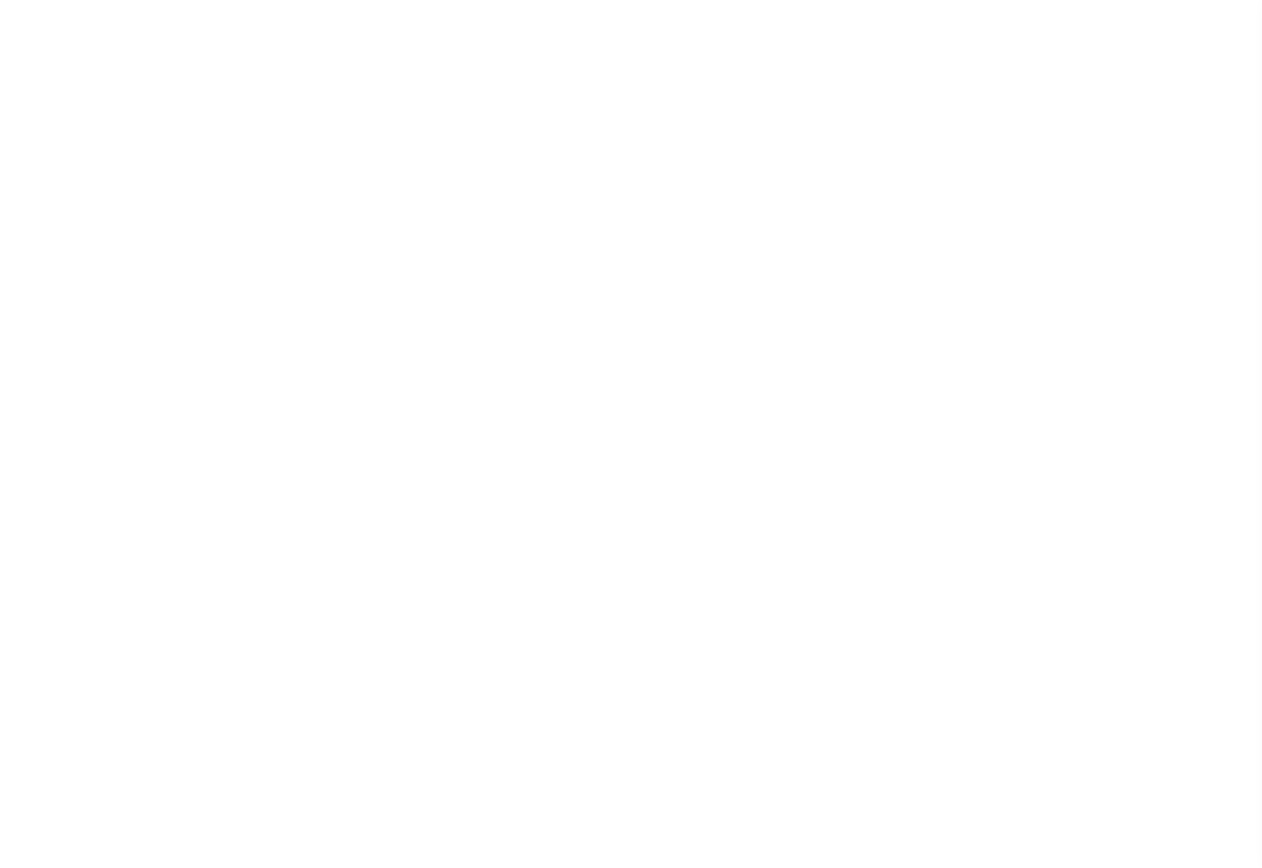
select select "true"
radio input "true"
checkbox input "false"
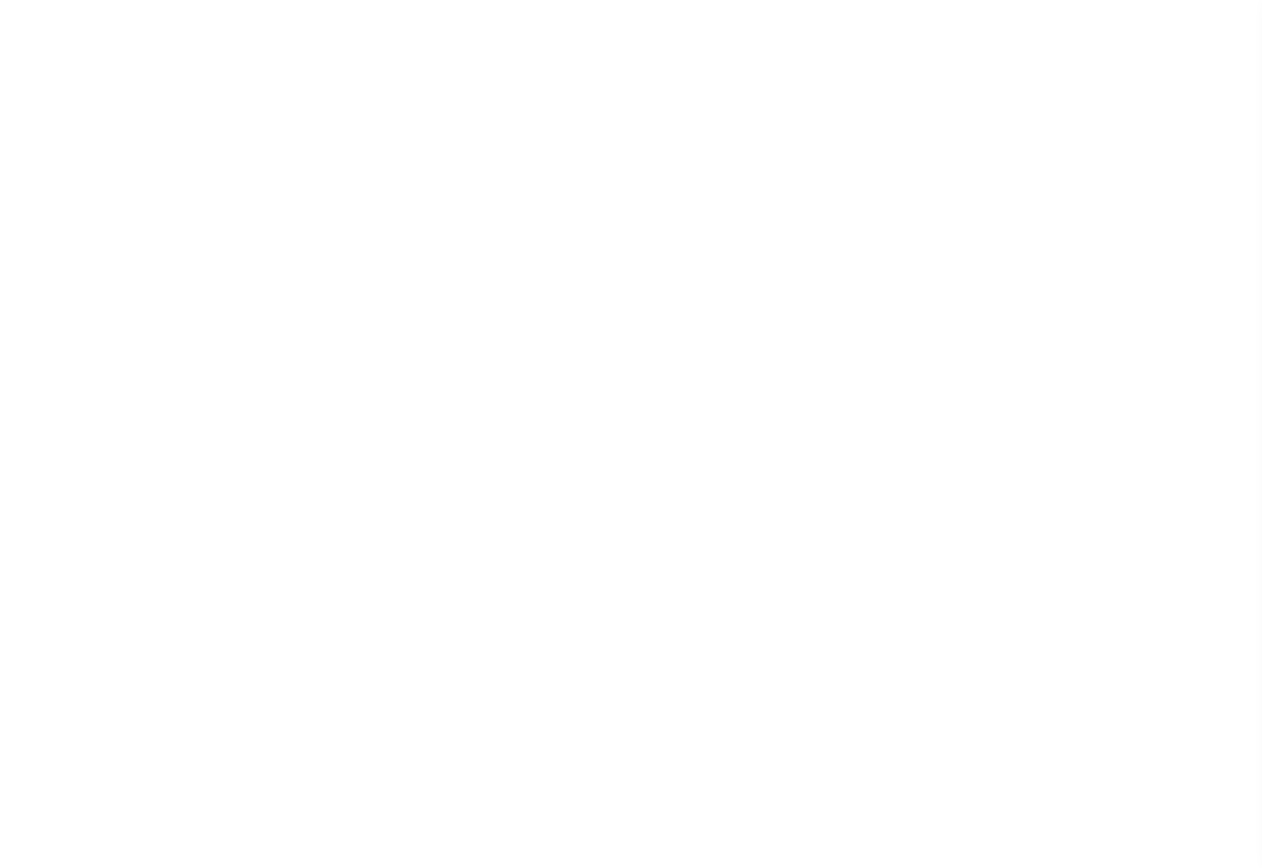
radio input "true"
type input "22753"
radio input "true"
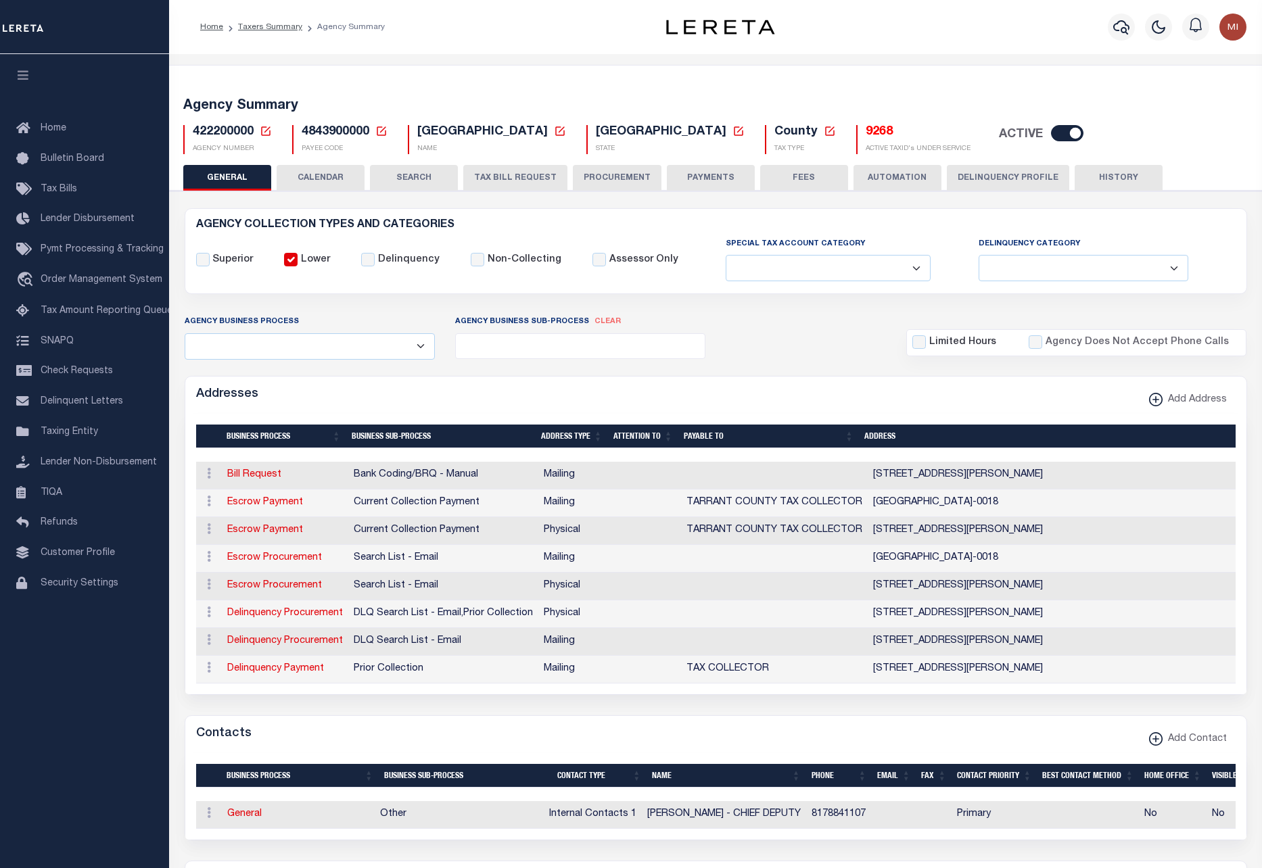
click at [907, 181] on button "AUTOMATION" at bounding box center [897, 178] width 88 height 26
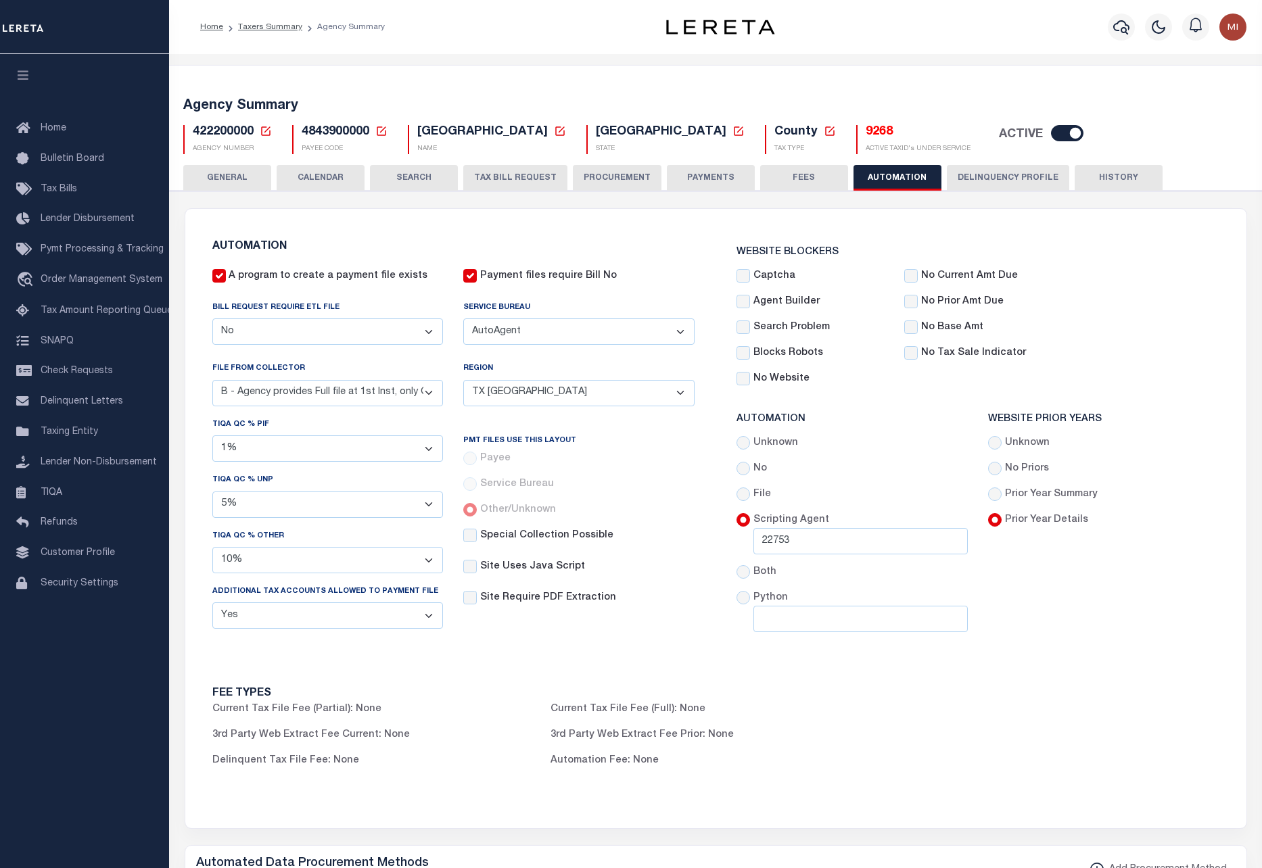
click at [220, 276] on input "A program to create a payment file exists" at bounding box center [219, 276] width 14 height 14
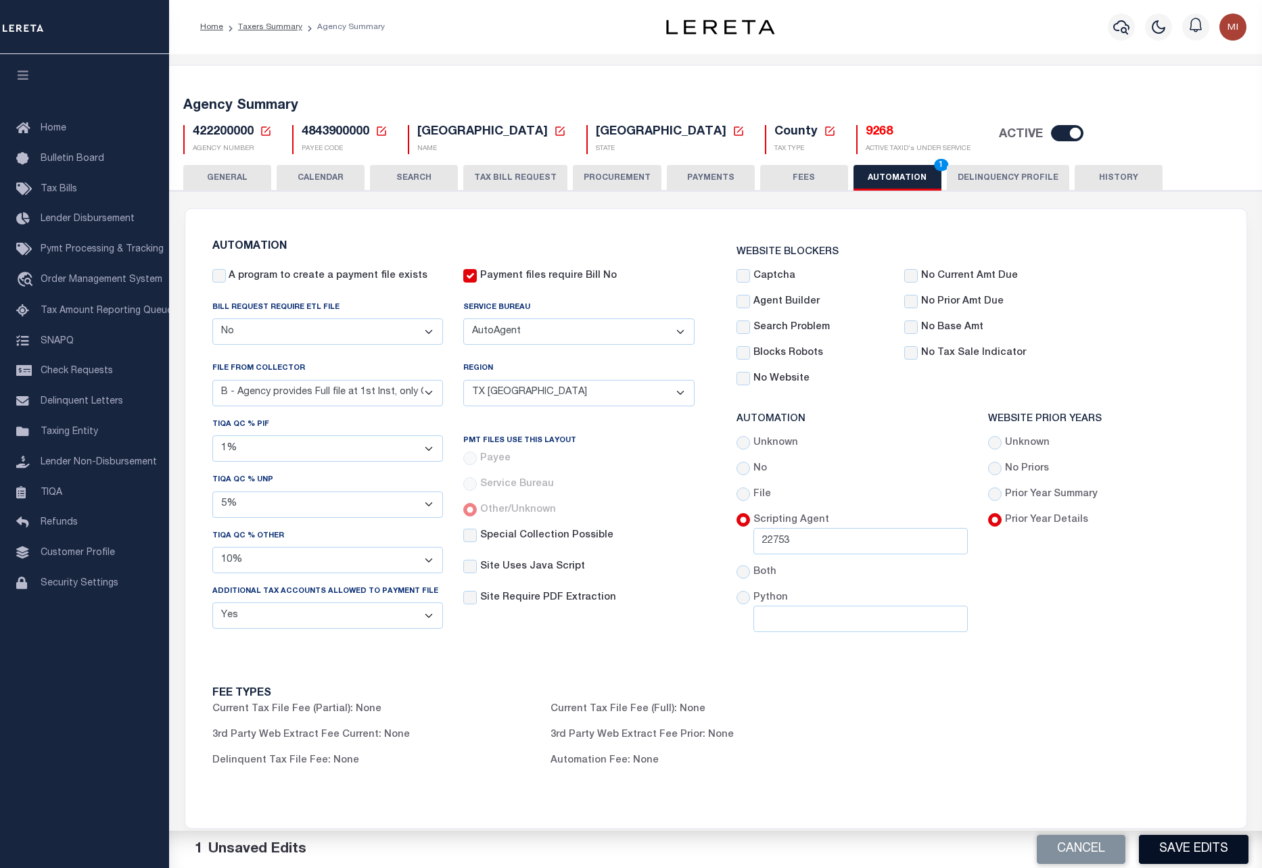
click at [1183, 848] on button "Save Edits" at bounding box center [1194, 849] width 110 height 29
click at [1098, 180] on button "HISTORY" at bounding box center [1118, 178] width 88 height 26
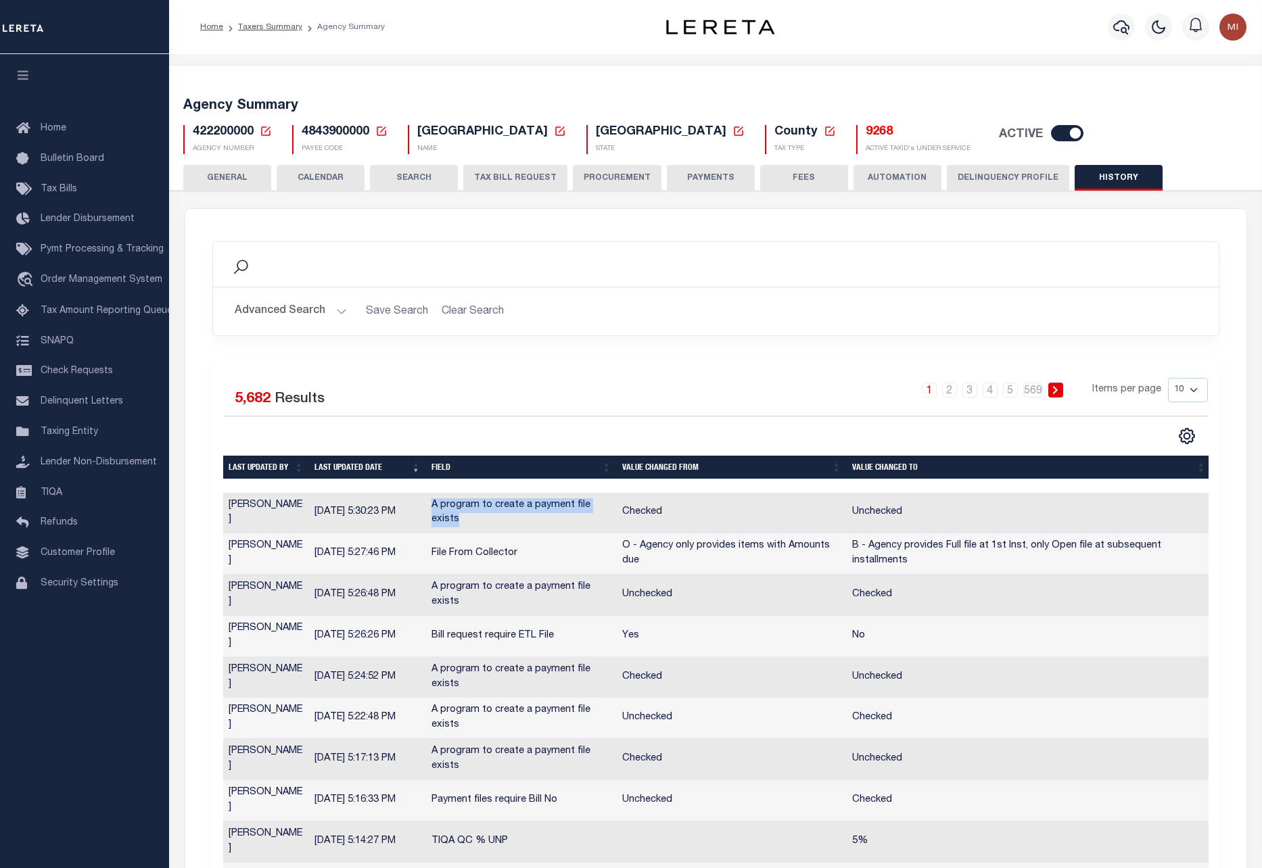
drag, startPoint x: 432, startPoint y: 503, endPoint x: 454, endPoint y: 517, distance: 26.1
click at [454, 517] on td "A program to create a payment file exists" at bounding box center [521, 513] width 191 height 41
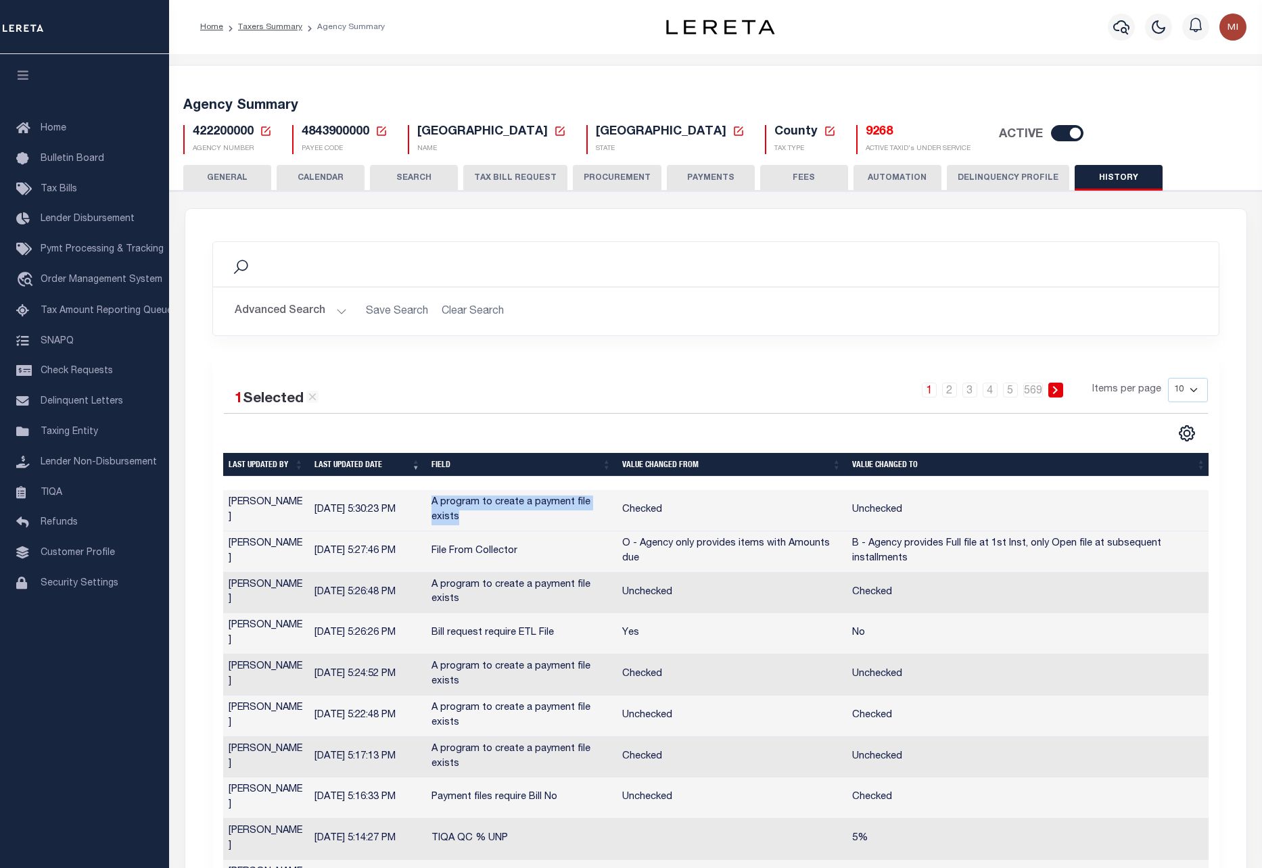
copy td "A program to create a payment file exists"
click at [890, 174] on button "AUTOMATION" at bounding box center [897, 178] width 88 height 26
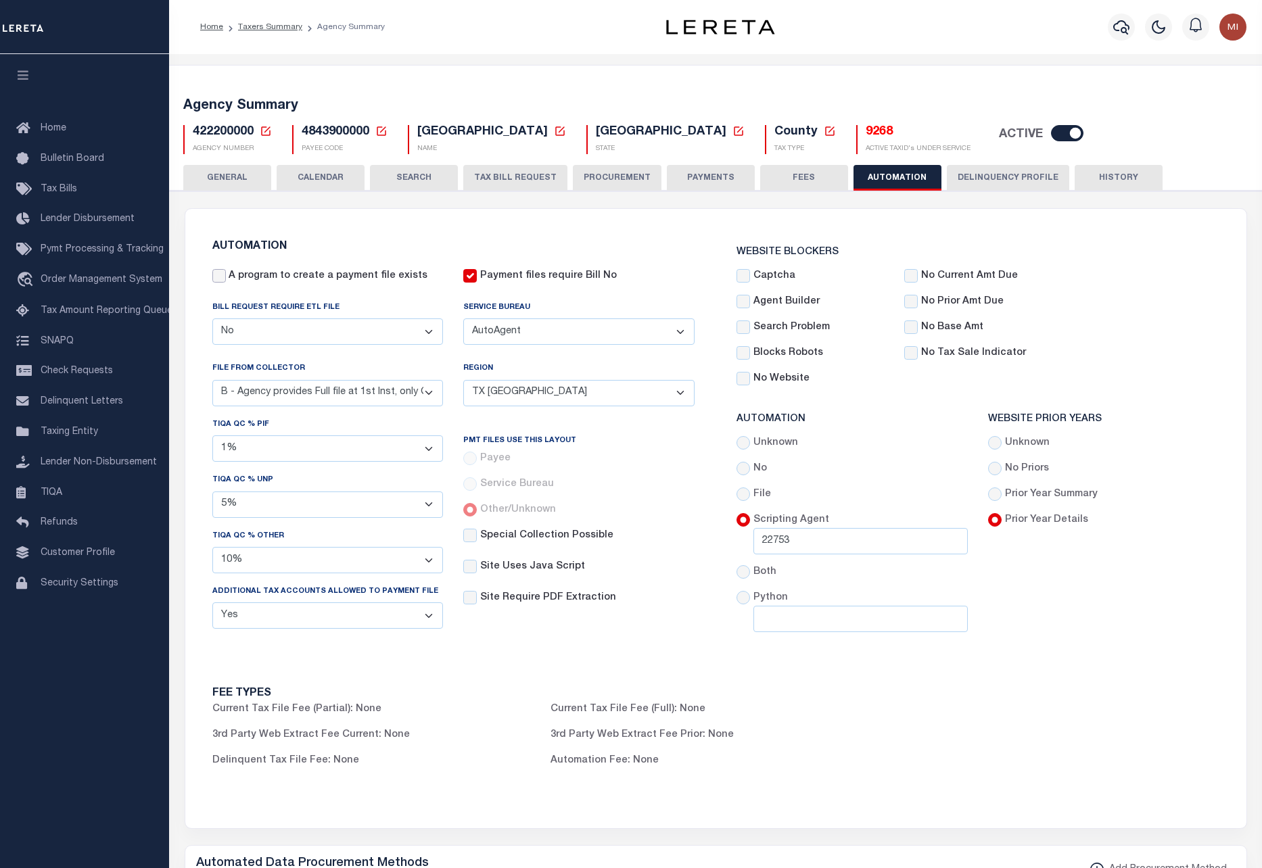
click at [220, 276] on input "A program to create a payment file exists" at bounding box center [219, 276] width 14 height 14
checkbox input "true"
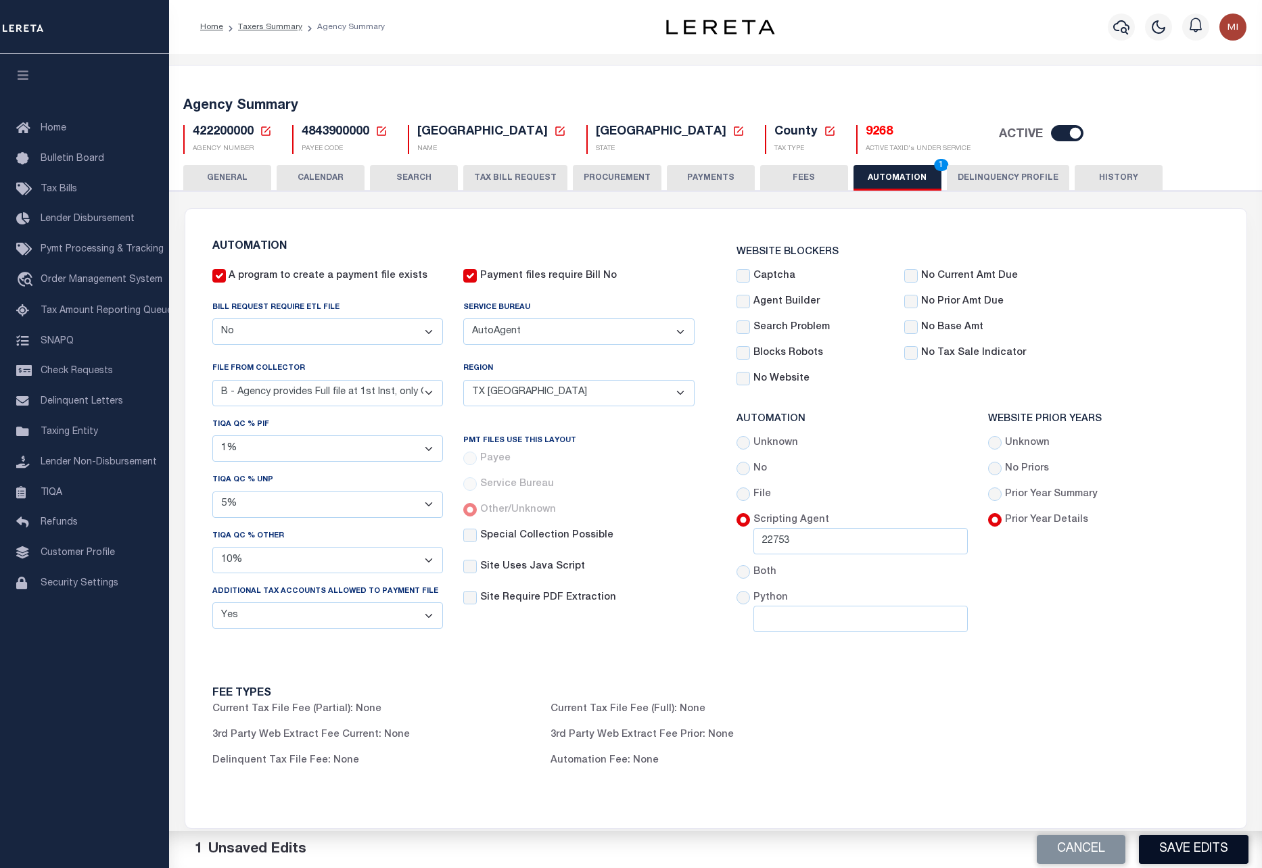
click at [1178, 852] on button "Save Edits" at bounding box center [1194, 849] width 110 height 29
click at [746, 277] on input "Captcha" at bounding box center [743, 276] width 14 height 14
checkbox input "true"
